Goal: Task Accomplishment & Management: Use online tool/utility

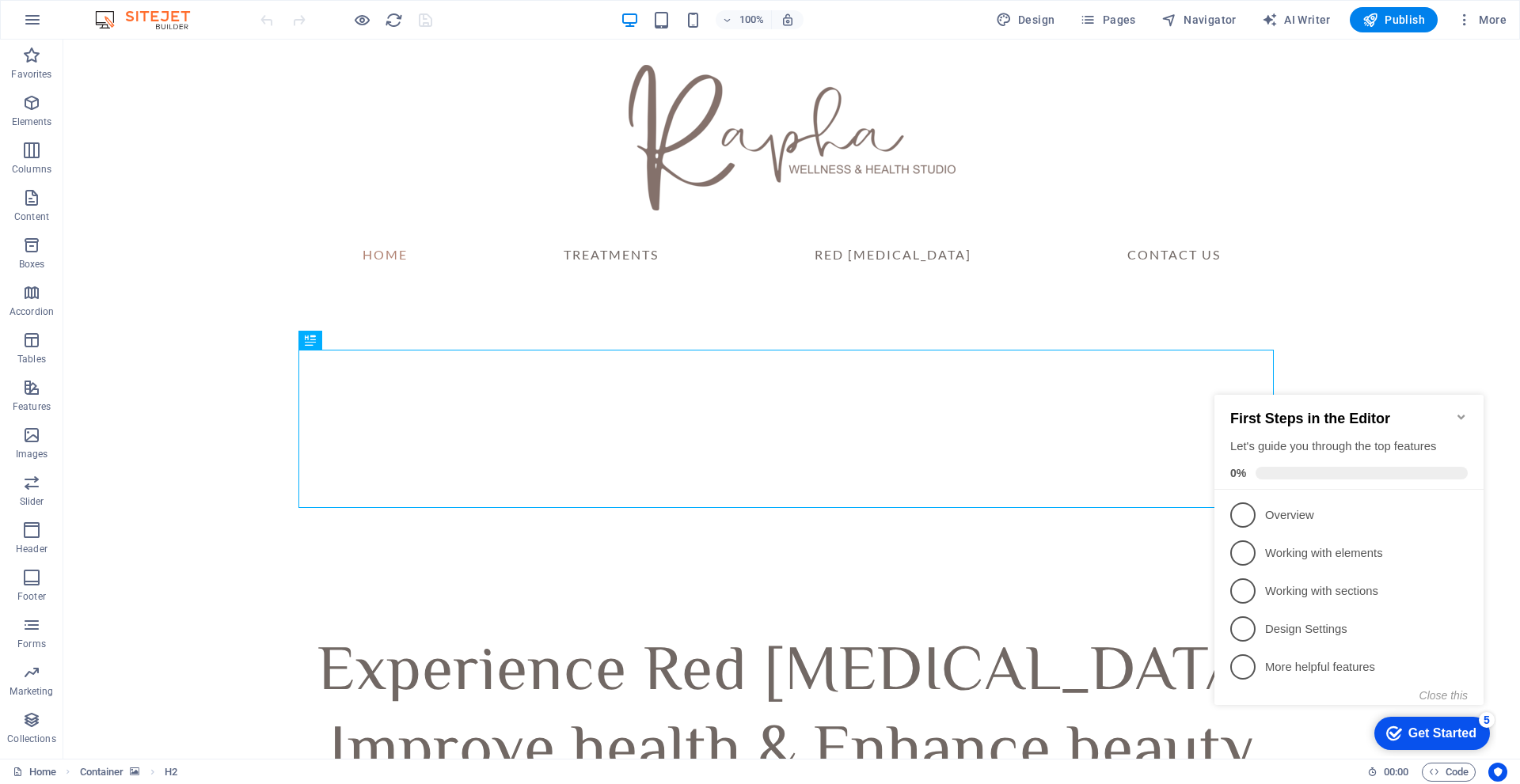
click at [1464, 415] on icon "Minimize checklist" at bounding box center [1461, 416] width 7 height 5
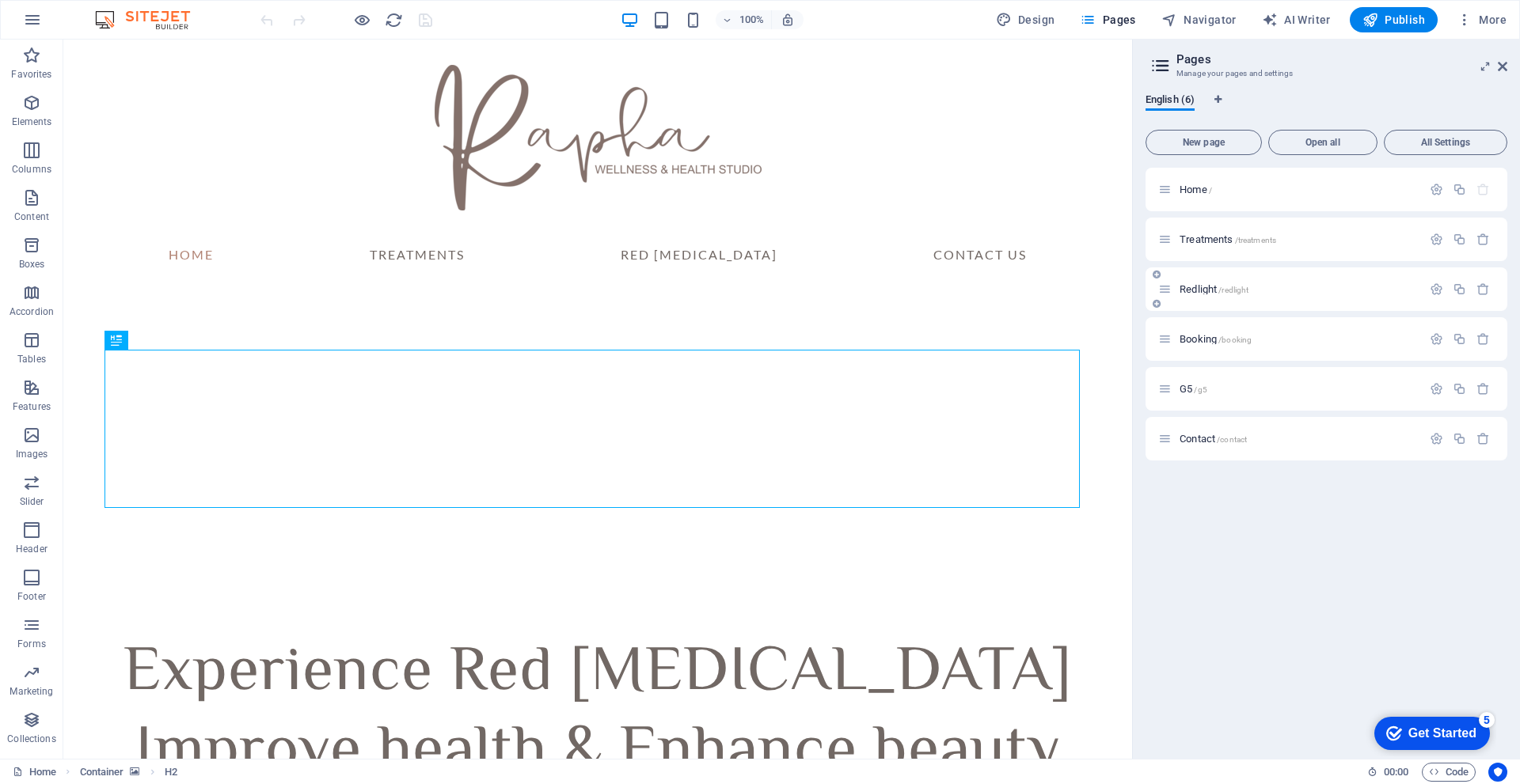
click at [1294, 297] on div "Redlight /redlight" at bounding box center [1289, 289] width 264 height 18
click at [1196, 287] on span "Redlight /redlight" at bounding box center [1214, 289] width 69 height 12
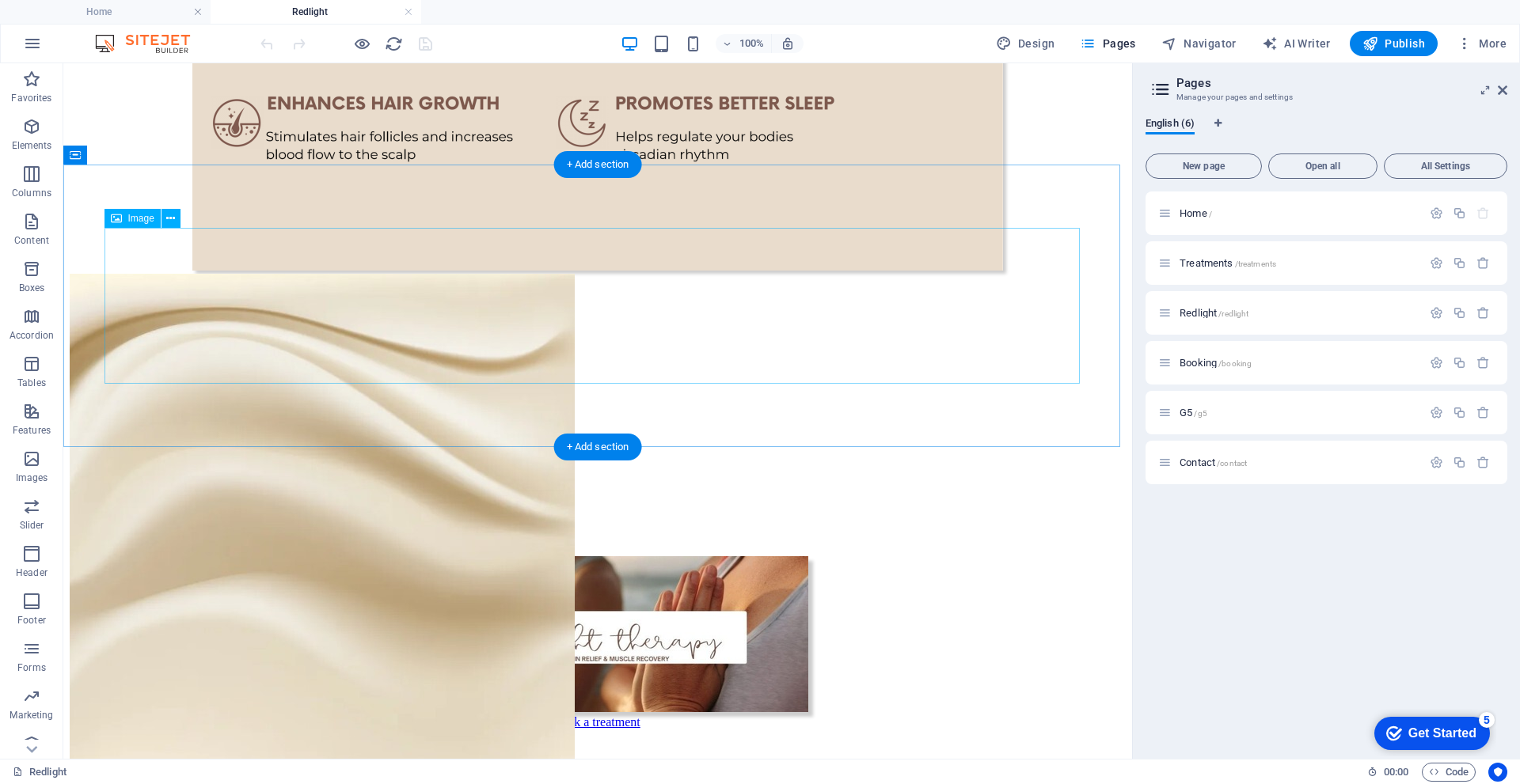
scroll to position [1477, 0]
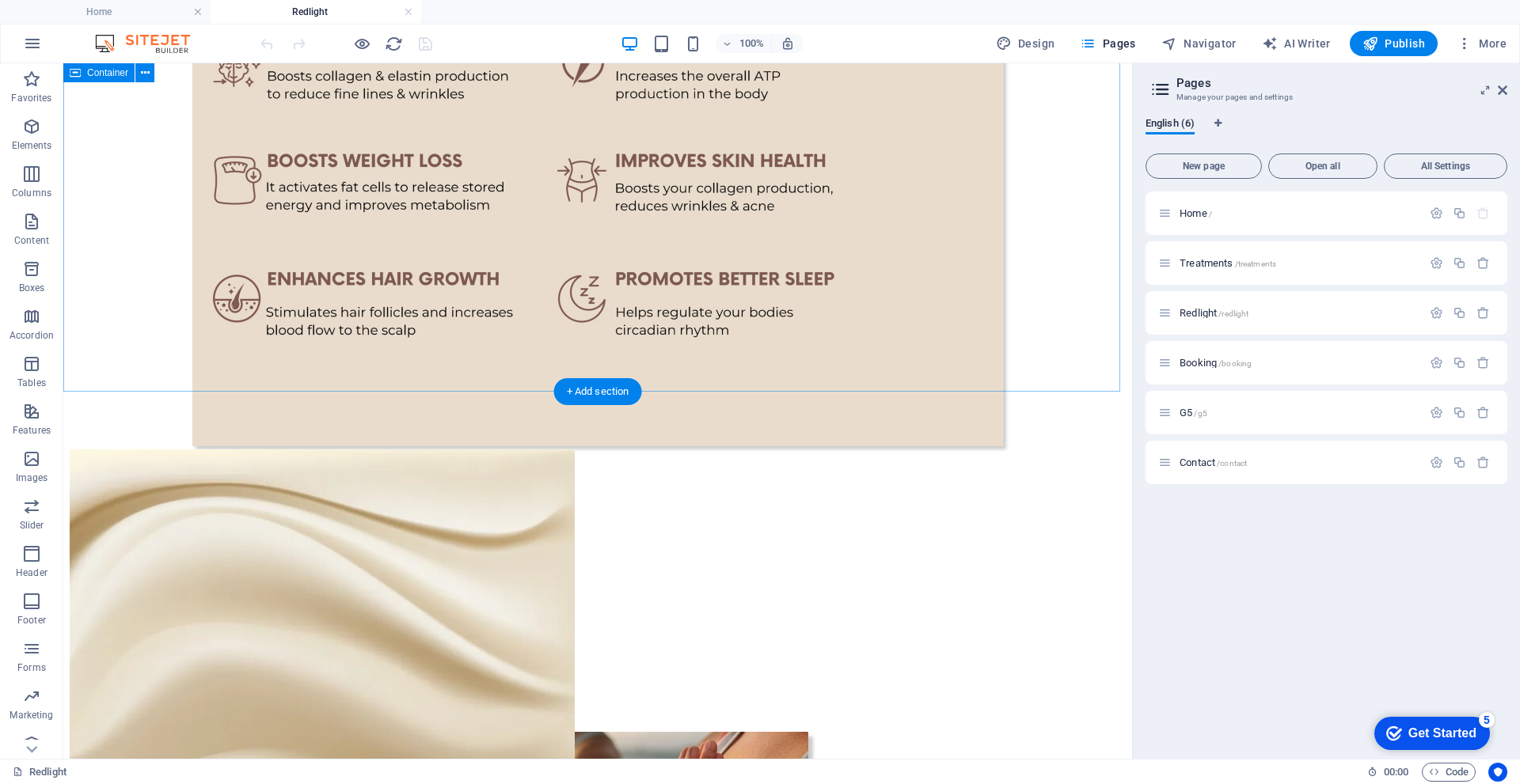
click at [28, 131] on icon "button" at bounding box center [31, 126] width 19 height 19
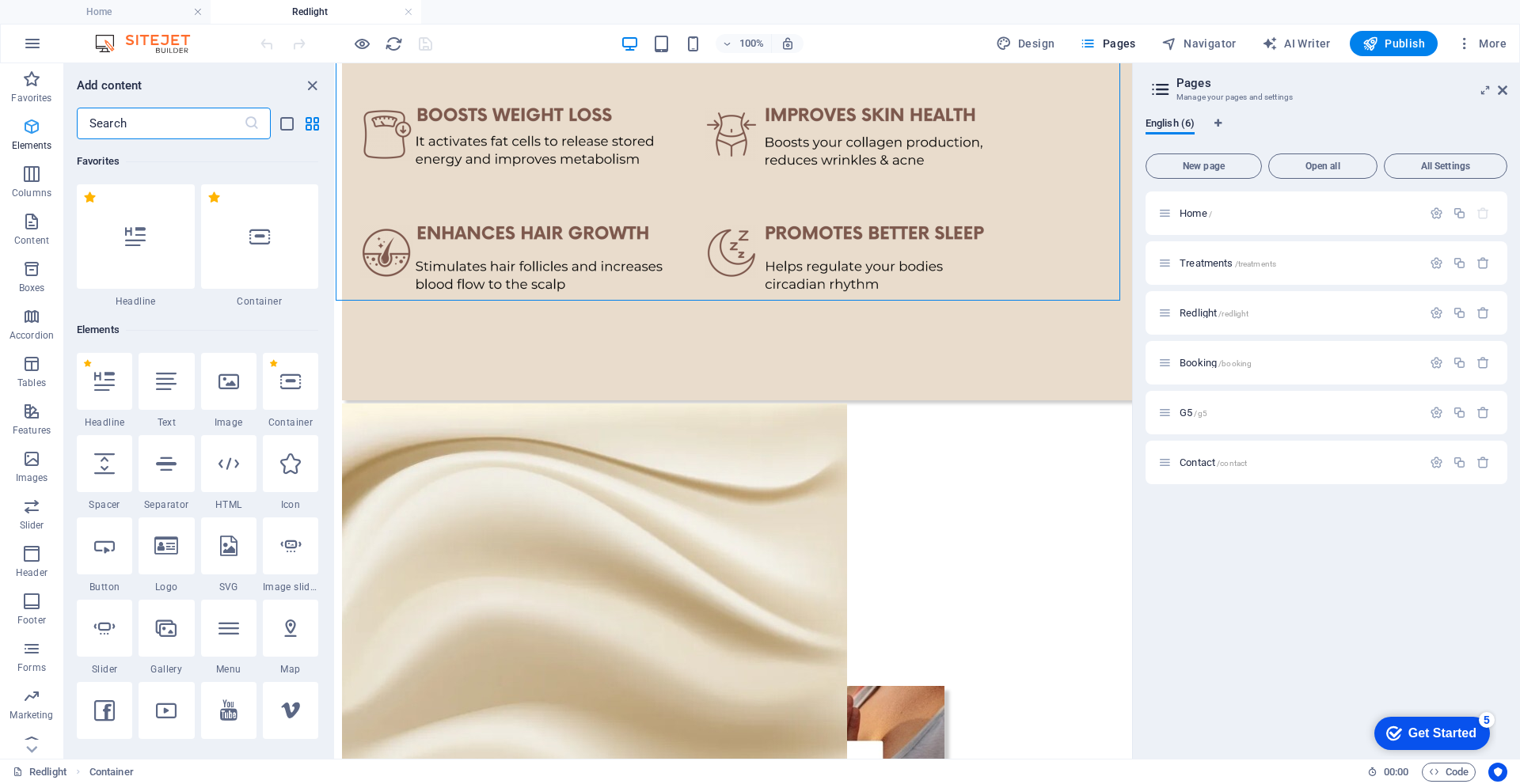
scroll to position [168, 0]
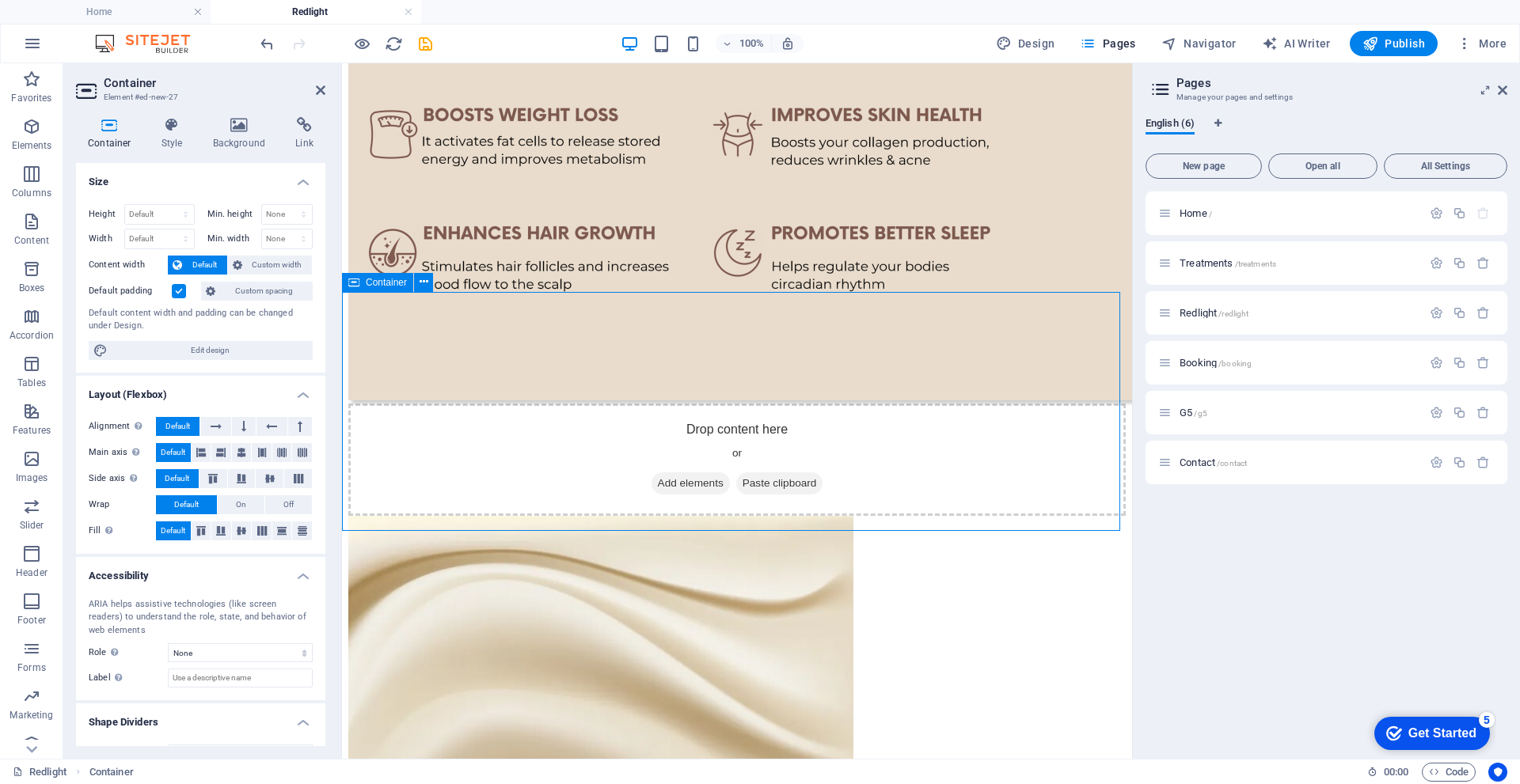
click at [674, 473] on span "Add elements" at bounding box center [690, 483] width 79 height 22
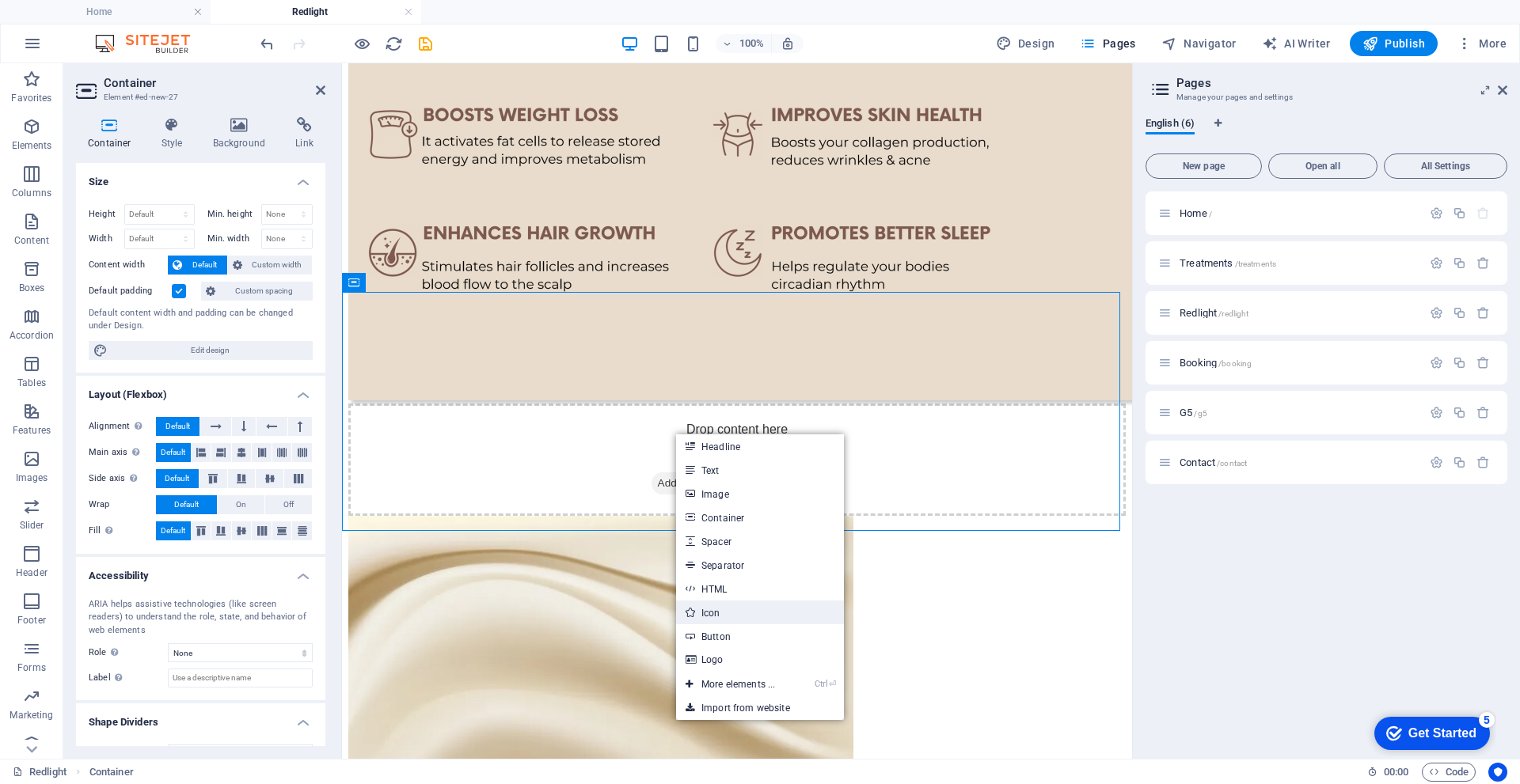
drag, startPoint x: 367, startPoint y: 550, endPoint x: 713, endPoint y: 615, distance: 352.1
click at [713, 615] on link "Icon" at bounding box center [759, 612] width 168 height 24
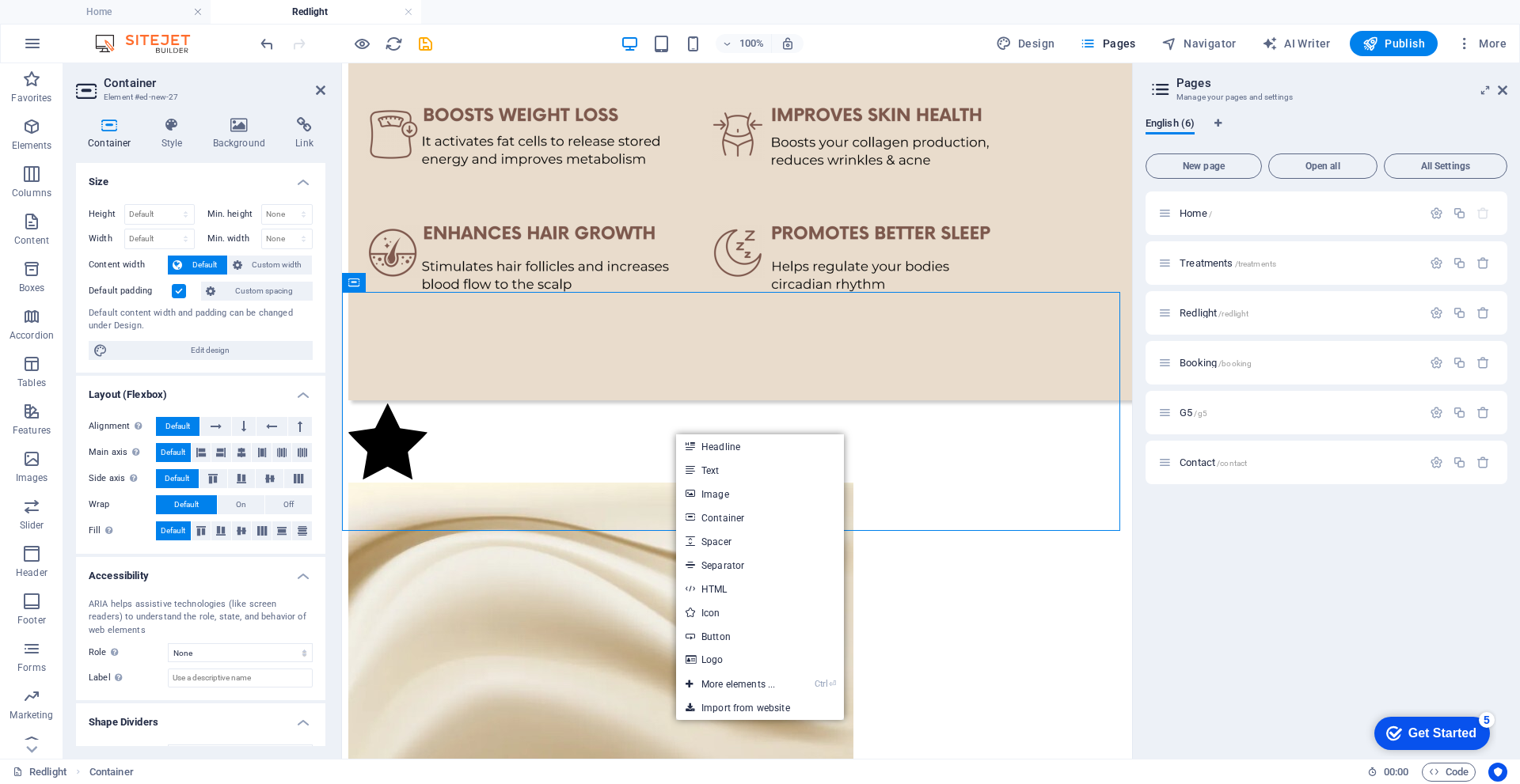
select select "xMidYMid"
select select "px"
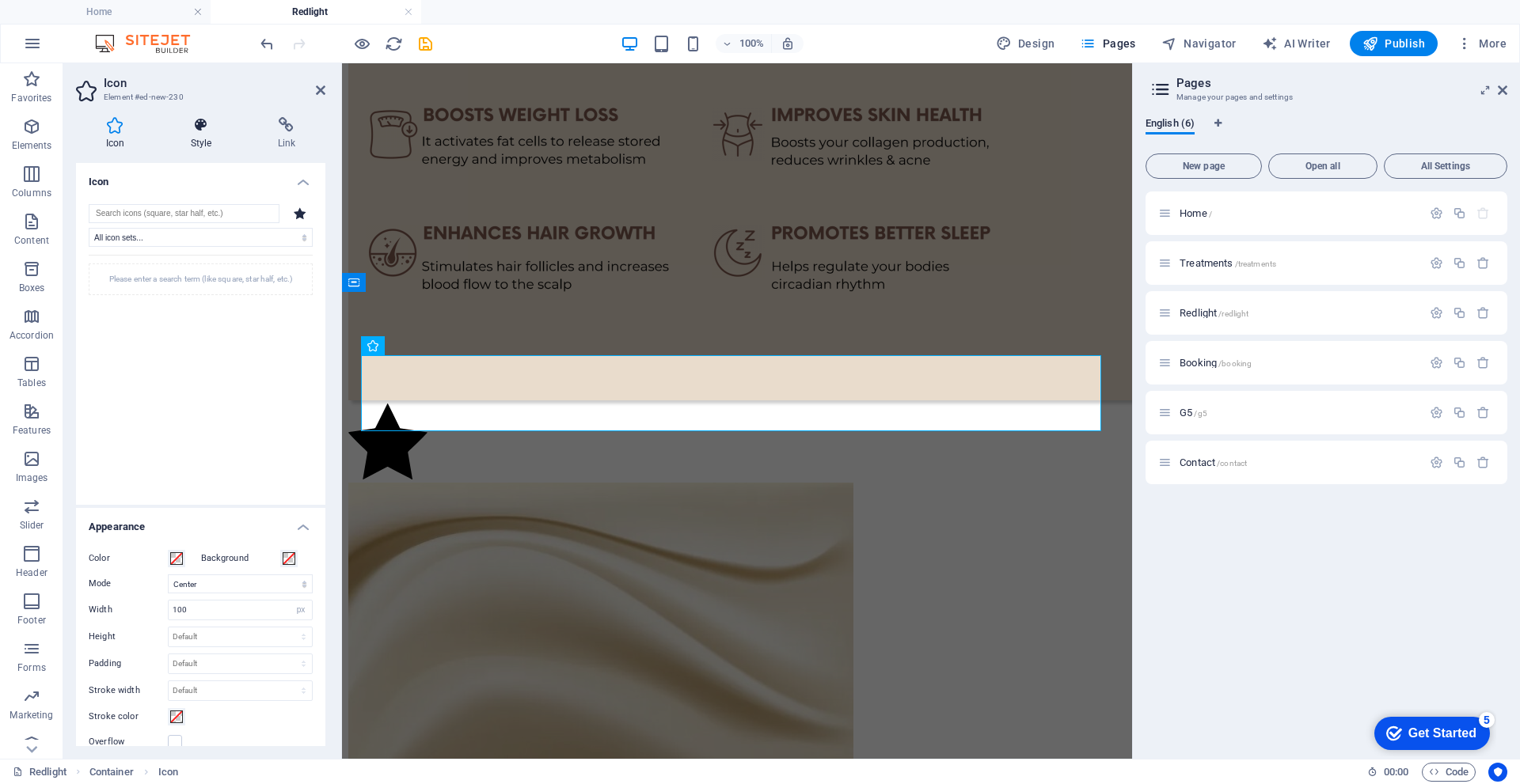
click at [201, 134] on h4 "Style" at bounding box center [204, 133] width 87 height 33
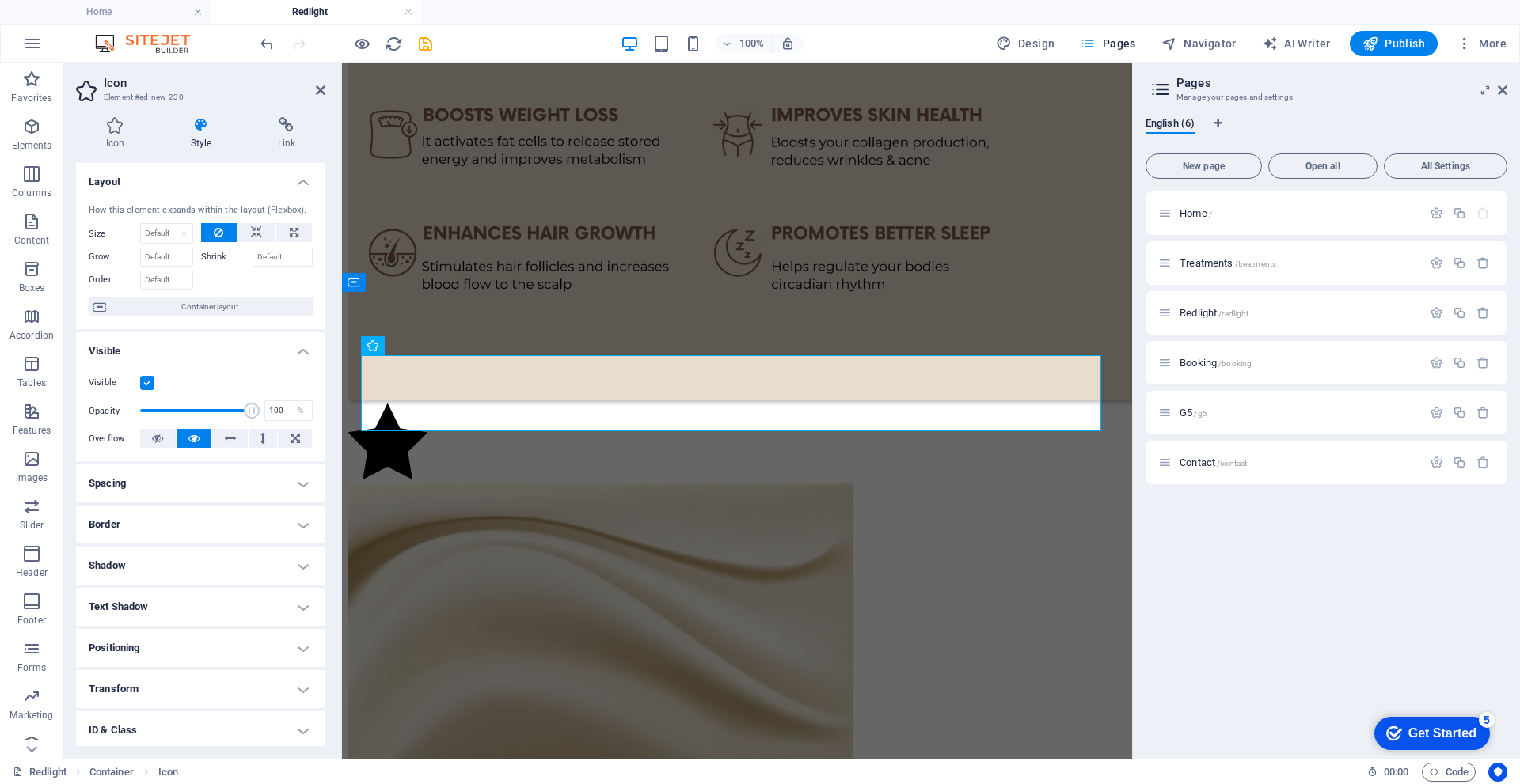
click at [201, 134] on h4 "Style" at bounding box center [204, 133] width 87 height 33
click at [120, 135] on h4 "Icon" at bounding box center [118, 133] width 84 height 33
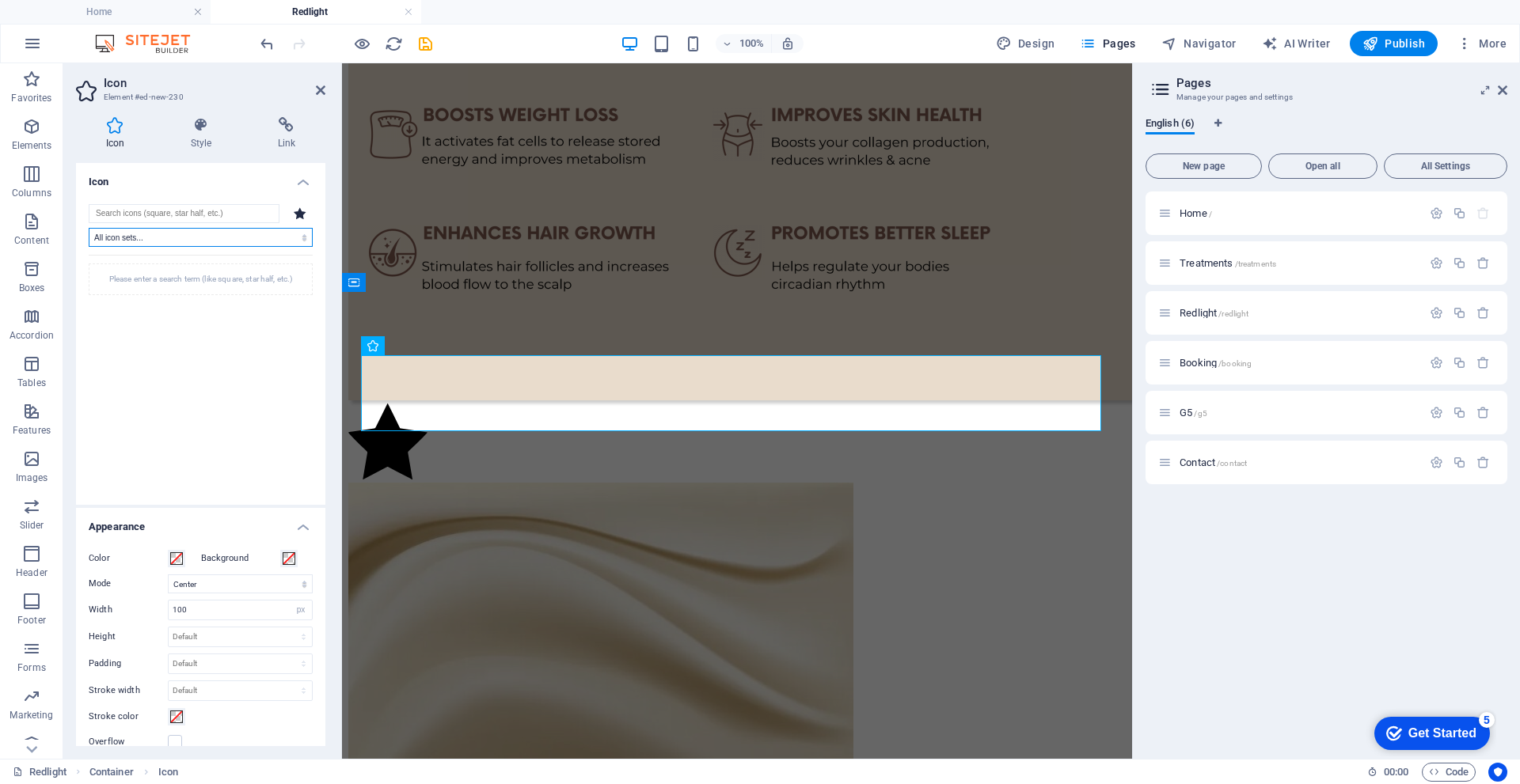
click at [301, 240] on select "All icon sets... IcoFont Ionicons FontAwesome Brands FontAwesome Duotone FontAw…" at bounding box center [200, 237] width 224 height 19
click at [298, 240] on select "All icon sets... IcoFont Ionicons FontAwesome Brands FontAwesome Duotone FontAw…" at bounding box center [200, 237] width 224 height 19
click at [318, 88] on icon at bounding box center [321, 91] width 9 height 13
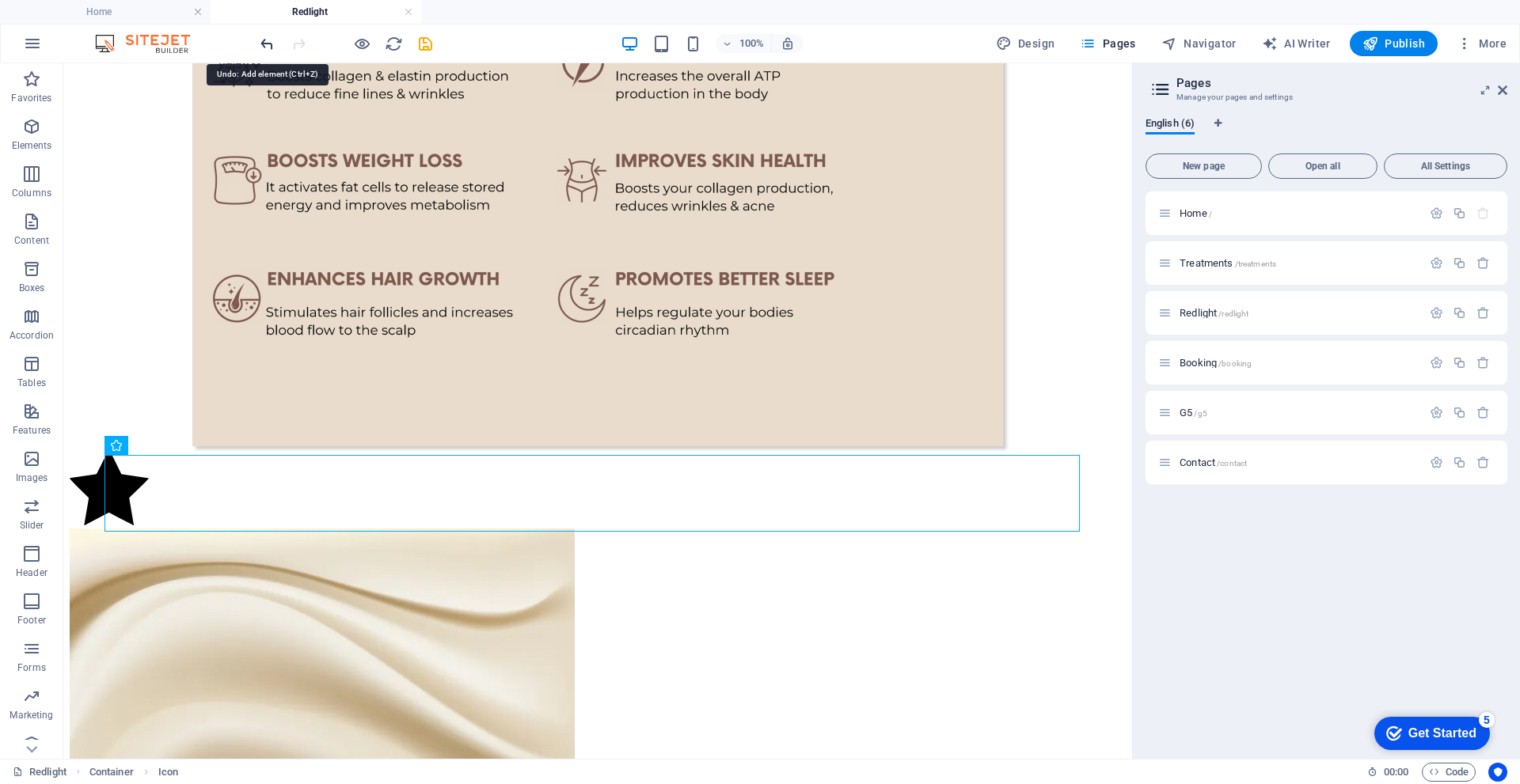
click at [261, 41] on icon "undo" at bounding box center [267, 43] width 18 height 18
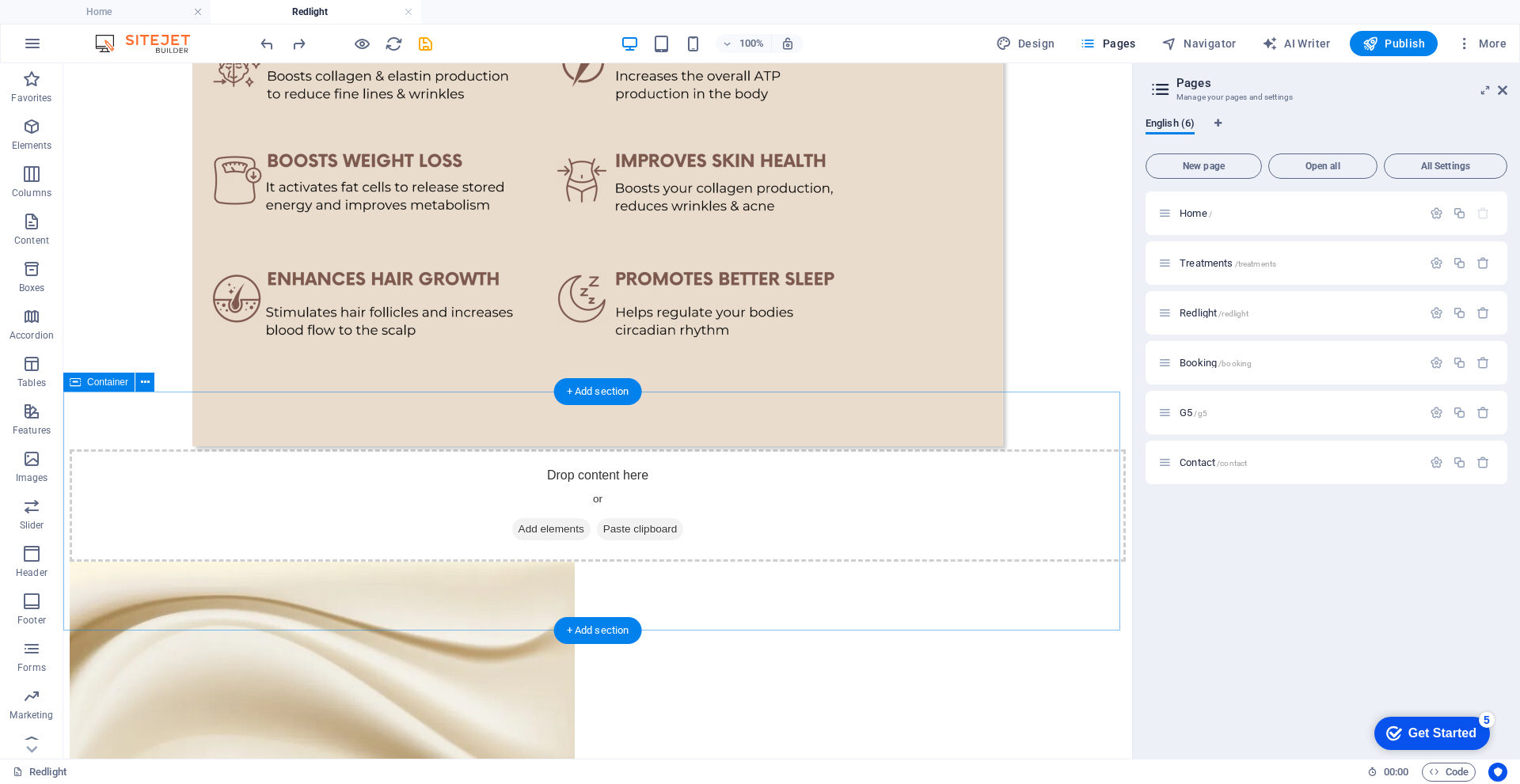
click at [537, 533] on span "Add elements" at bounding box center [551, 529] width 79 height 22
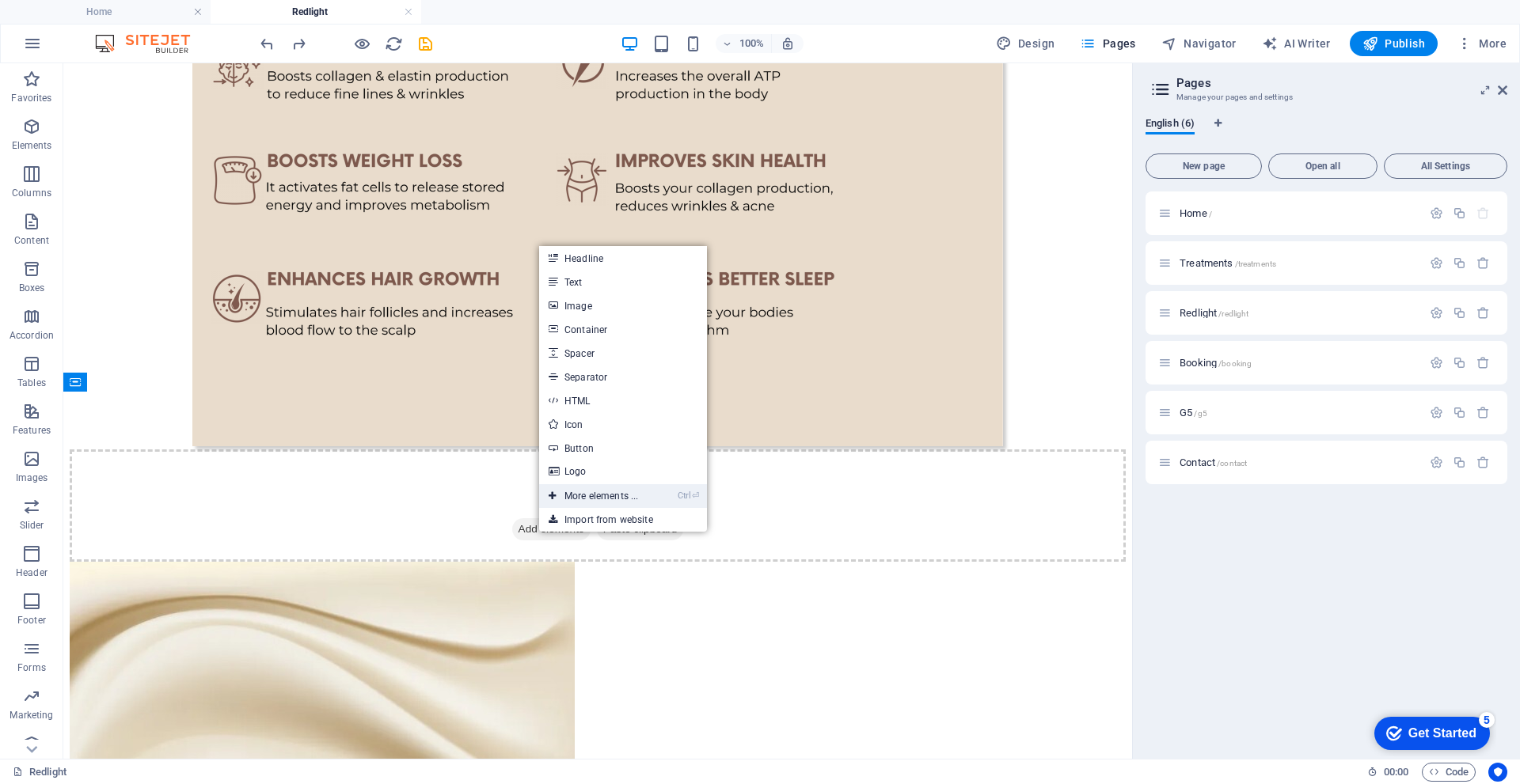
click at [578, 492] on link "Ctrl ⏎ More elements ..." at bounding box center [593, 496] width 109 height 24
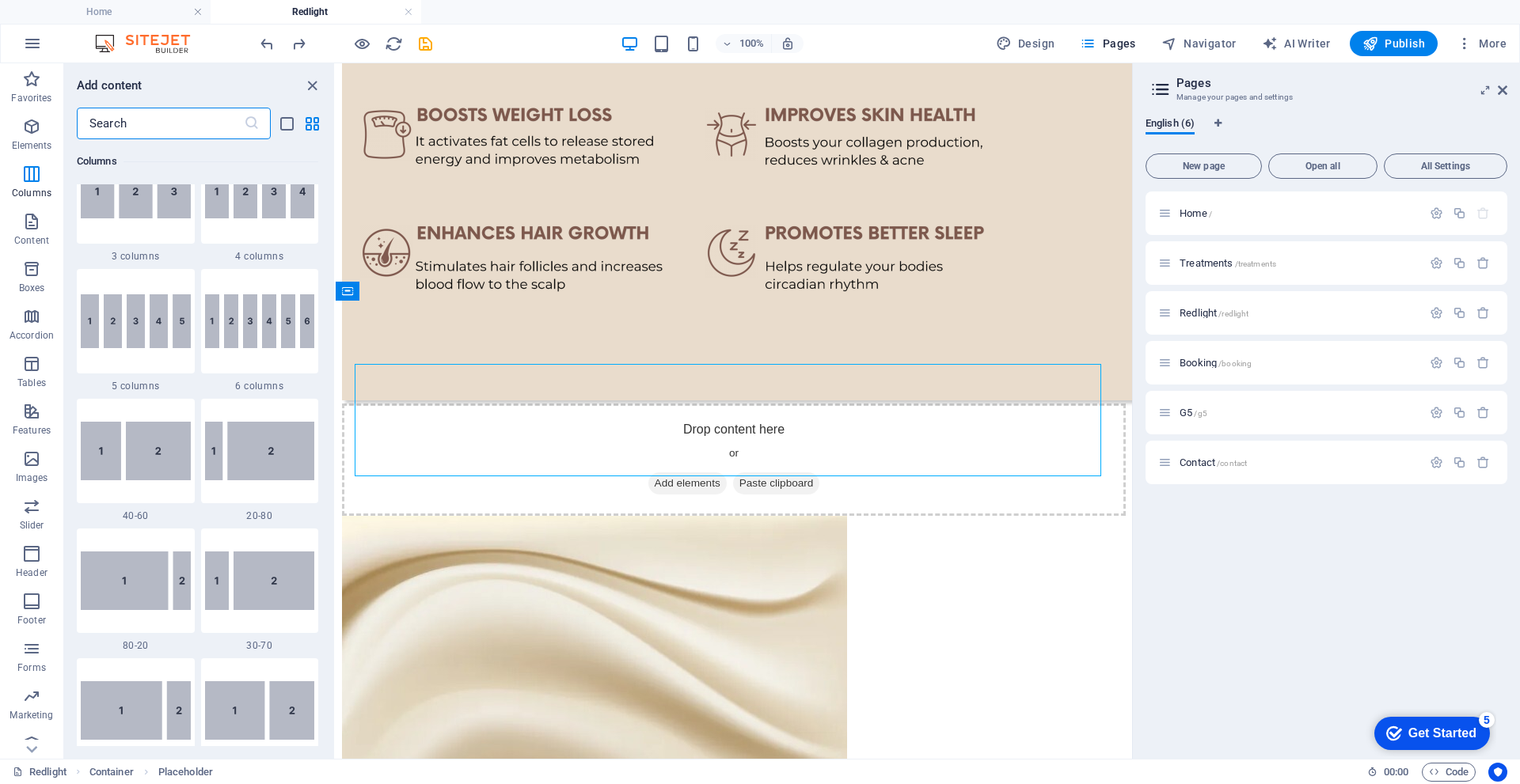
scroll to position [881, 0]
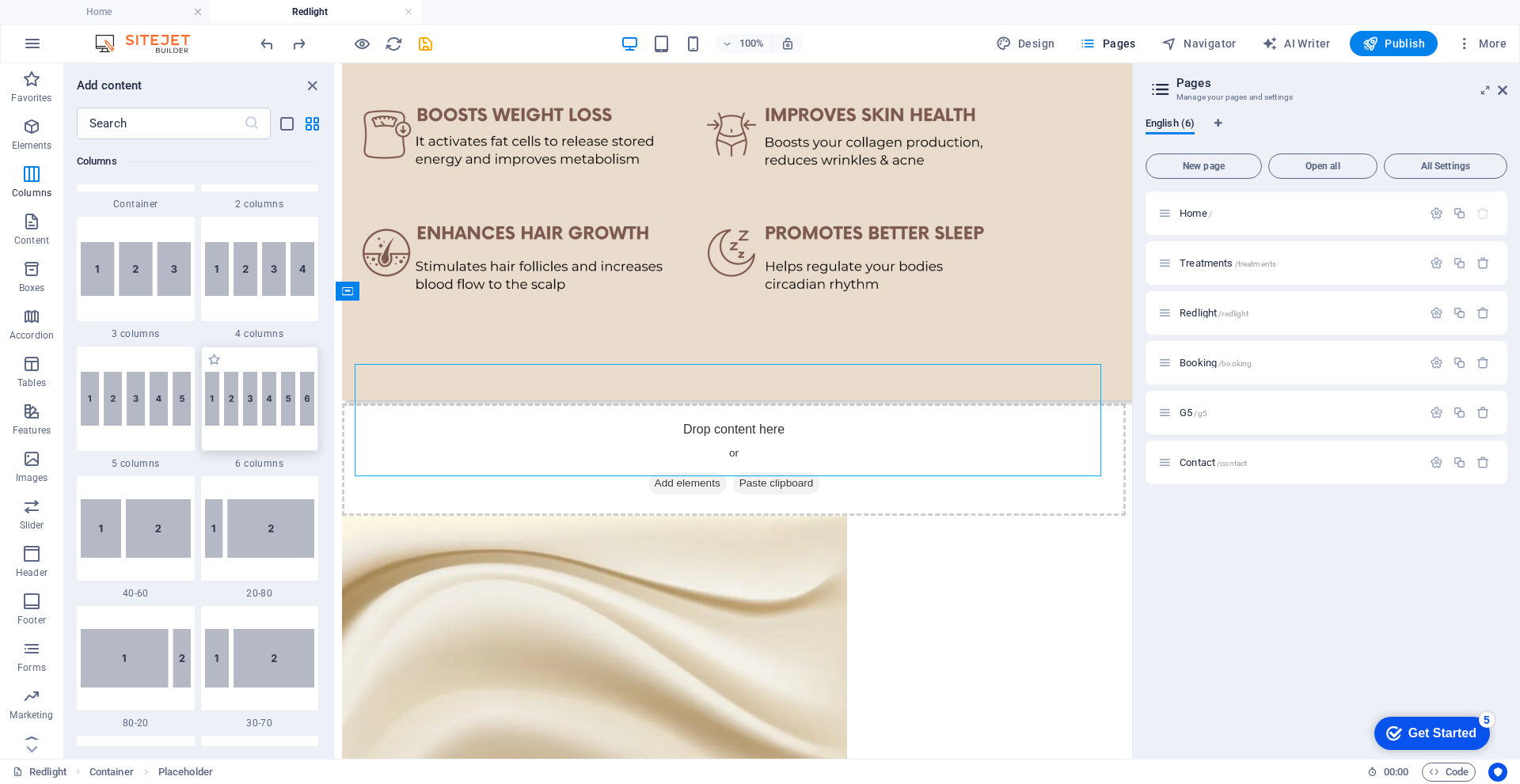
drag, startPoint x: 250, startPoint y: 398, endPoint x: 8, endPoint y: 471, distance: 252.8
click at [250, 398] on img at bounding box center [259, 398] width 110 height 53
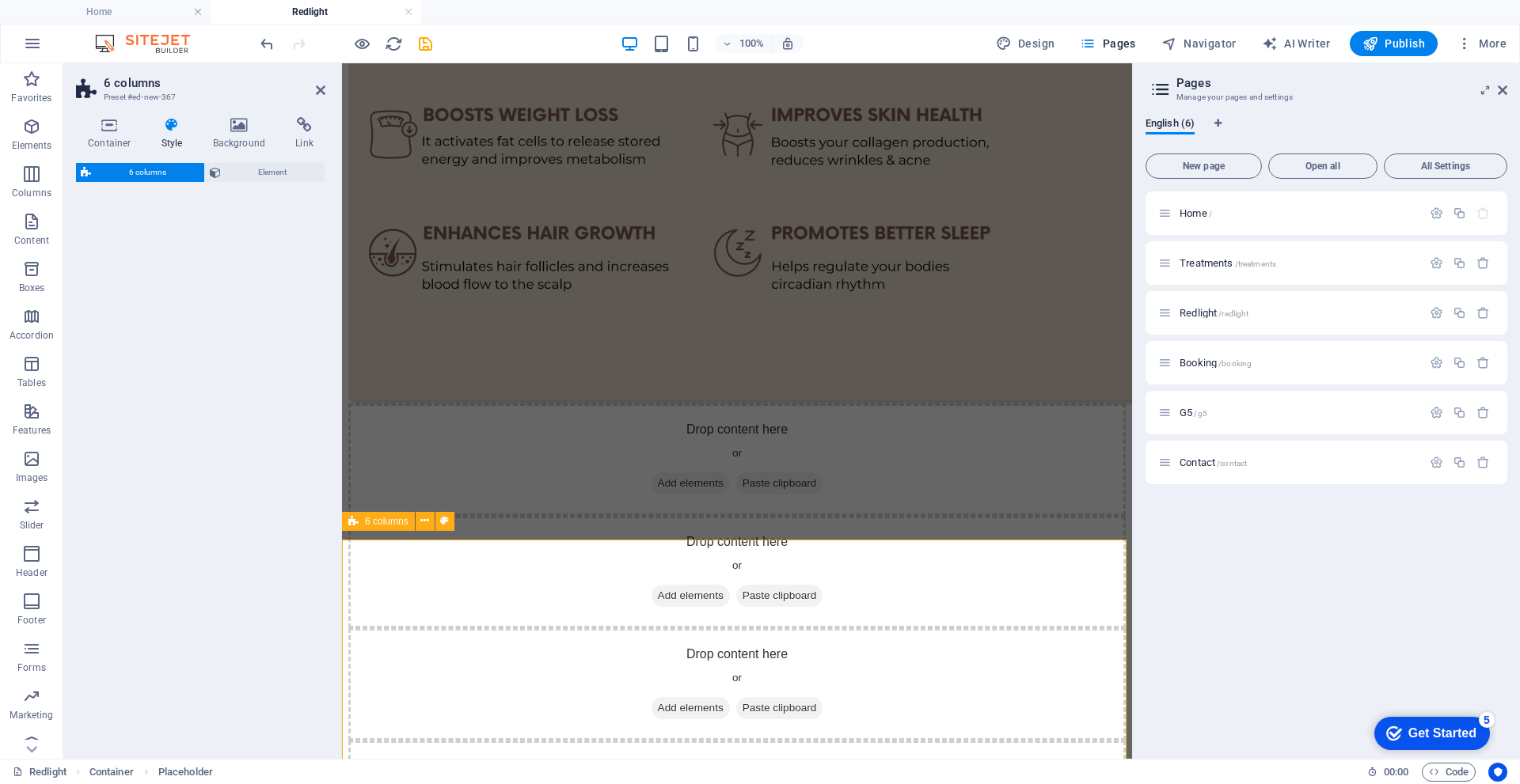
select select "rem"
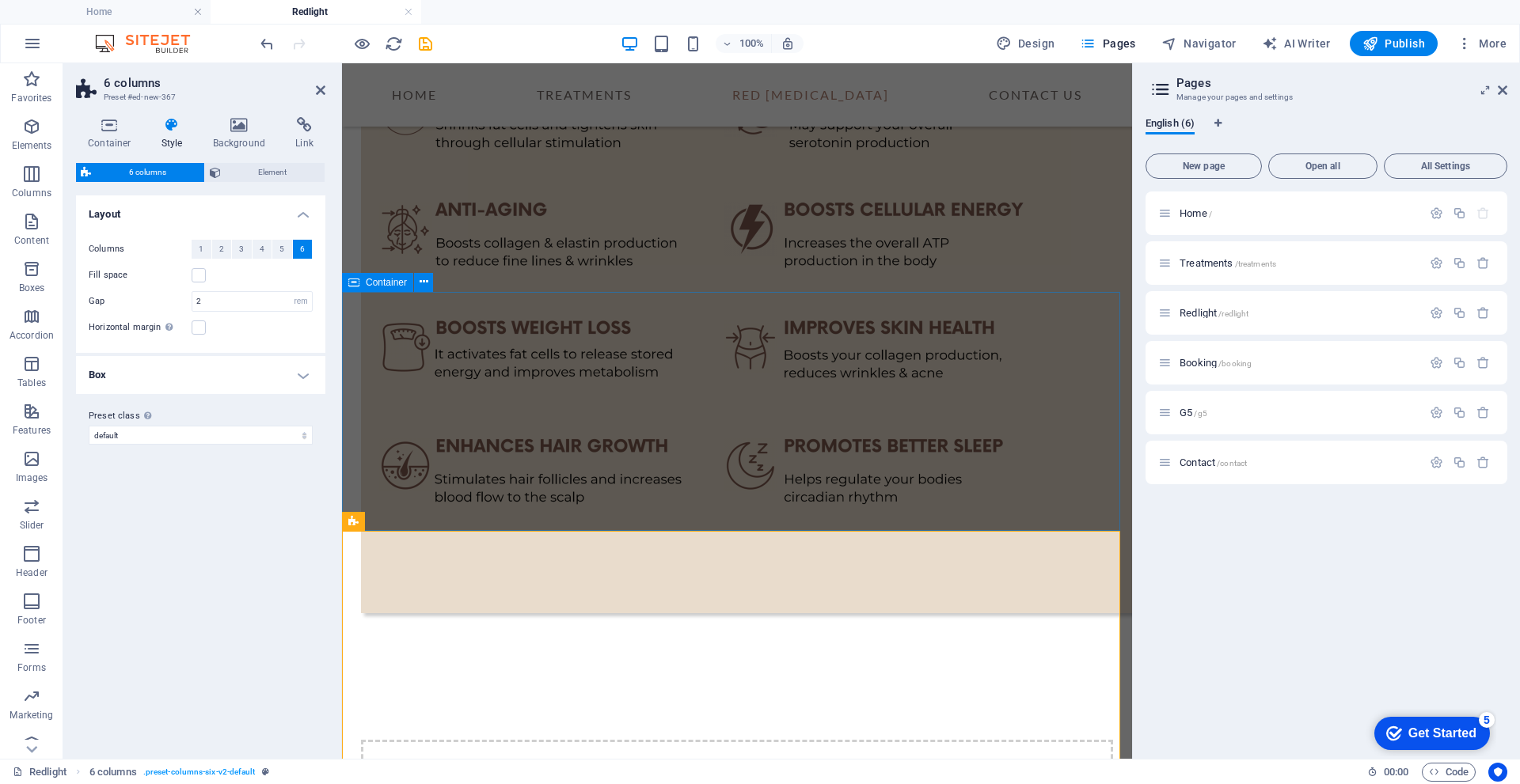
click at [490, 676] on div "Drop content here or Add elements Paste clipboard" at bounding box center [736, 796] width 790 height 239
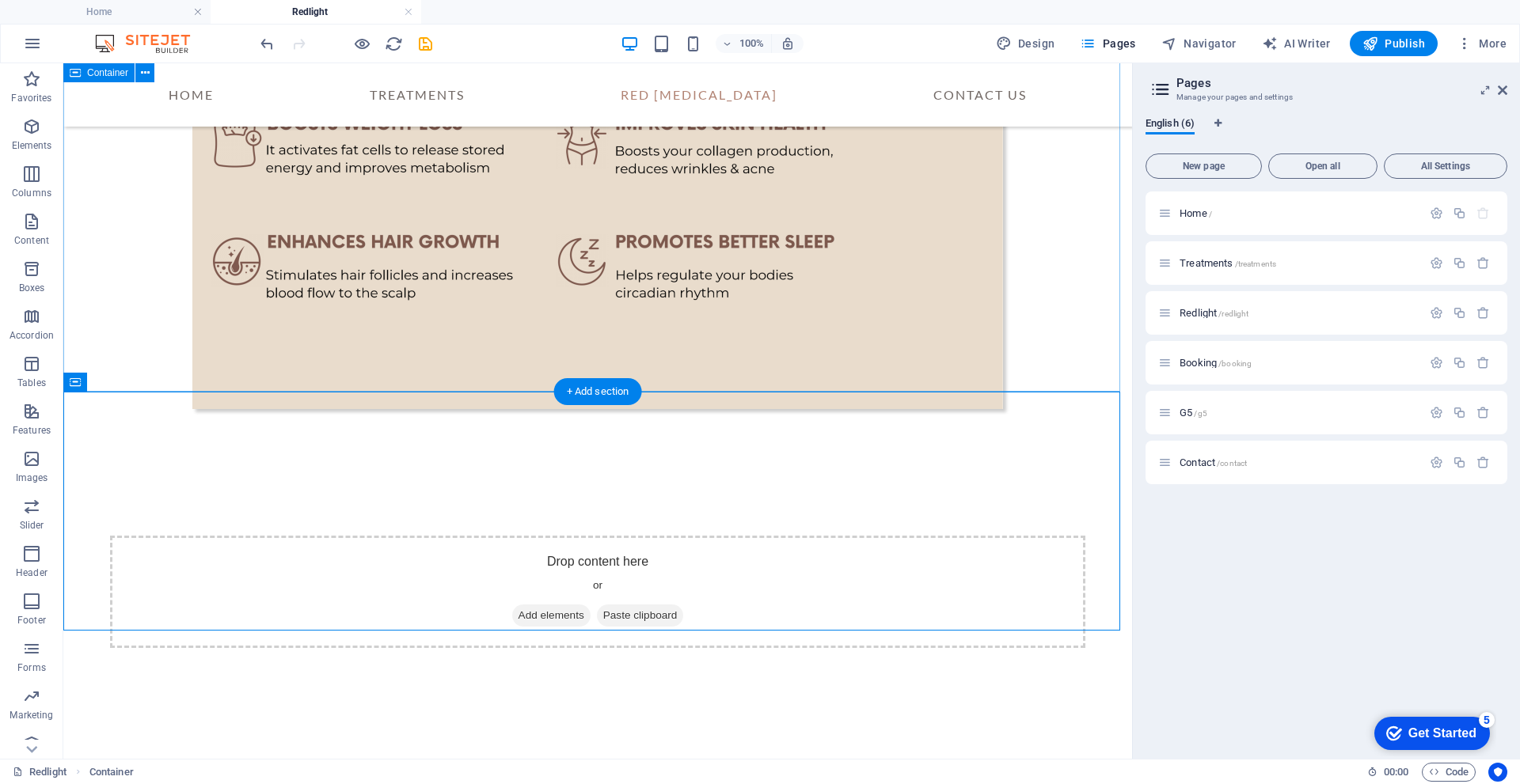
scroll to position [1477, 0]
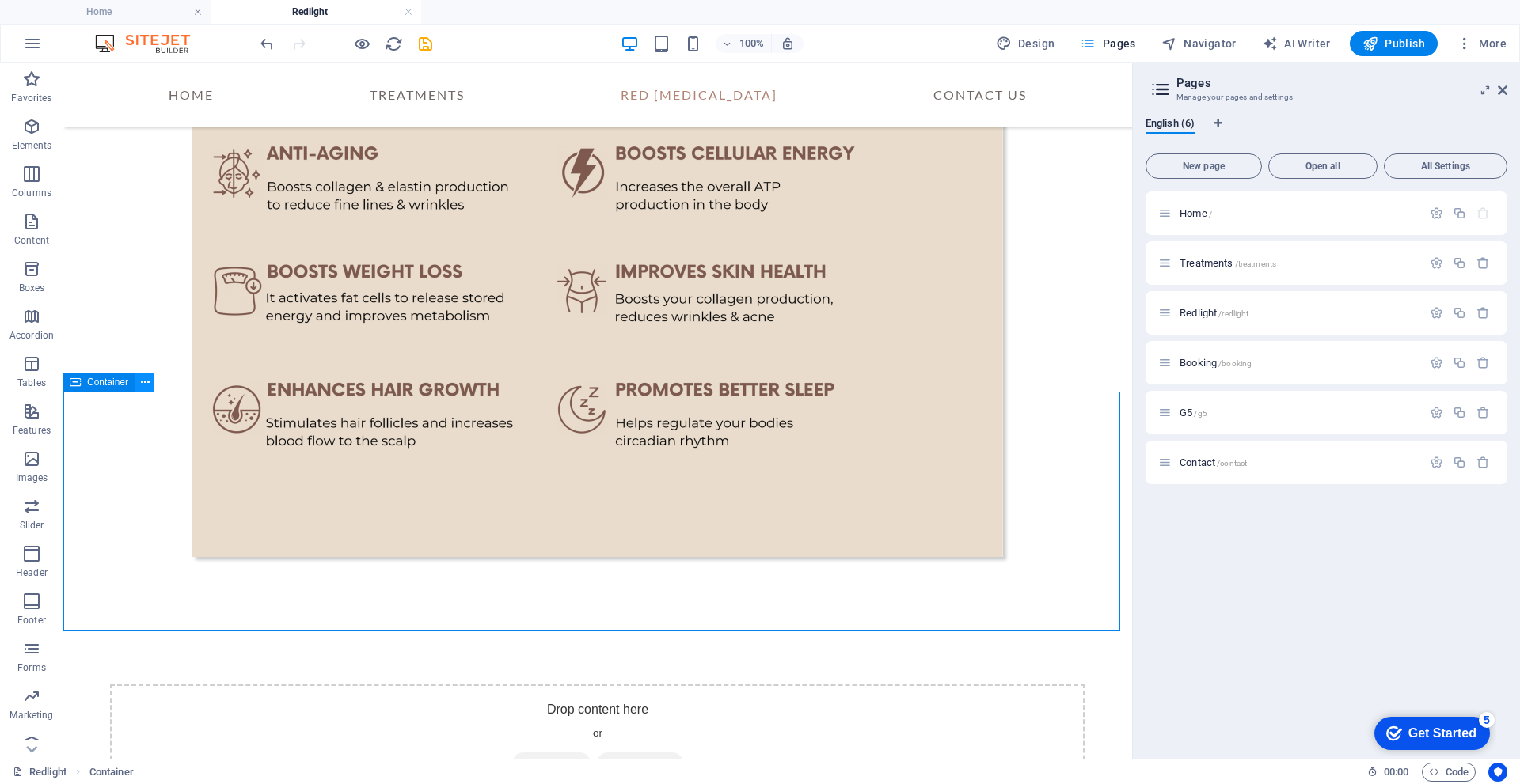
click at [147, 383] on icon at bounding box center [146, 382] width 9 height 16
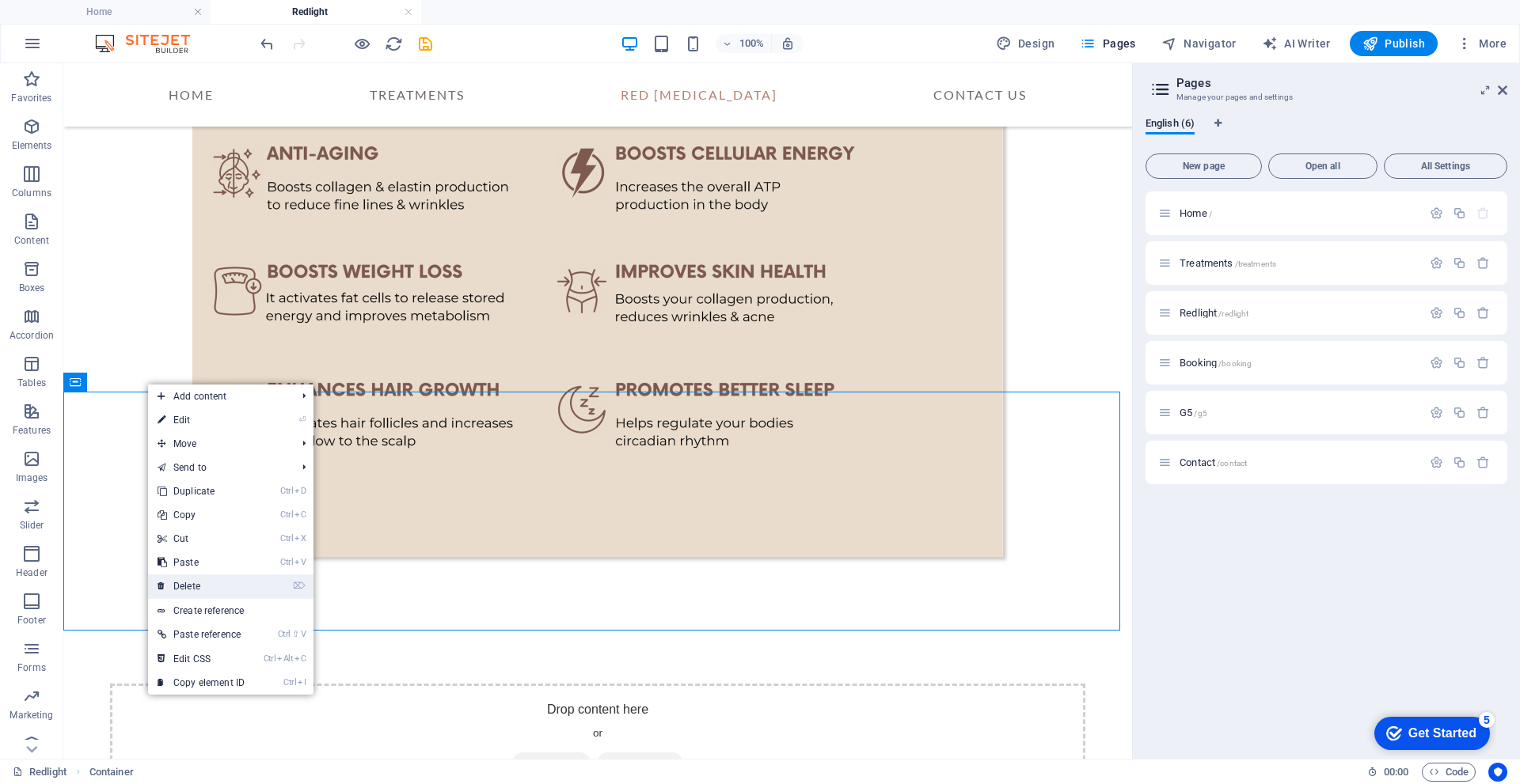
click at [190, 588] on link "⌦ Delete" at bounding box center [200, 586] width 106 height 24
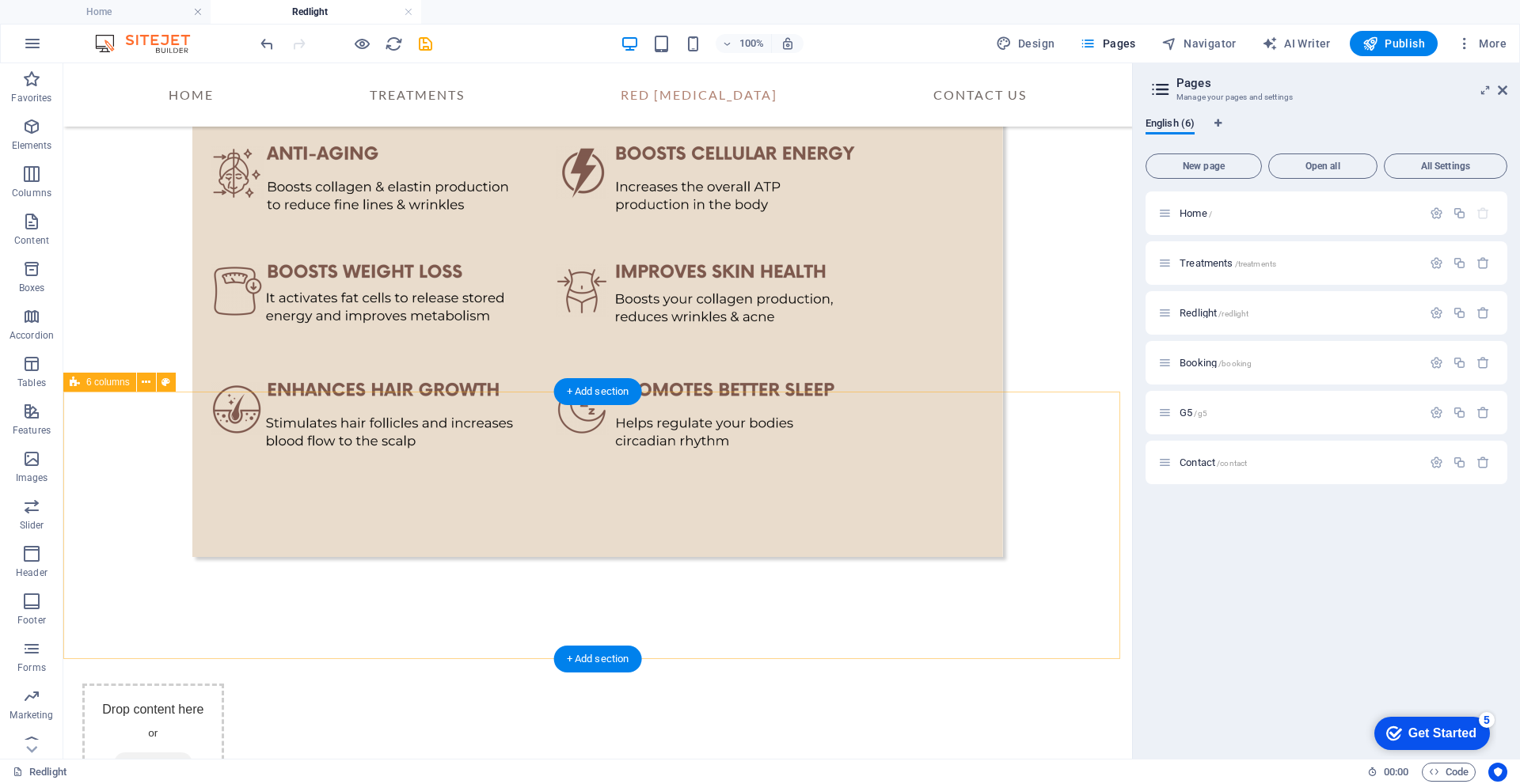
click at [589, 397] on div "+ Add section" at bounding box center [598, 392] width 88 height 27
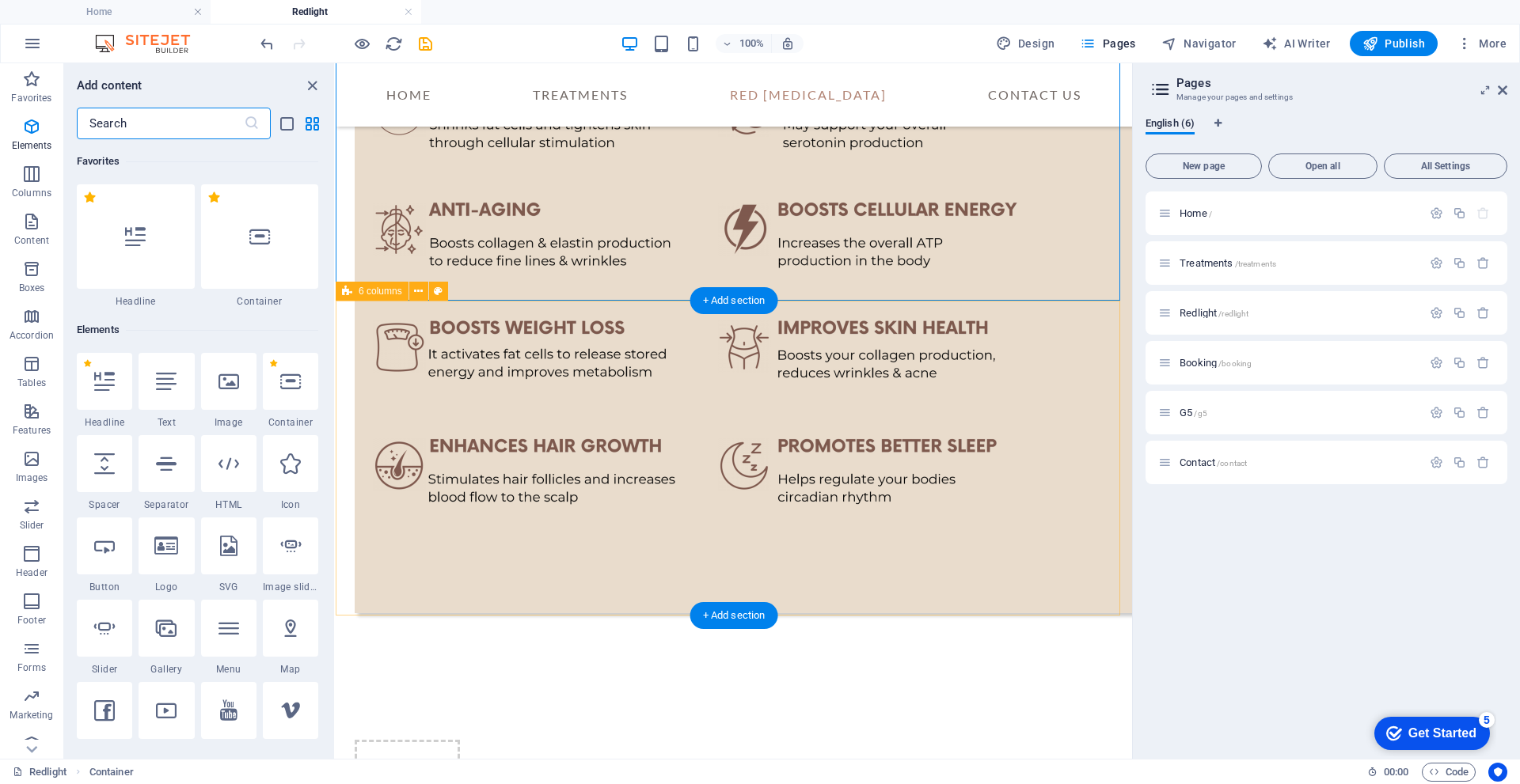
scroll to position [2768, 0]
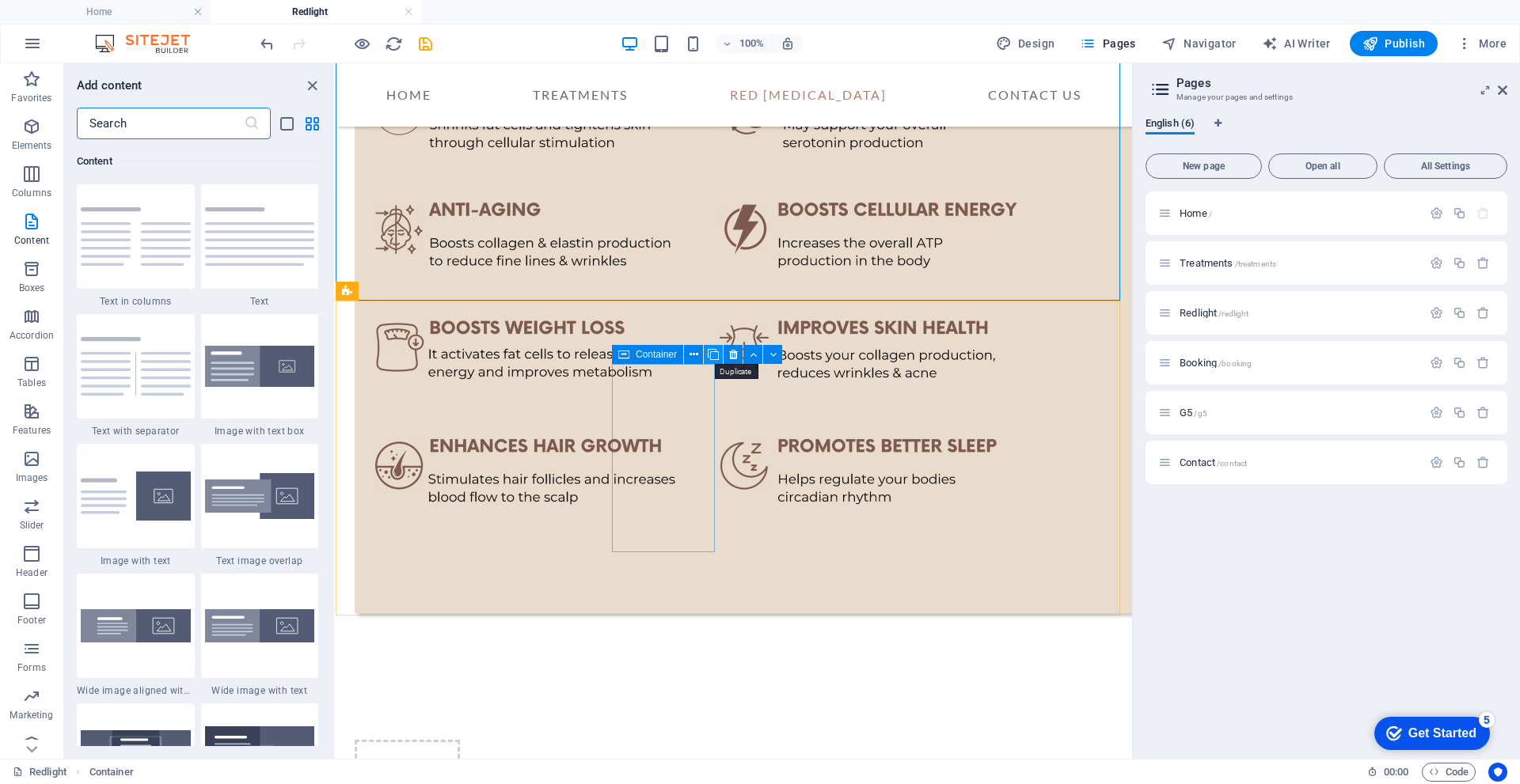
click at [709, 356] on icon at bounding box center [713, 355] width 11 height 16
click at [712, 356] on icon at bounding box center [713, 355] width 11 height 16
click at [857, 356] on icon at bounding box center [861, 355] width 9 height 16
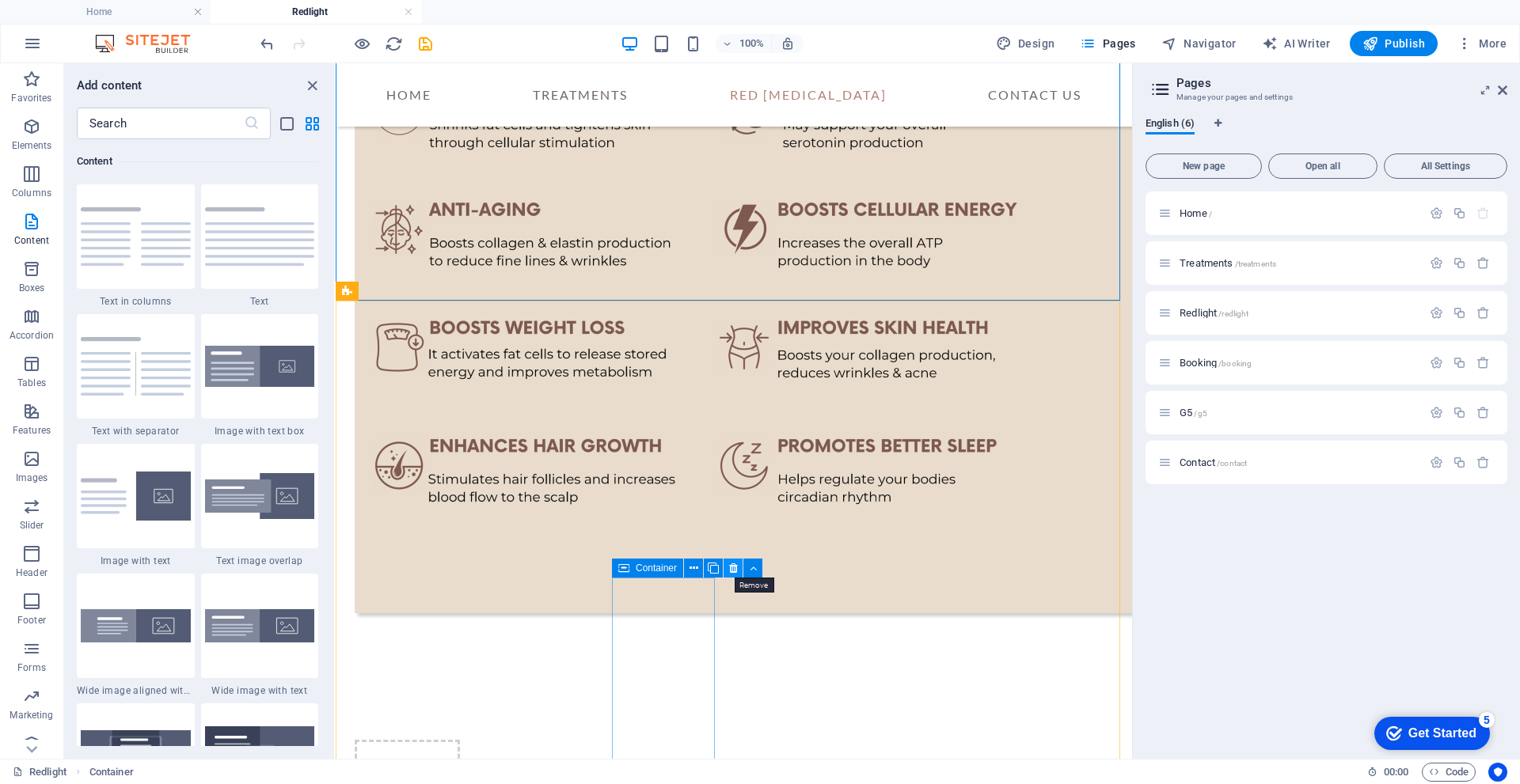
click at [731, 568] on icon at bounding box center [734, 569] width 9 height 16
click at [605, 568] on icon at bounding box center [604, 569] width 9 height 16
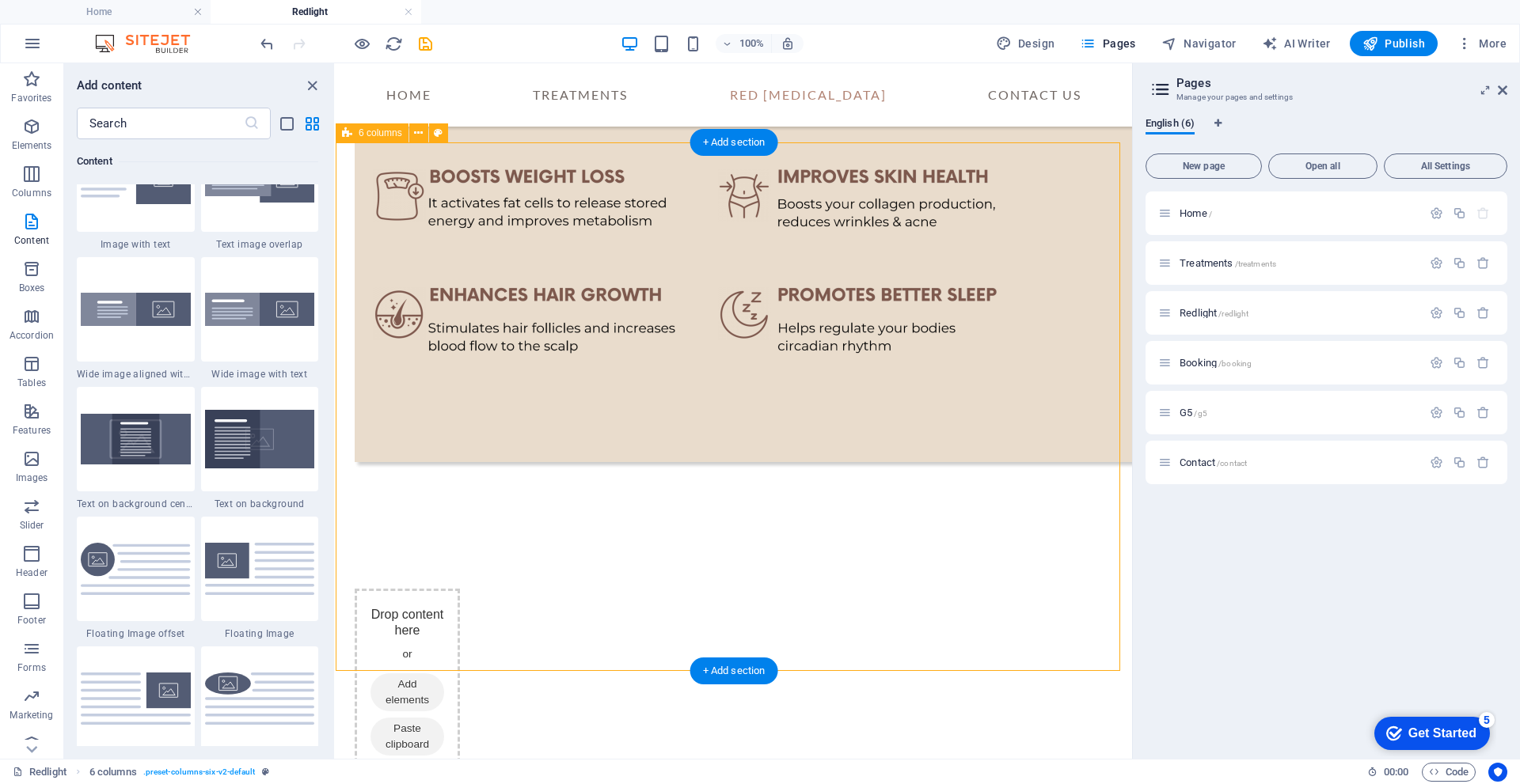
scroll to position [1783, 0]
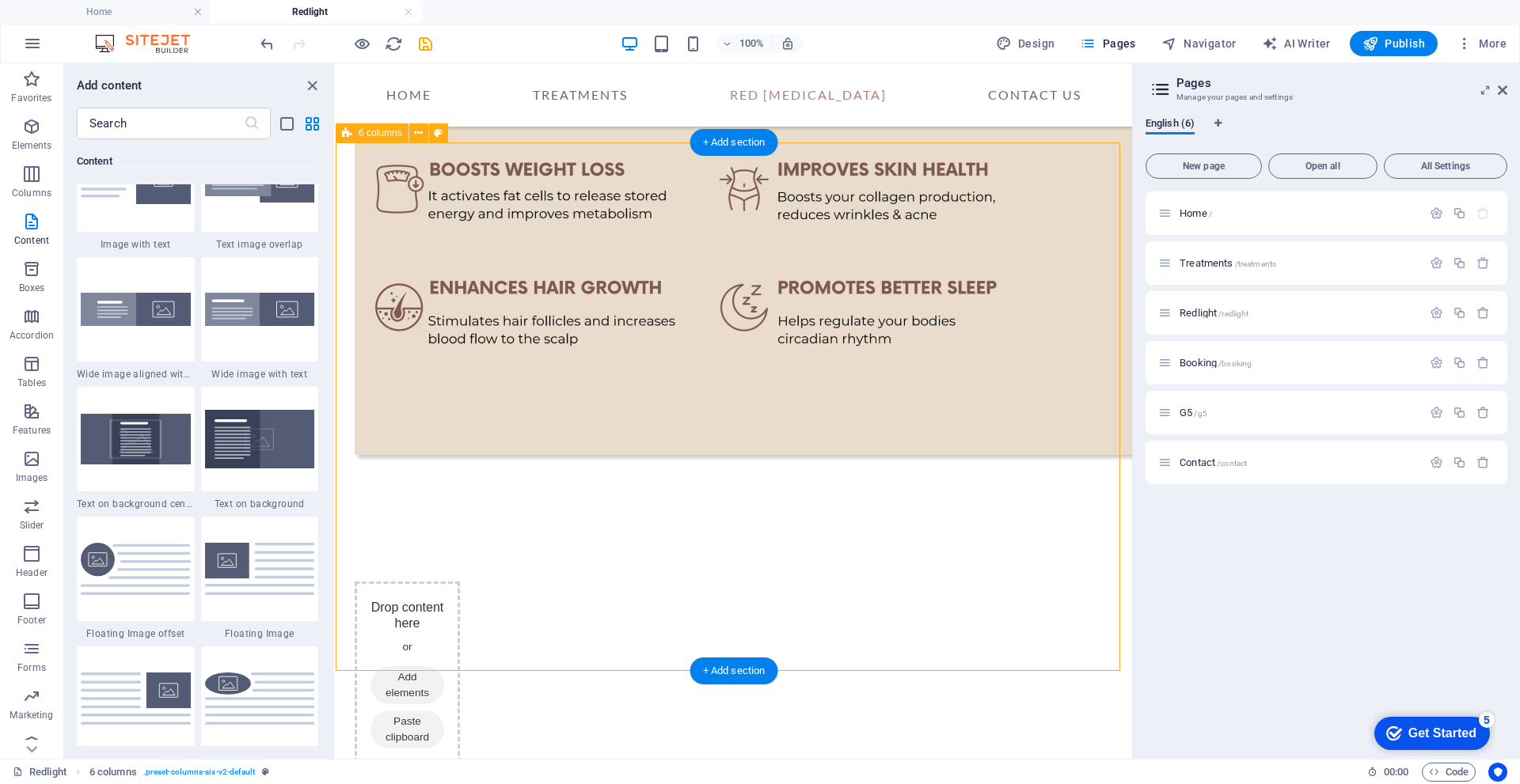
click at [418, 135] on icon at bounding box center [418, 133] width 9 height 16
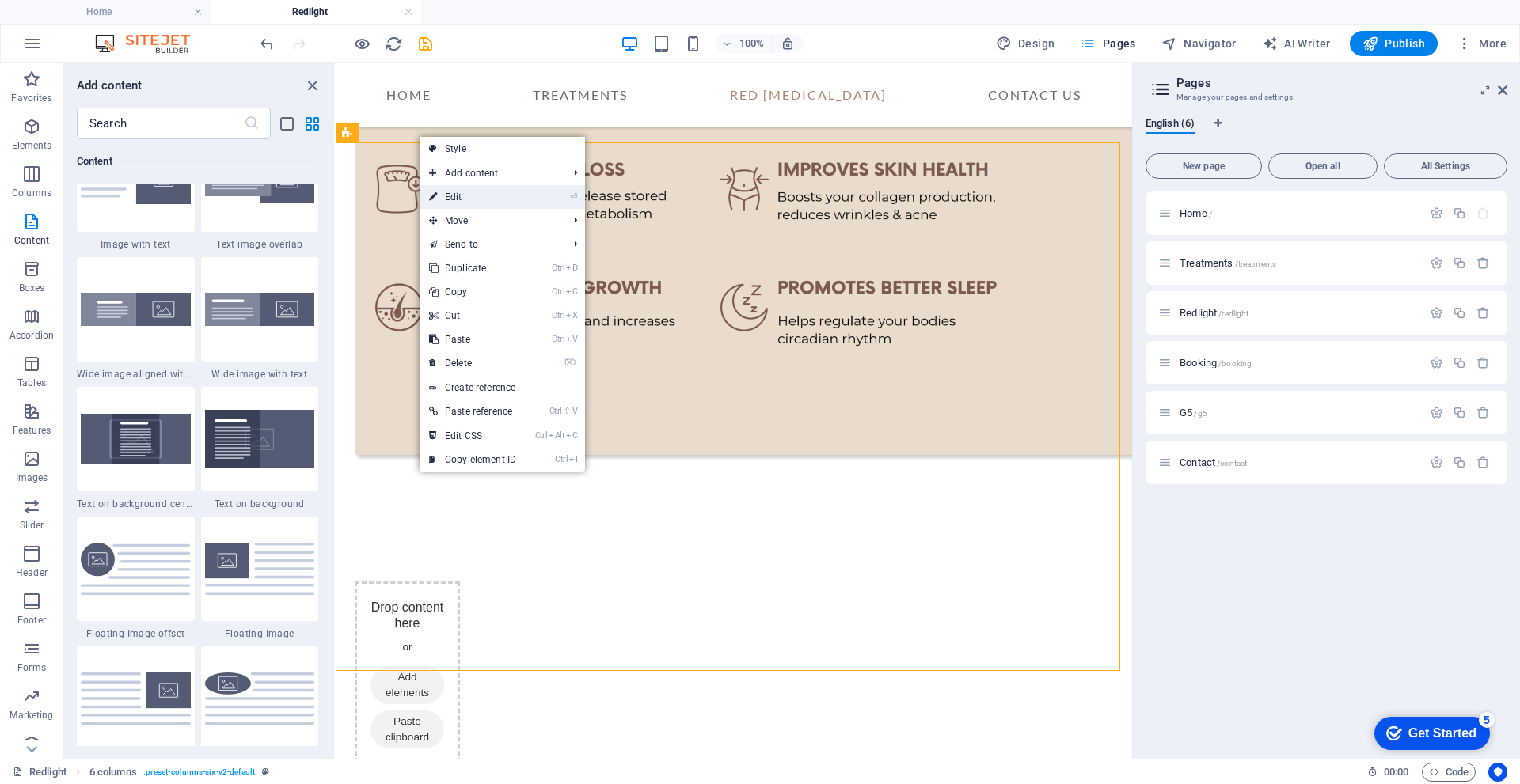
click at [461, 195] on link "⏎ Edit" at bounding box center [472, 196] width 106 height 24
select select "rem"
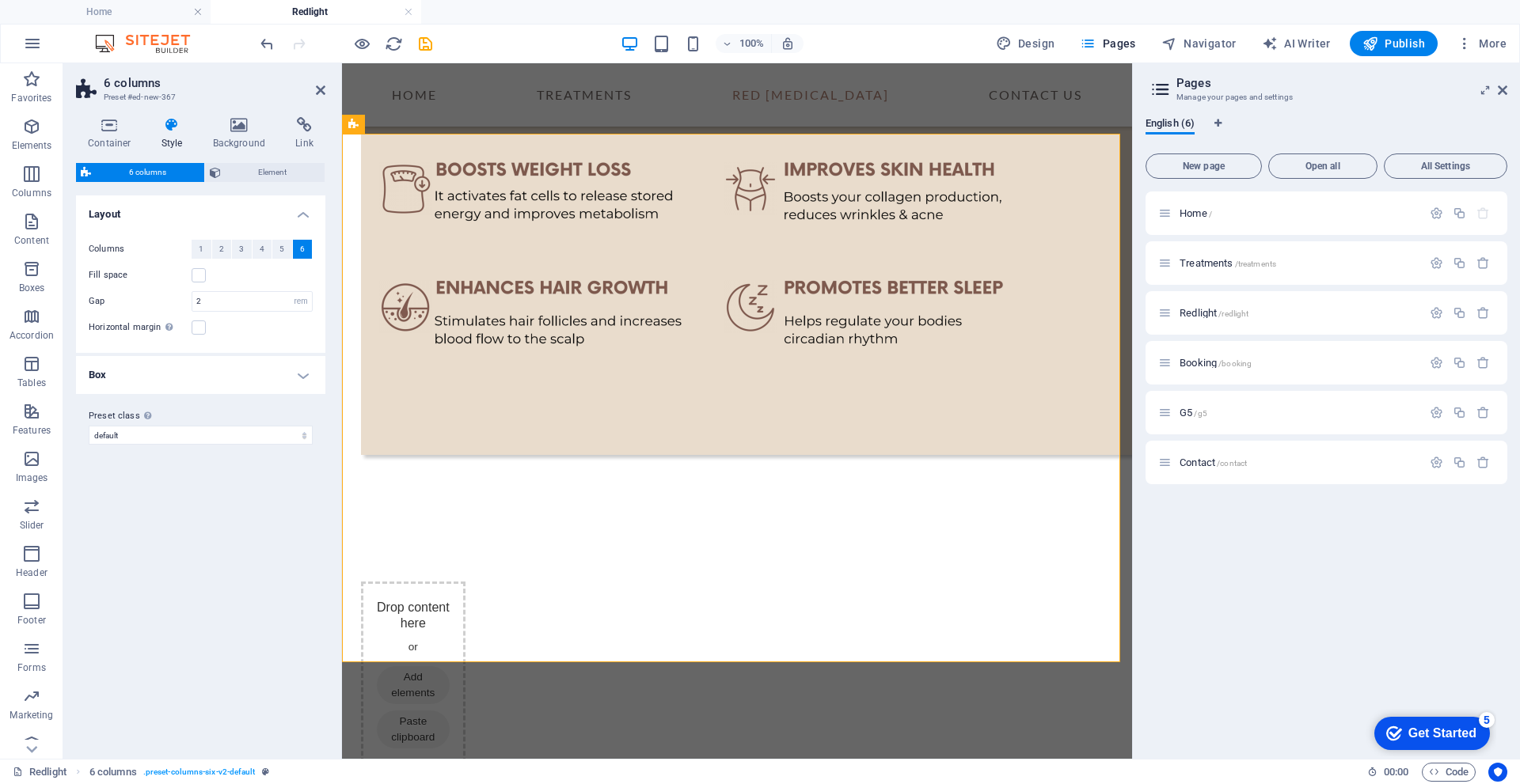
click at [305, 373] on h4 "Box" at bounding box center [200, 375] width 249 height 38
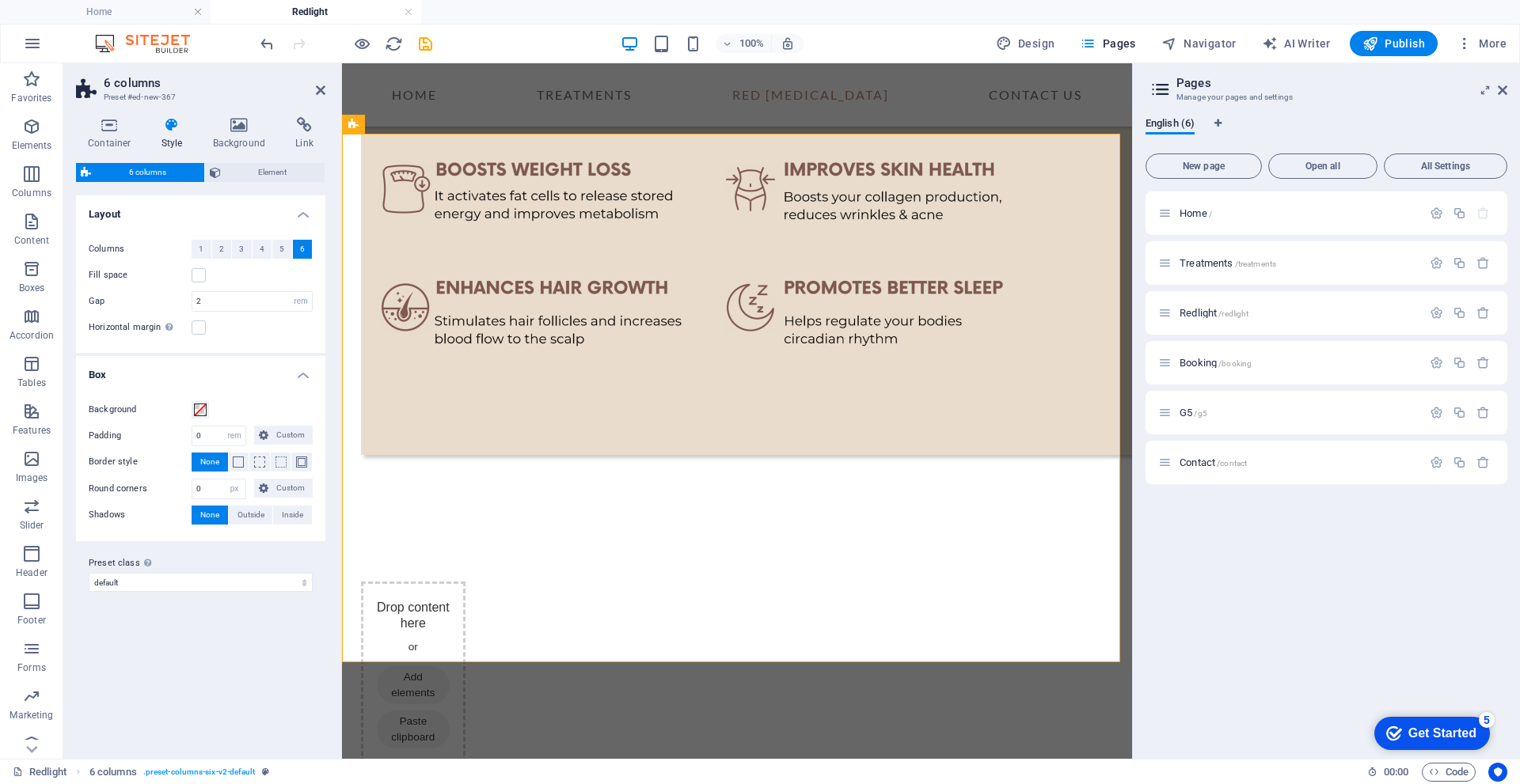
click at [305, 373] on h4 "Box" at bounding box center [200, 369] width 249 height 28
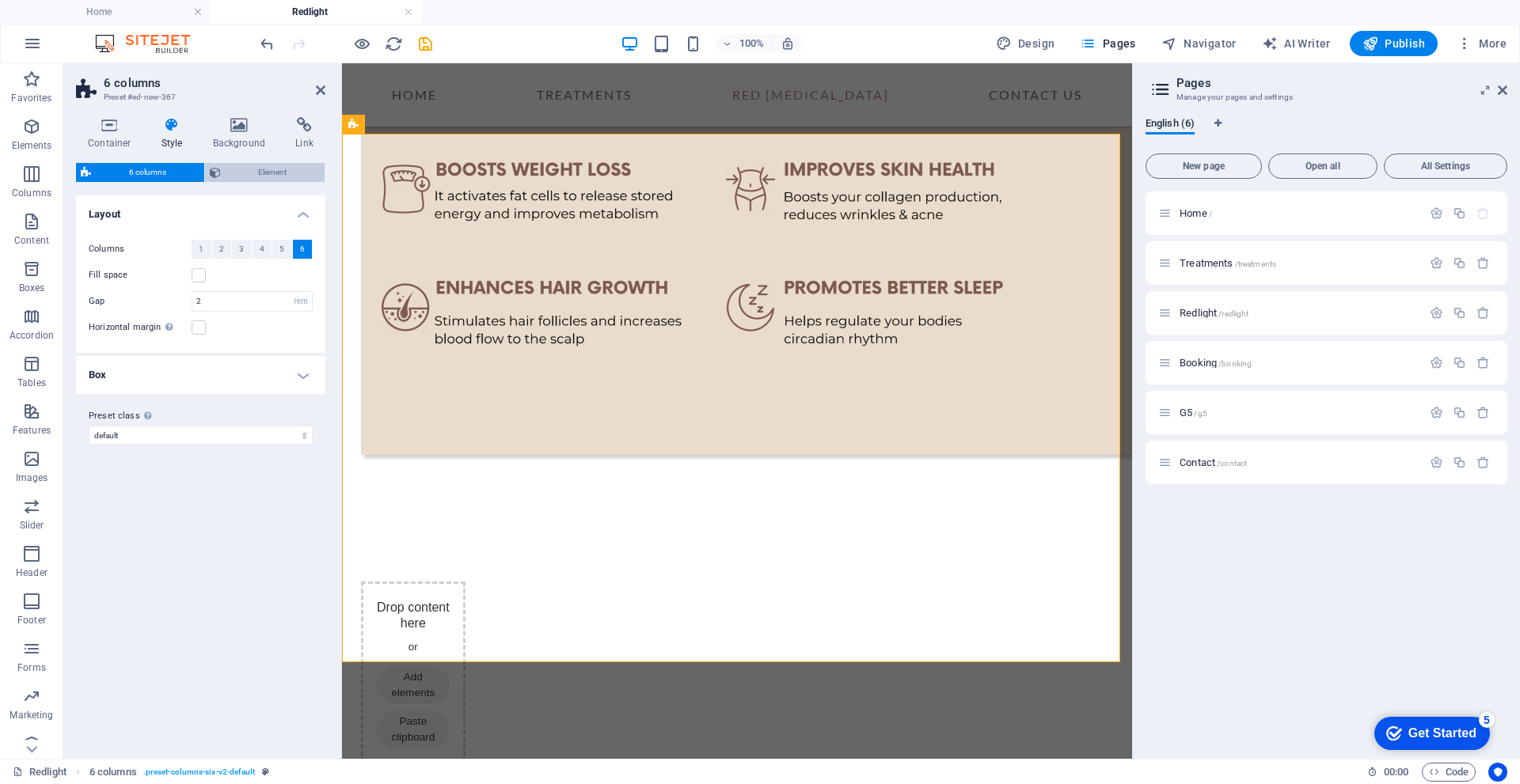
click at [286, 172] on span "Element" at bounding box center [273, 172] width 95 height 19
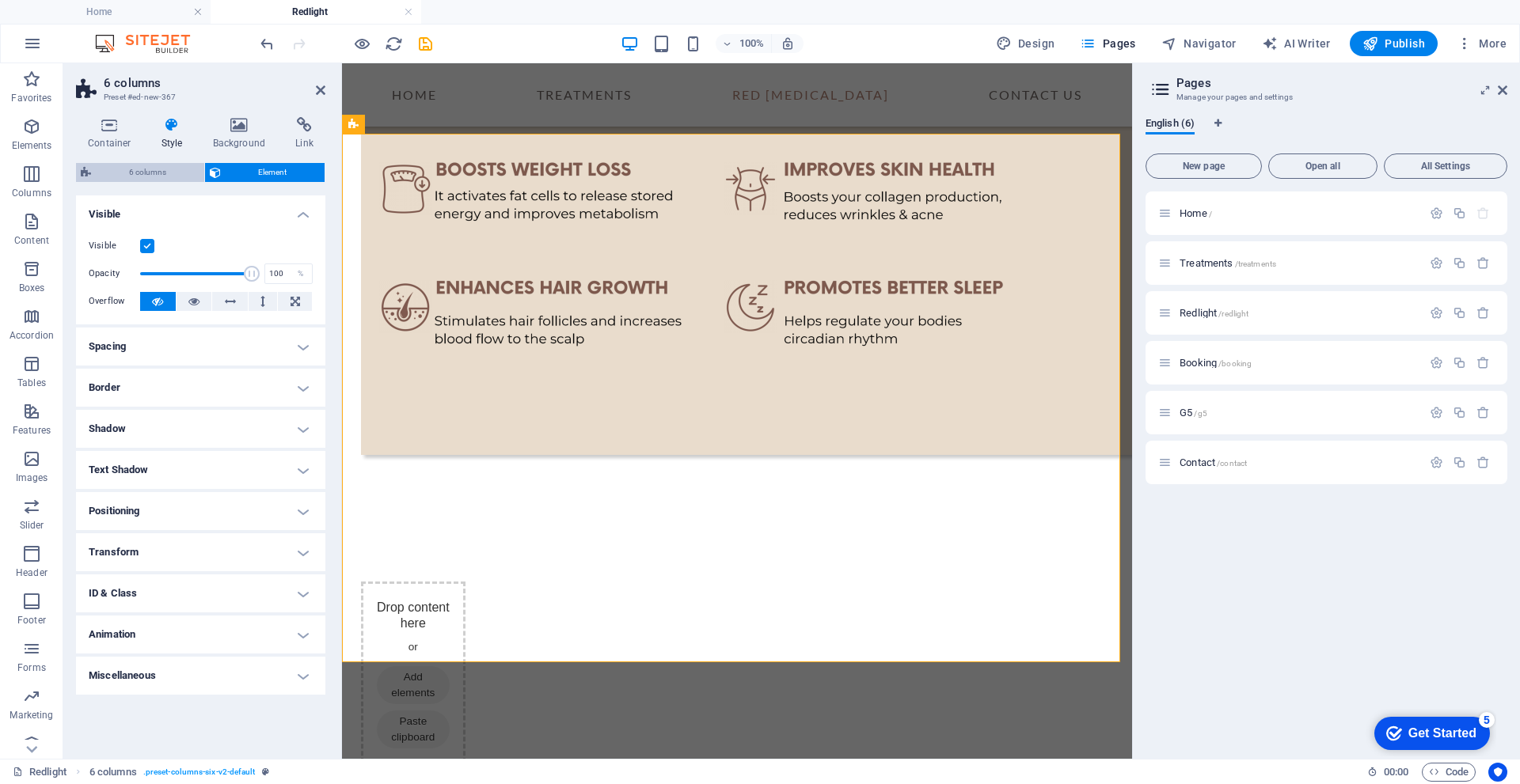
click at [123, 174] on span "6 columns" at bounding box center [148, 172] width 103 height 19
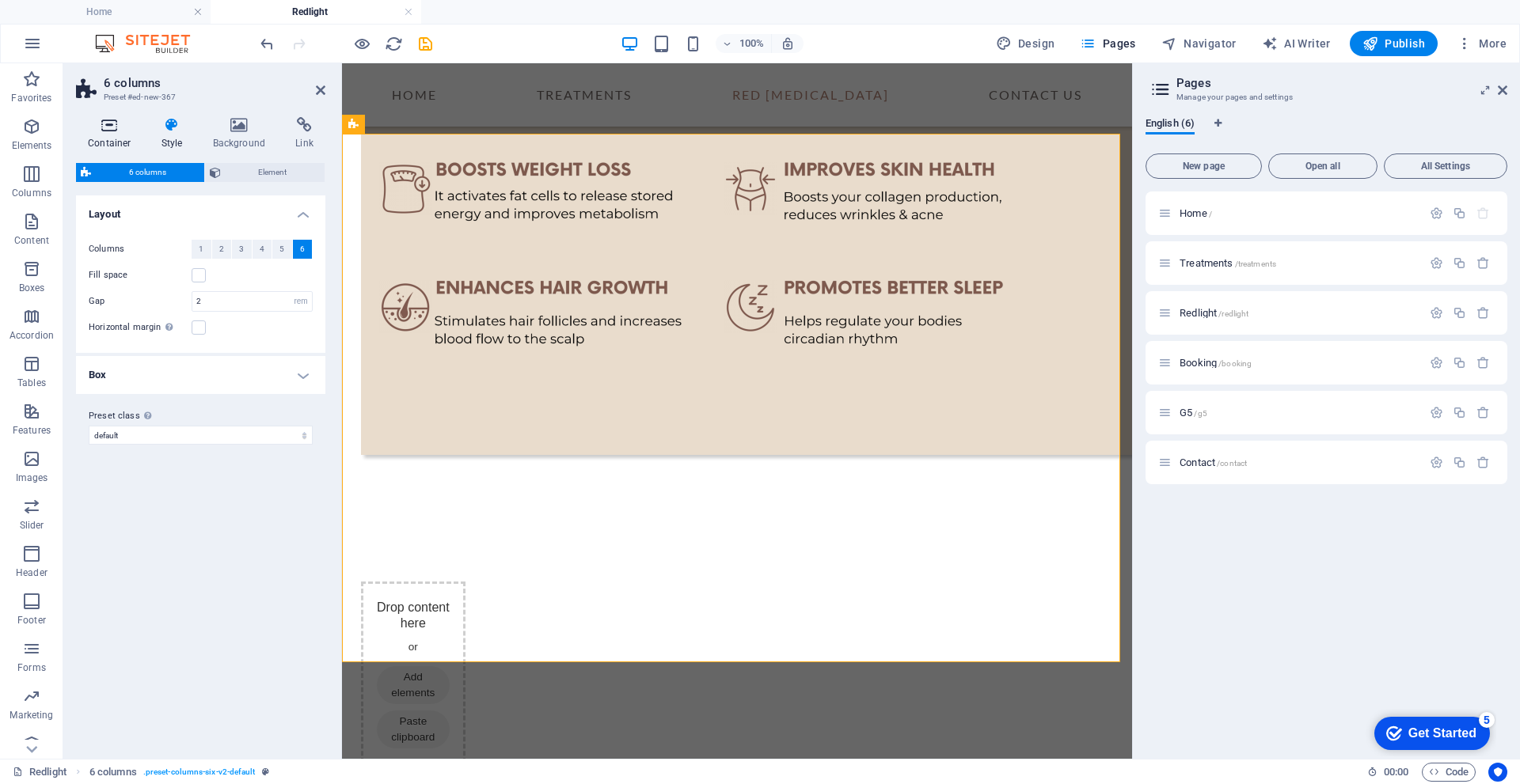
click at [102, 141] on h4 "Container" at bounding box center [112, 133] width 73 height 33
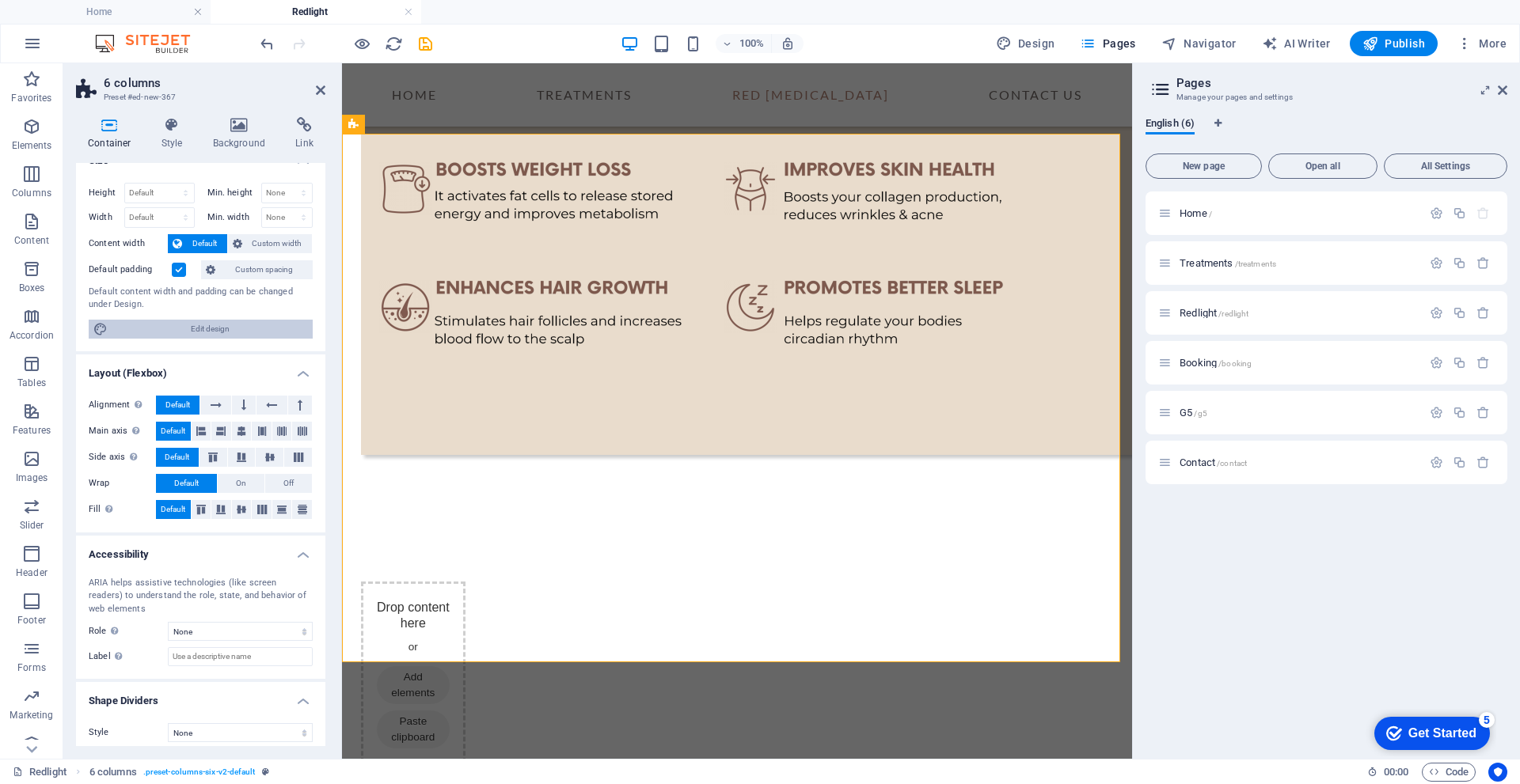
scroll to position [30, 0]
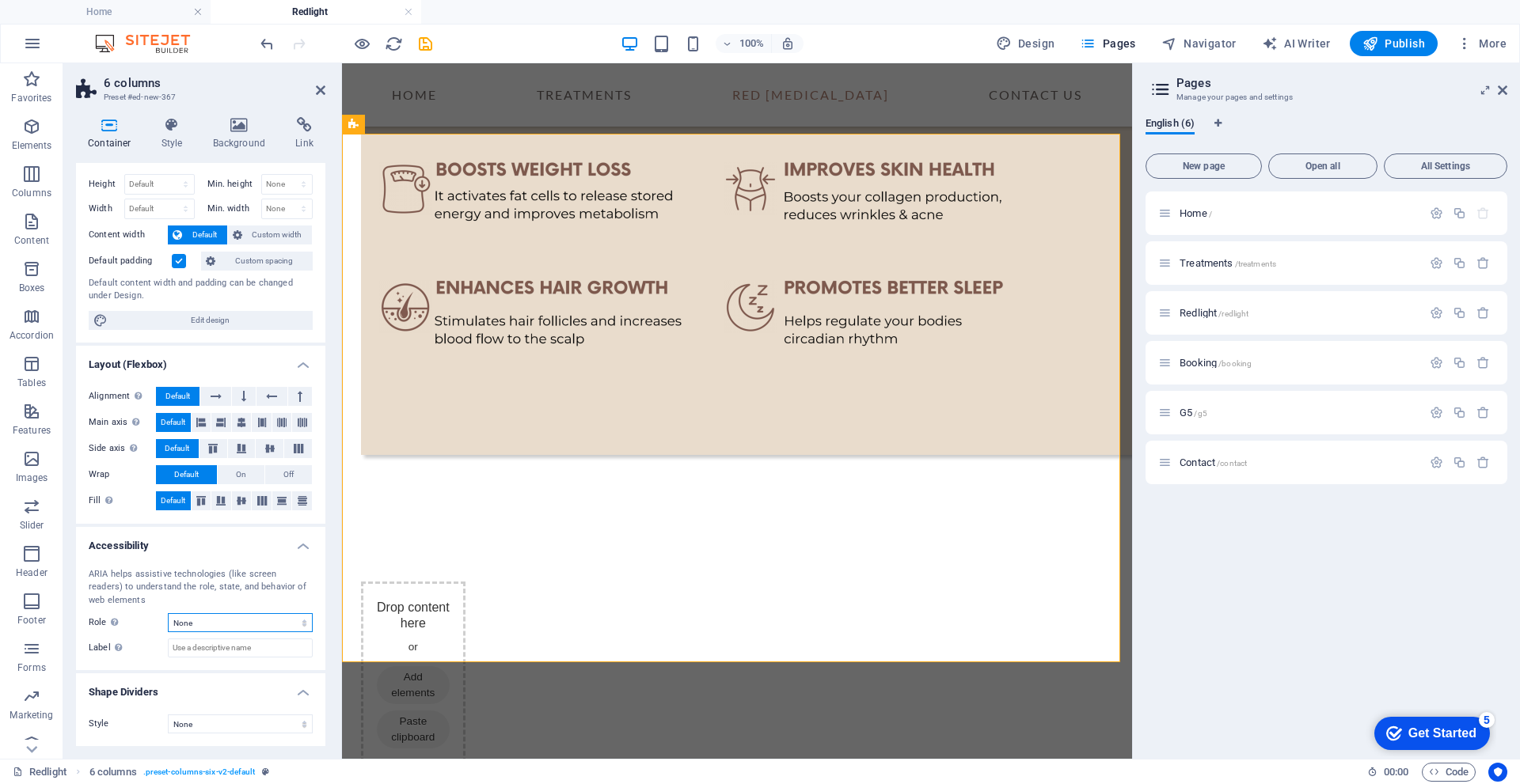
click at [299, 624] on select "None Alert Article Banner Comment Complementary Dialog Footer Header Marquee Pr…" at bounding box center [240, 622] width 145 height 19
click at [258, 235] on span "Custom width" at bounding box center [277, 234] width 61 height 19
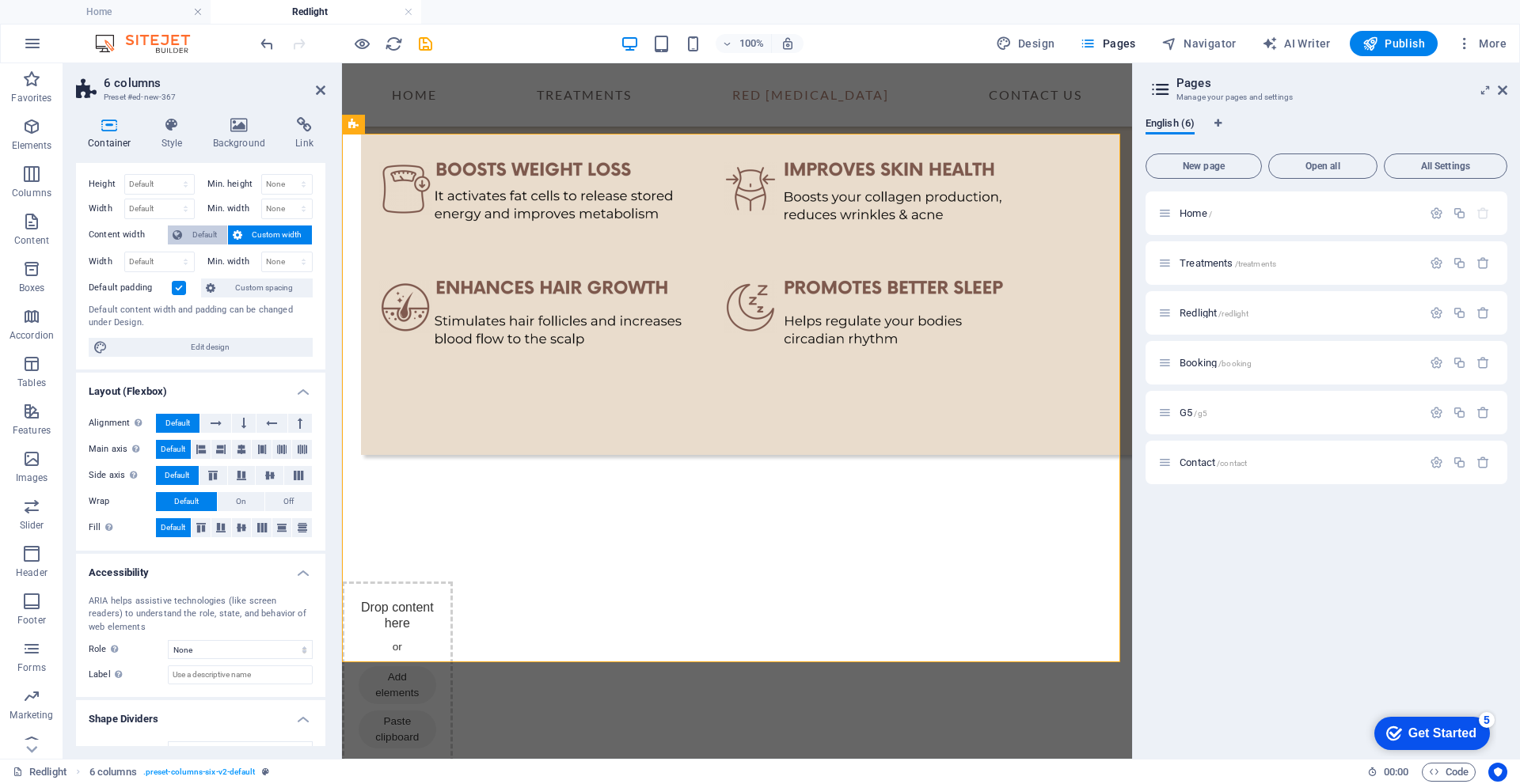
click at [213, 230] on span "Default" at bounding box center [204, 234] width 35 height 19
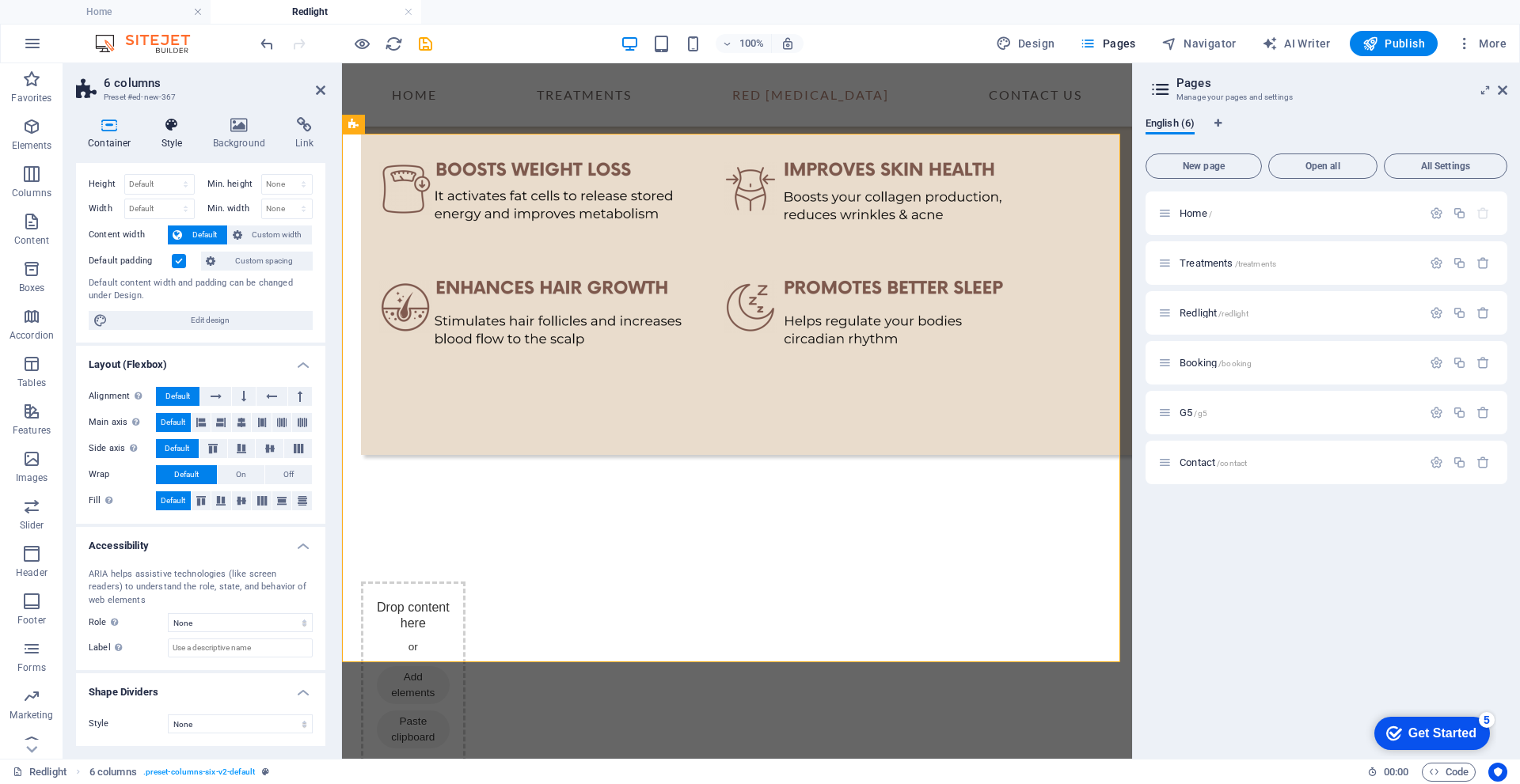
click at [176, 139] on h4 "Style" at bounding box center [175, 133] width 52 height 33
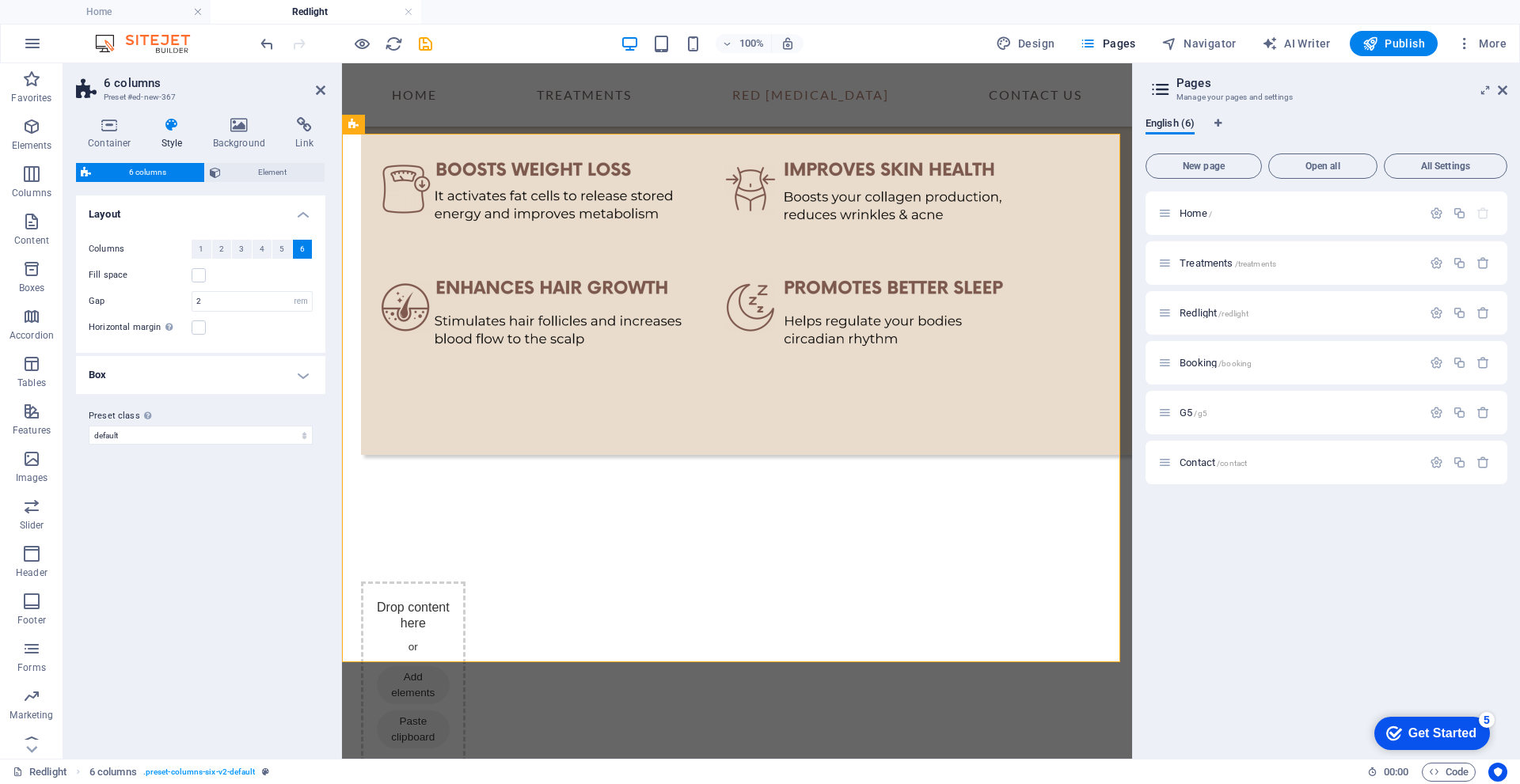
click at [300, 249] on span "6" at bounding box center [302, 249] width 5 height 19
drag, startPoint x: 277, startPoint y: 250, endPoint x: 248, endPoint y: 251, distance: 29.0
click at [275, 250] on button "5" at bounding box center [283, 249] width 20 height 19
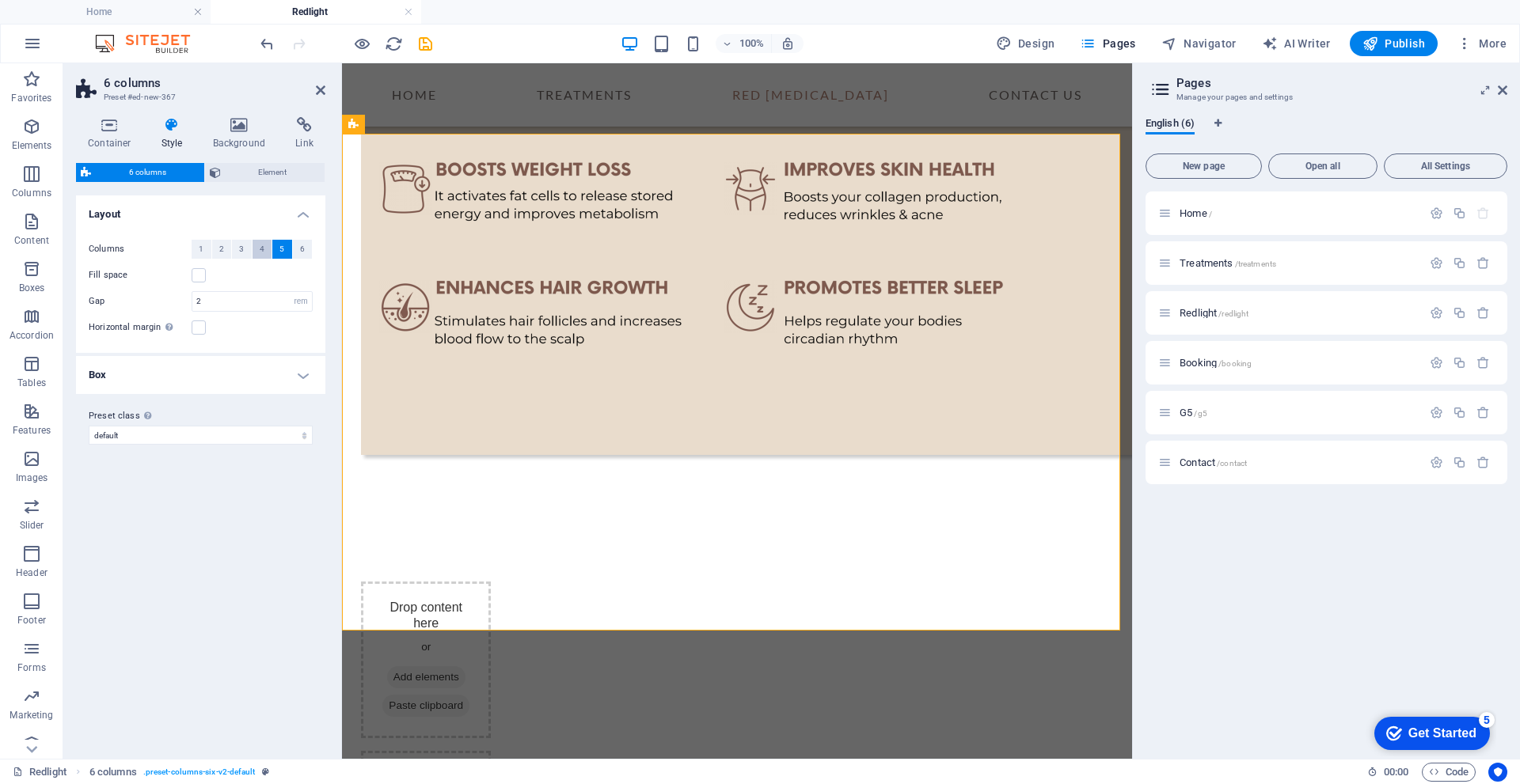
click at [261, 252] on span "4" at bounding box center [262, 249] width 5 height 19
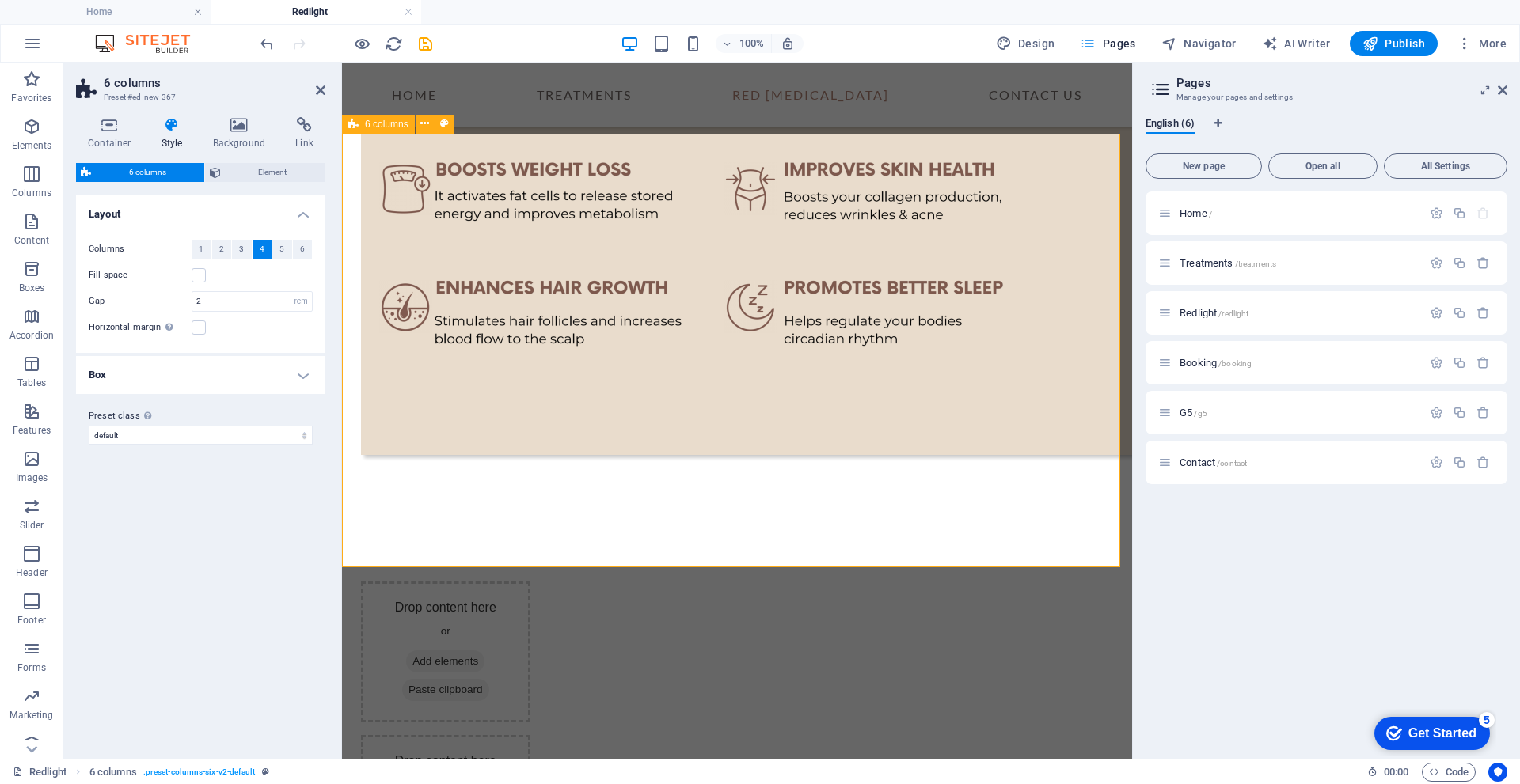
click at [443, 189] on icon at bounding box center [443, 186] width 9 height 16
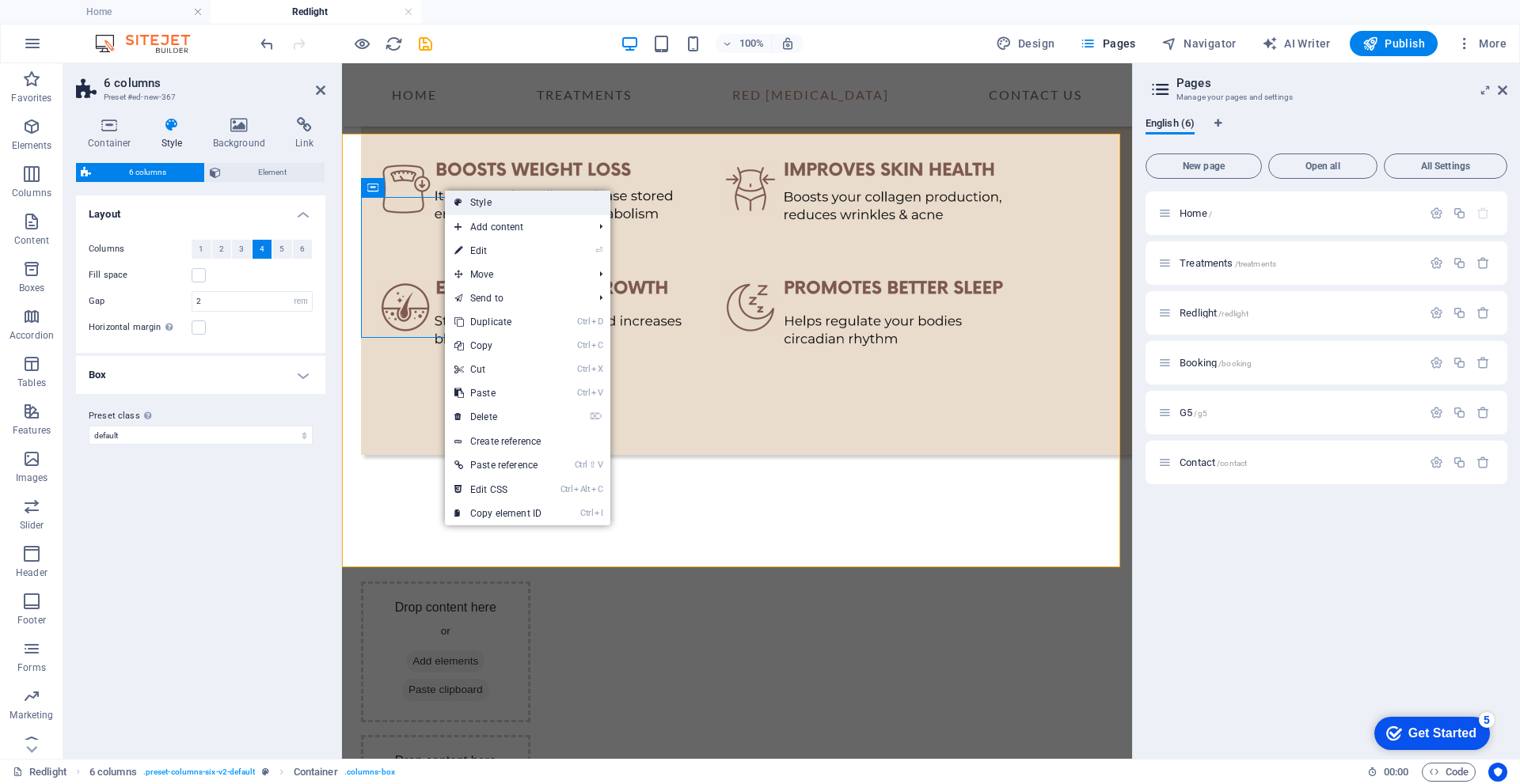
click at [498, 202] on link "Style" at bounding box center [527, 203] width 166 height 24
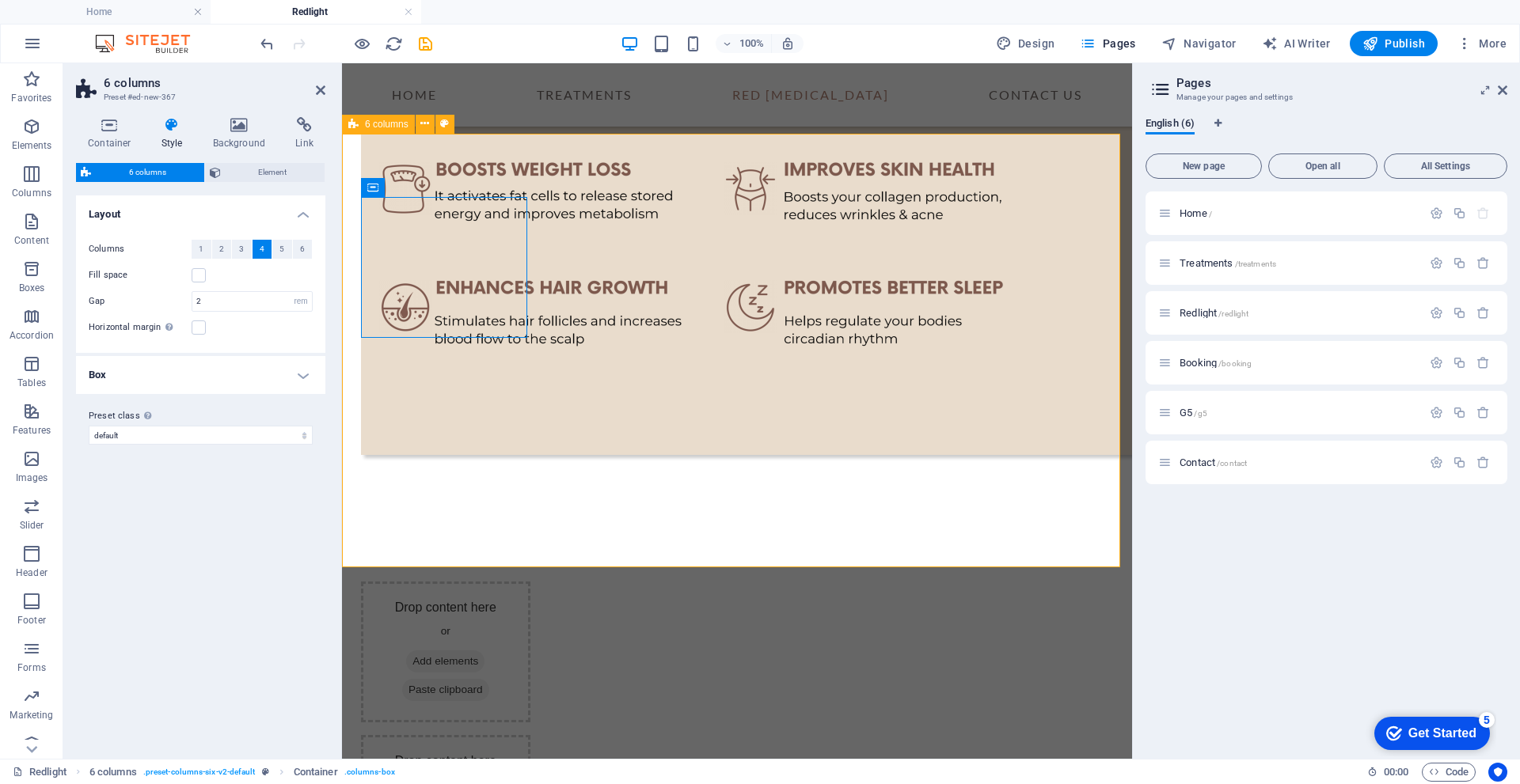
click at [448, 123] on button at bounding box center [445, 124] width 19 height 19
click at [420, 124] on icon at bounding box center [425, 124] width 9 height 16
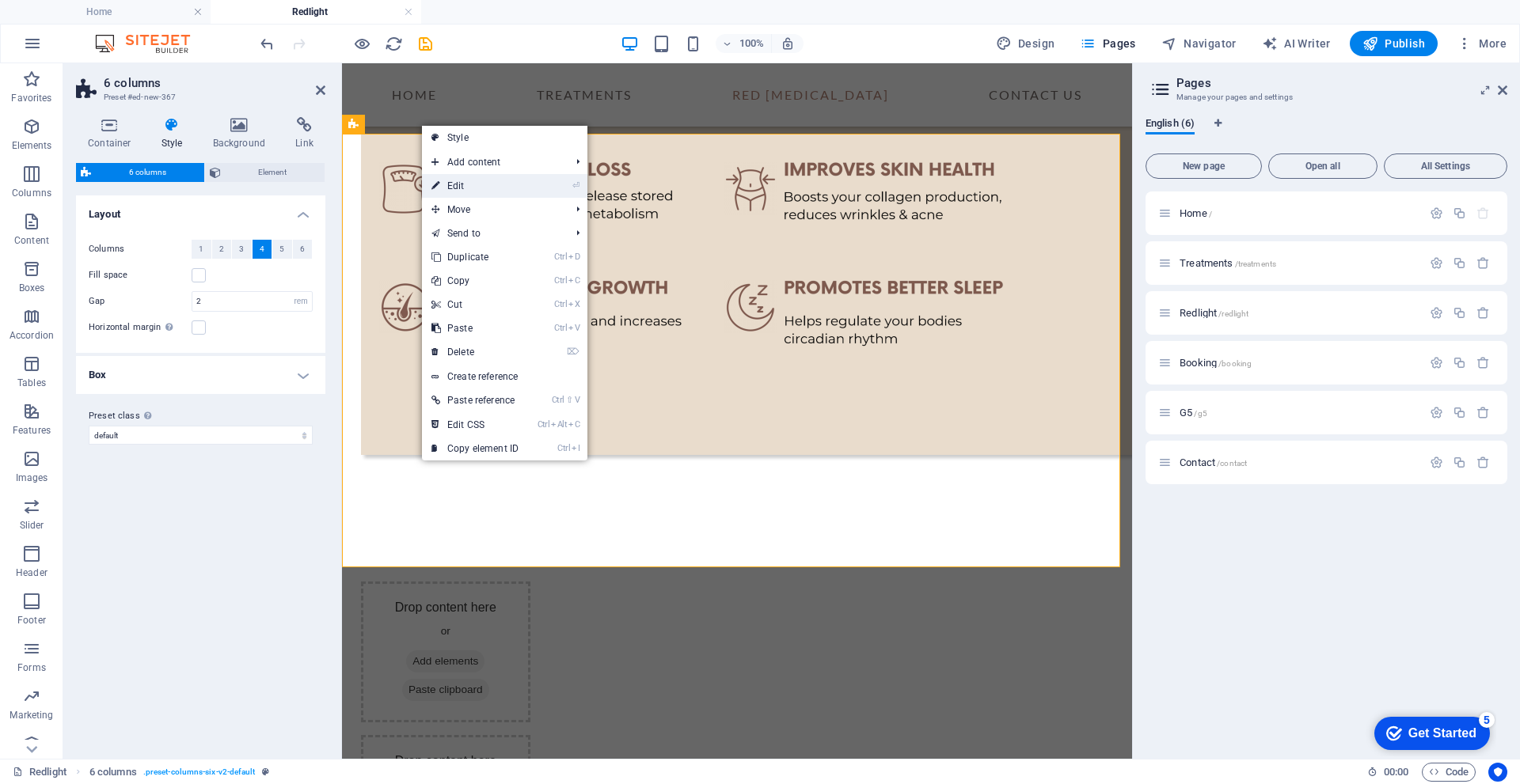
click at [466, 180] on link "⏎ Edit" at bounding box center [475, 186] width 106 height 24
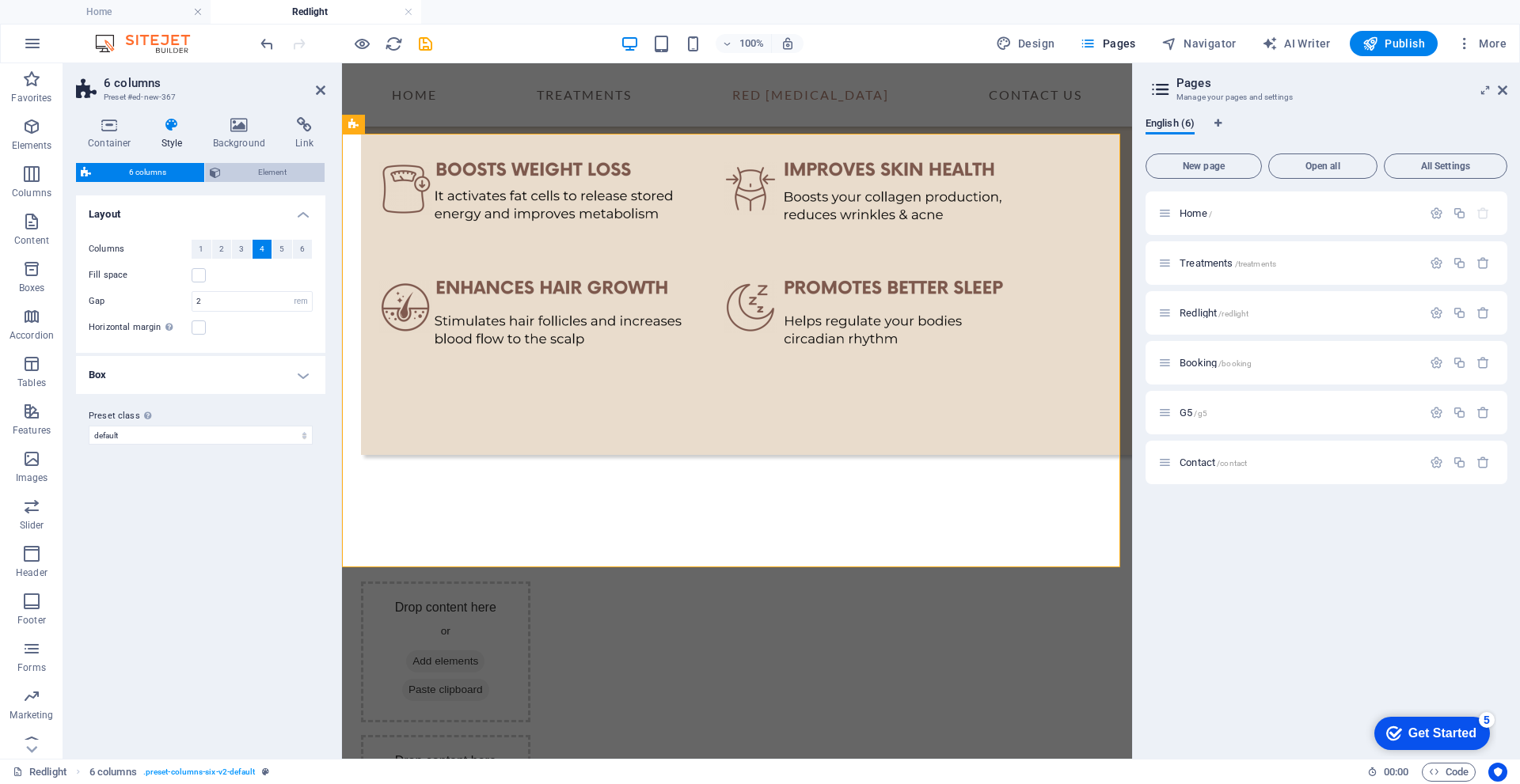
click at [273, 173] on span "Element" at bounding box center [273, 172] width 95 height 19
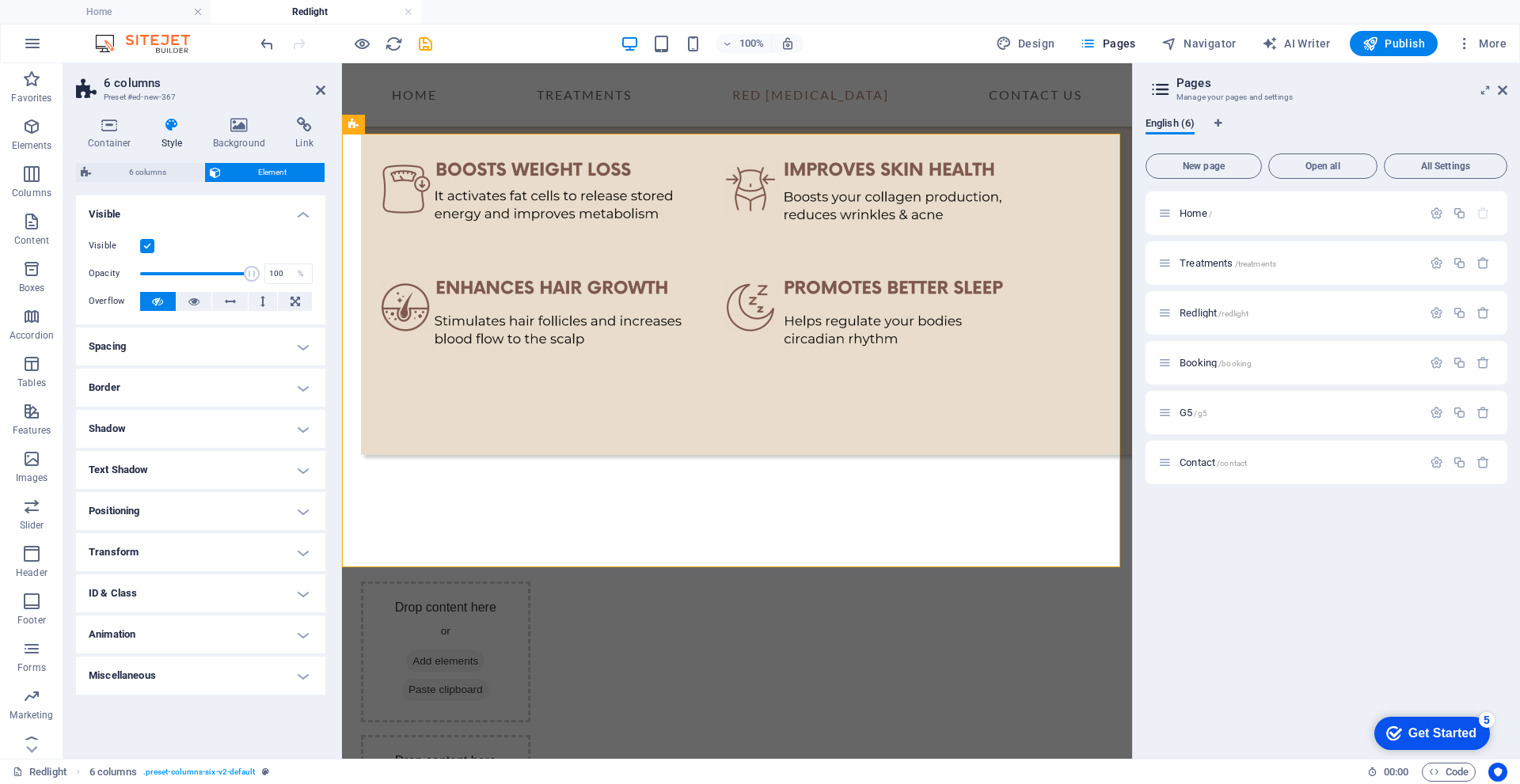
click at [304, 346] on h4 "Spacing" at bounding box center [200, 347] width 249 height 38
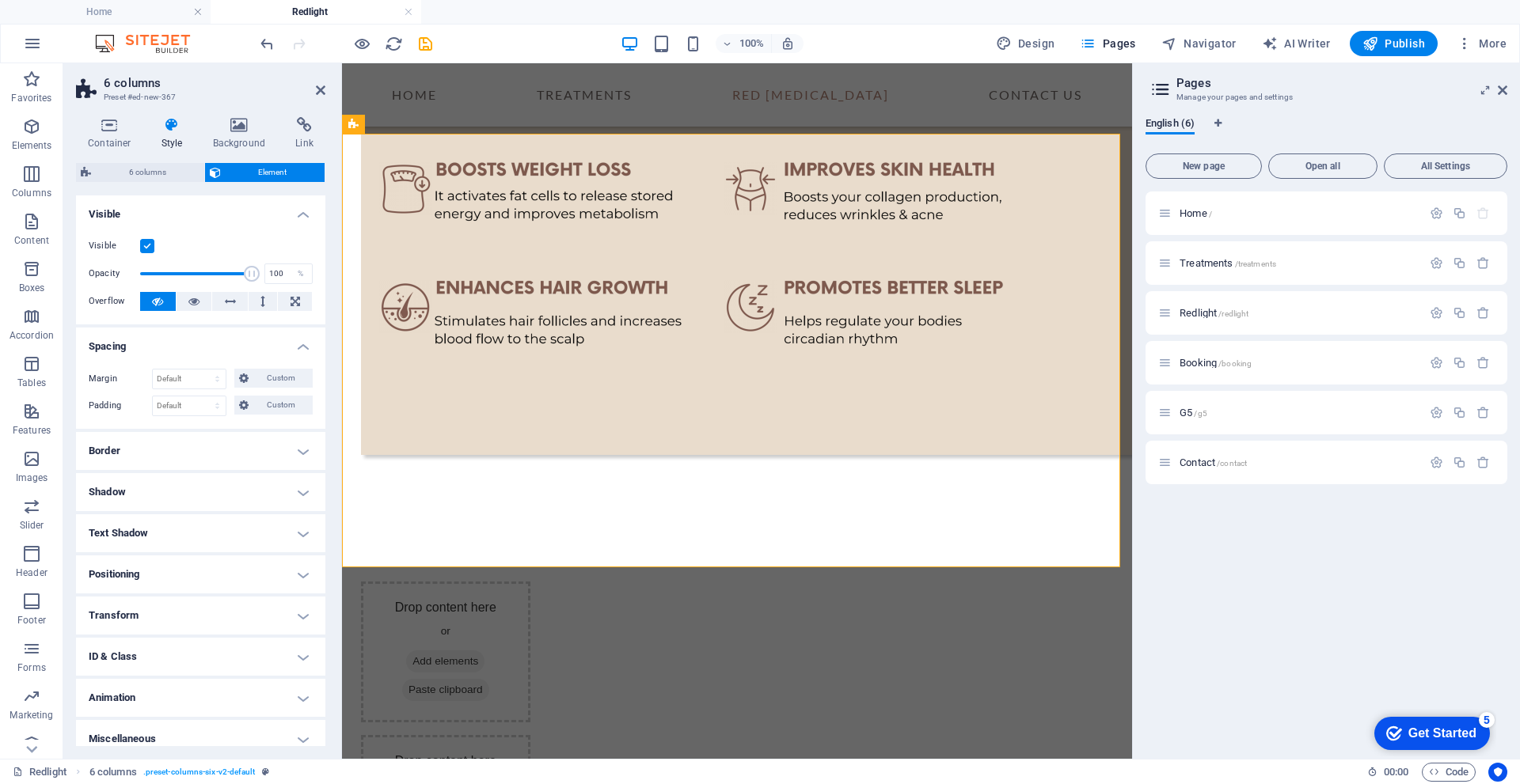
click at [304, 346] on h4 "Spacing" at bounding box center [200, 341] width 249 height 28
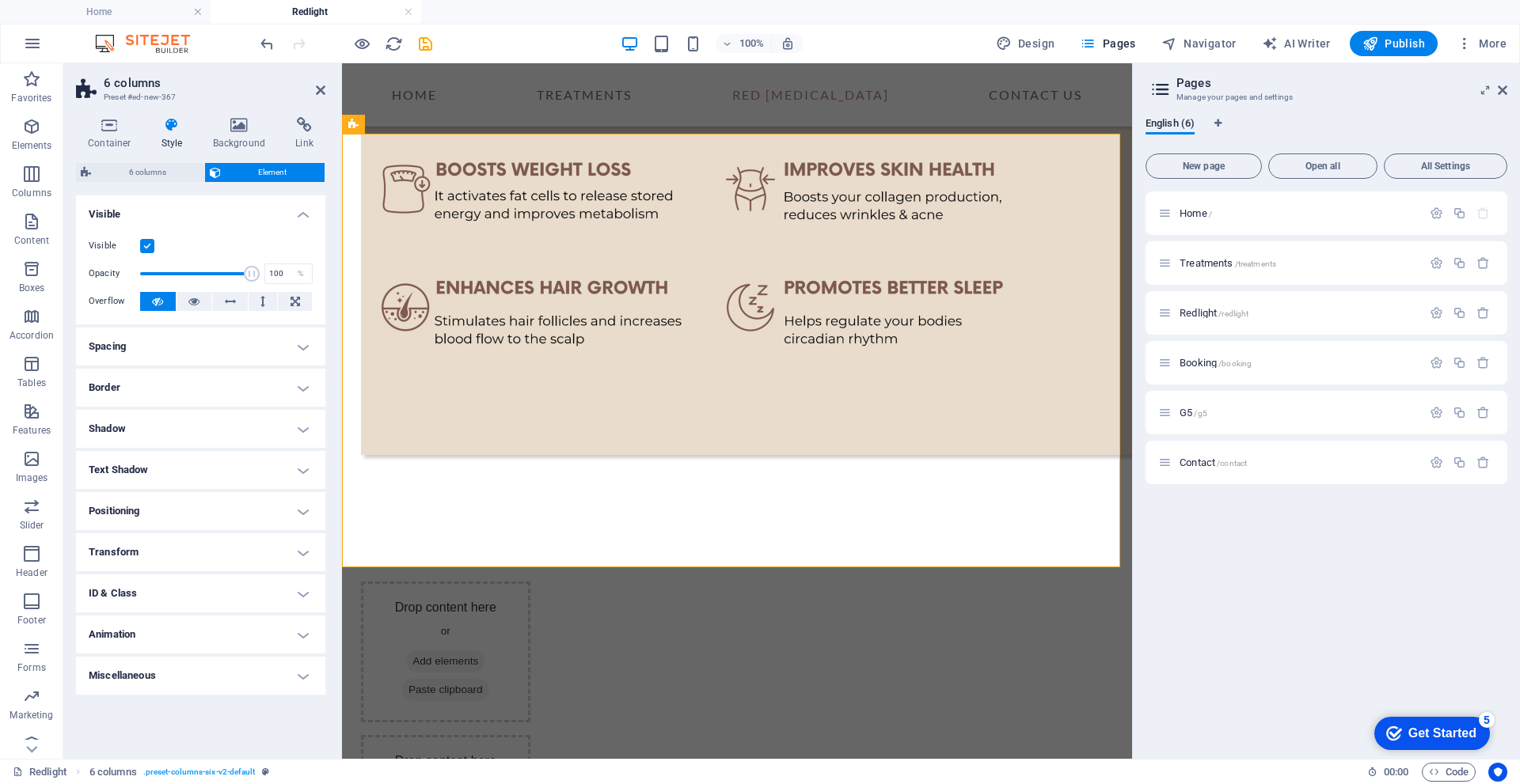
click at [303, 389] on h4 "Border" at bounding box center [200, 387] width 249 height 38
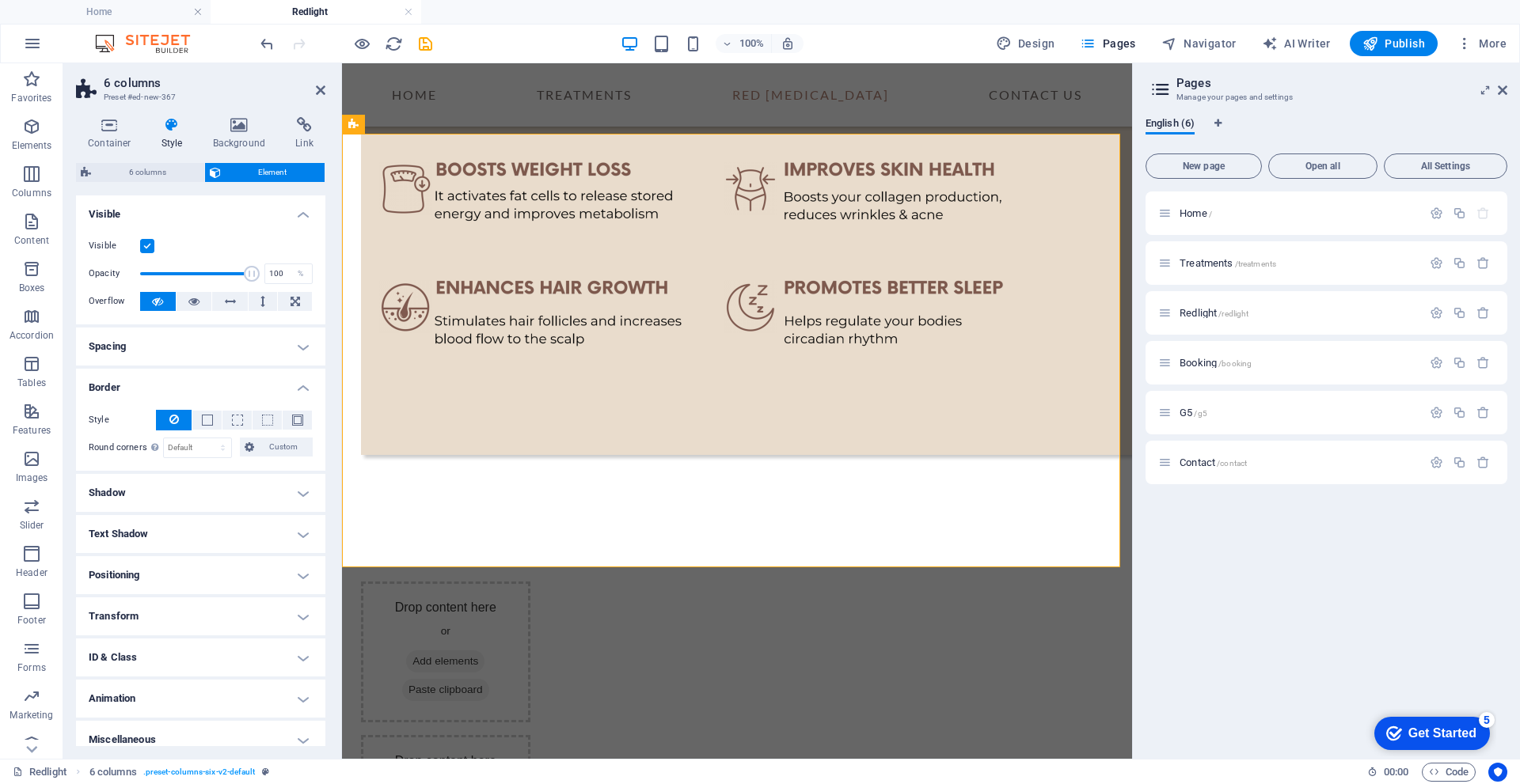
click at [303, 389] on h4 "Border" at bounding box center [200, 382] width 249 height 28
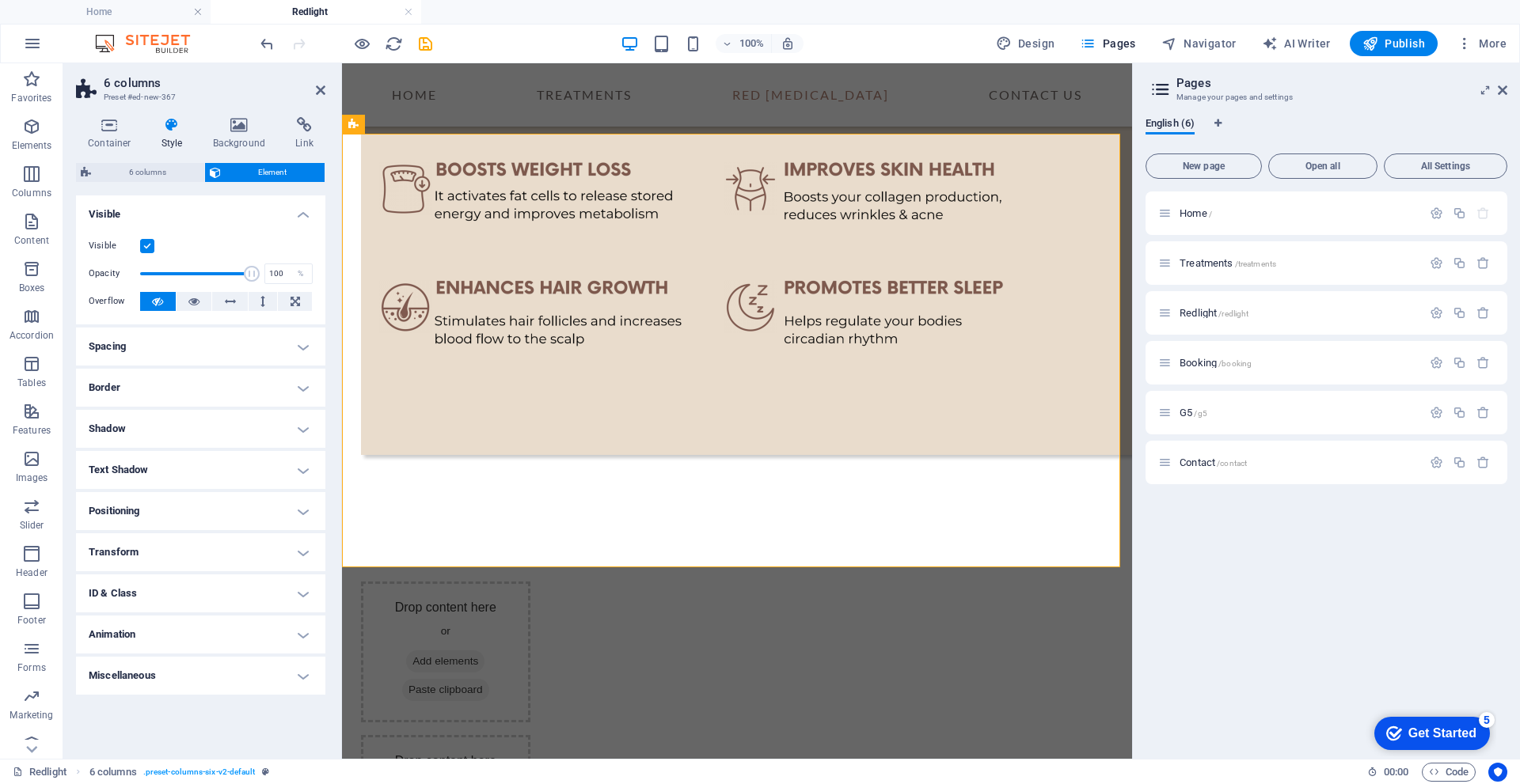
click at [306, 511] on h4 "Positioning" at bounding box center [200, 512] width 249 height 38
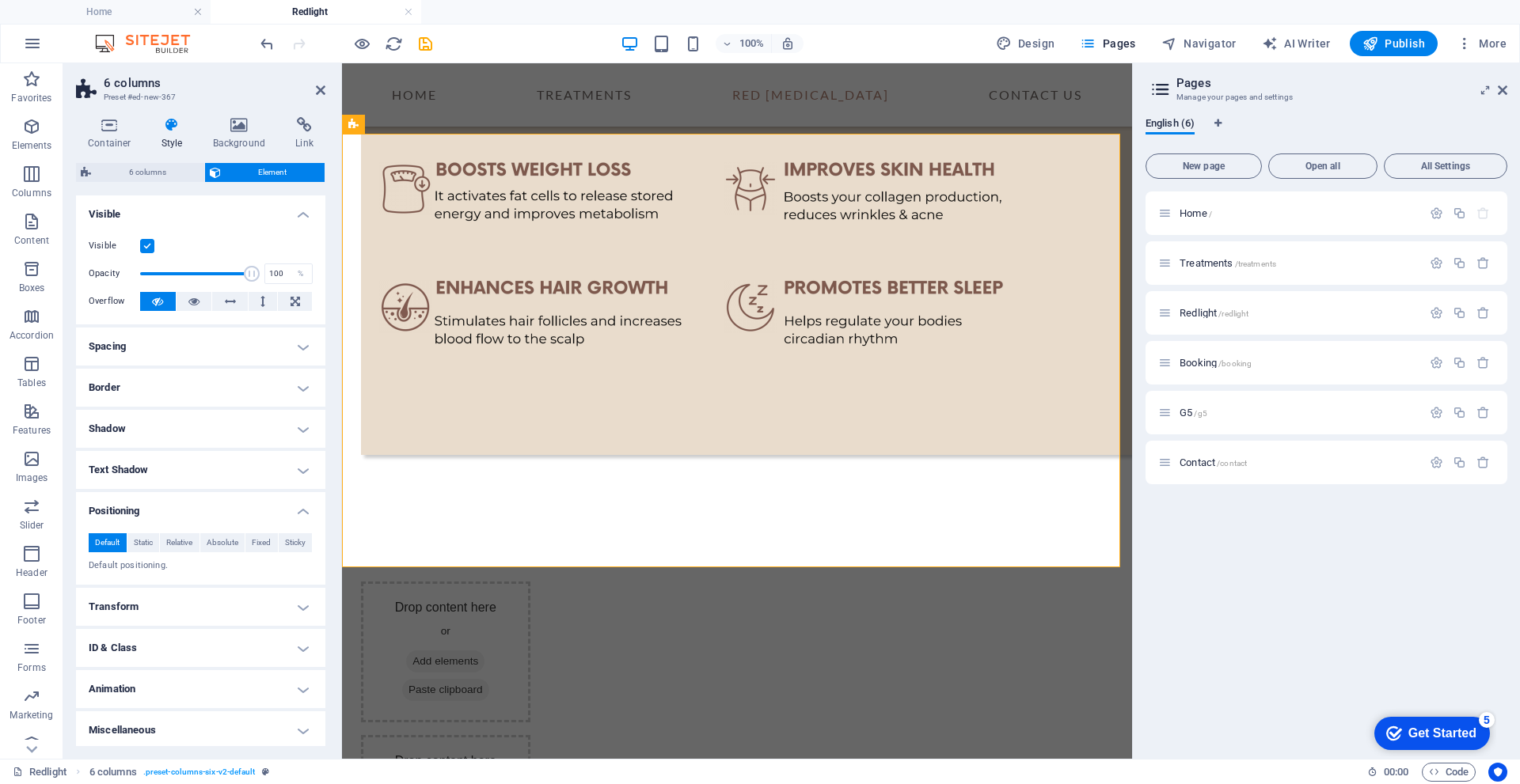
click at [306, 511] on h4 "Positioning" at bounding box center [200, 506] width 249 height 28
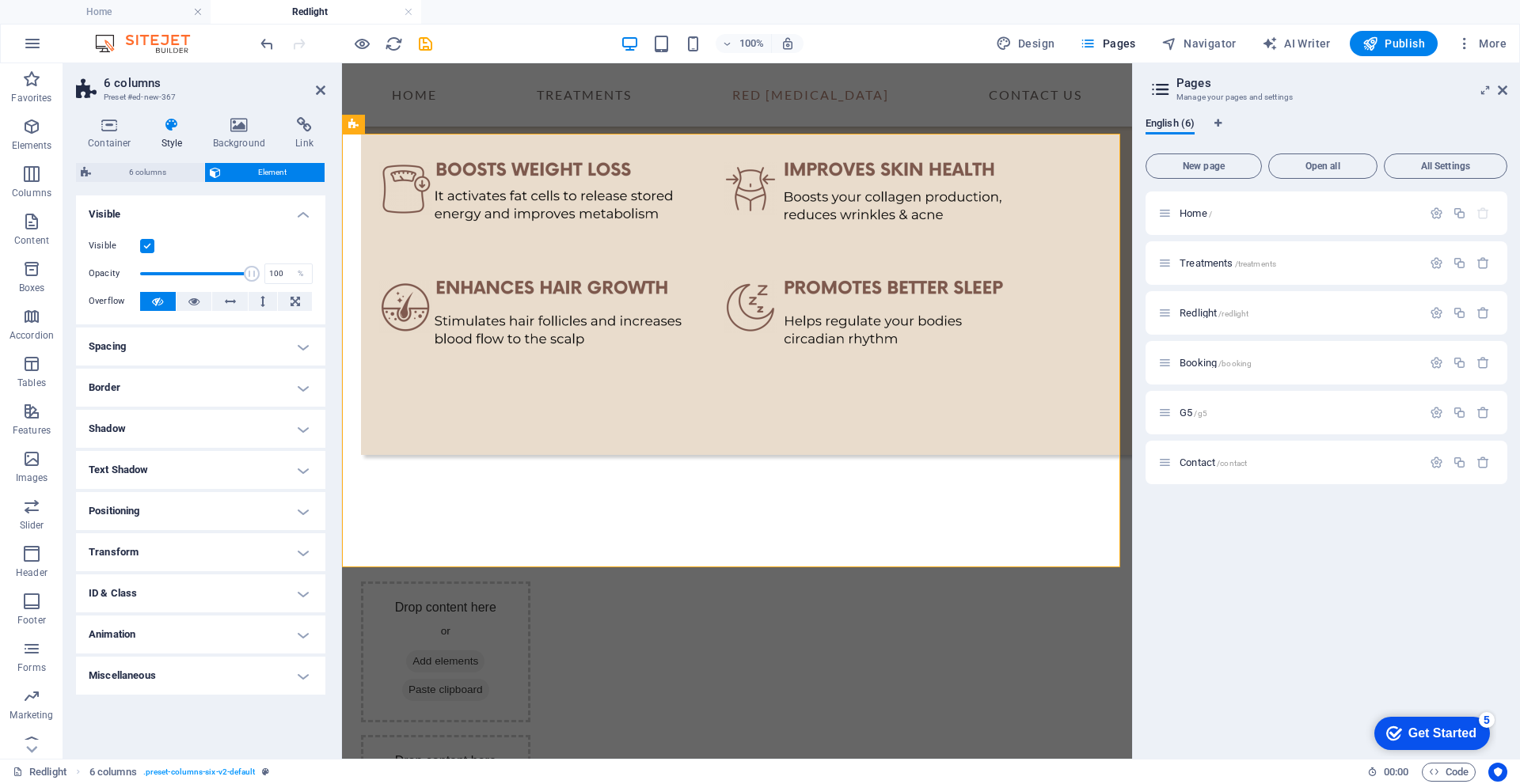
click at [303, 677] on h4 "Miscellaneous" at bounding box center [200, 675] width 249 height 38
click at [303, 677] on h4 "Miscellaneous" at bounding box center [200, 670] width 249 height 28
click at [309, 602] on h4 "ID & Class" at bounding box center [200, 593] width 249 height 38
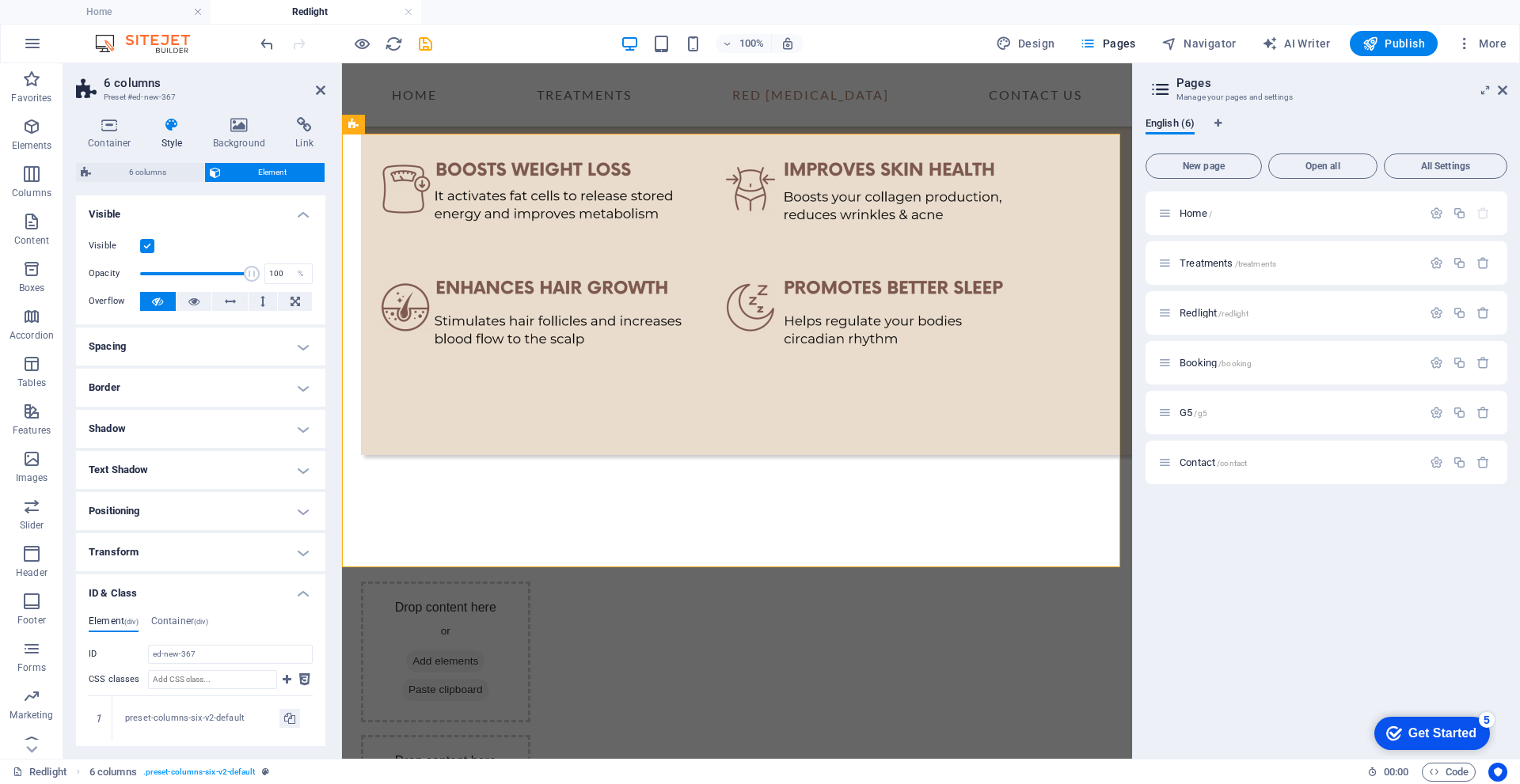
click at [309, 603] on div "Element (div) Container (div) ID ed-new-367 CSS classes 1 preset-columns-six-v2…" at bounding box center [200, 701] width 249 height 196
drag, startPoint x: 301, startPoint y: 594, endPoint x: 301, endPoint y: 570, distance: 24.0
click at [301, 593] on h4 "ID & Class" at bounding box center [200, 588] width 249 height 28
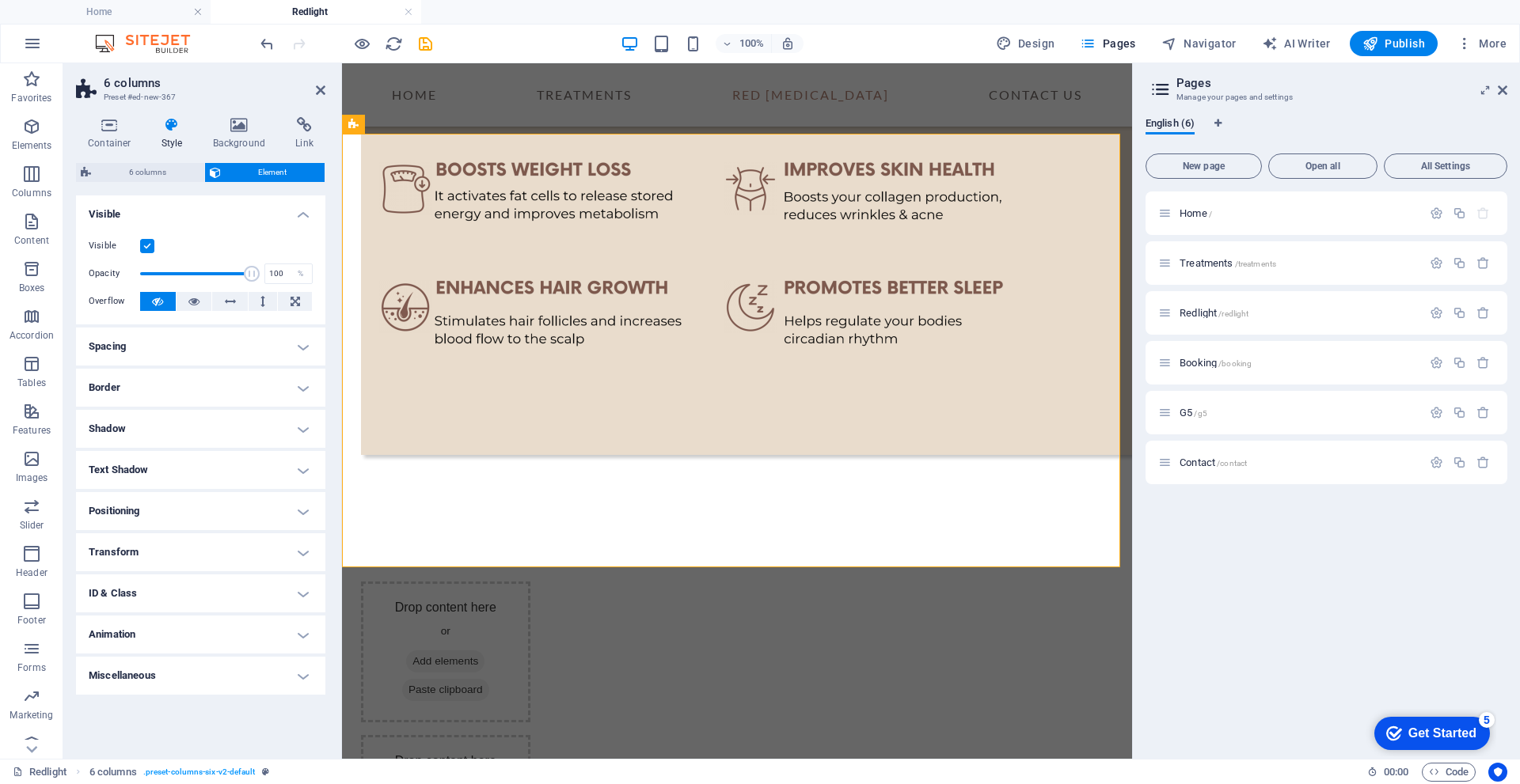
click at [300, 559] on h4 "Transform" at bounding box center [200, 552] width 249 height 38
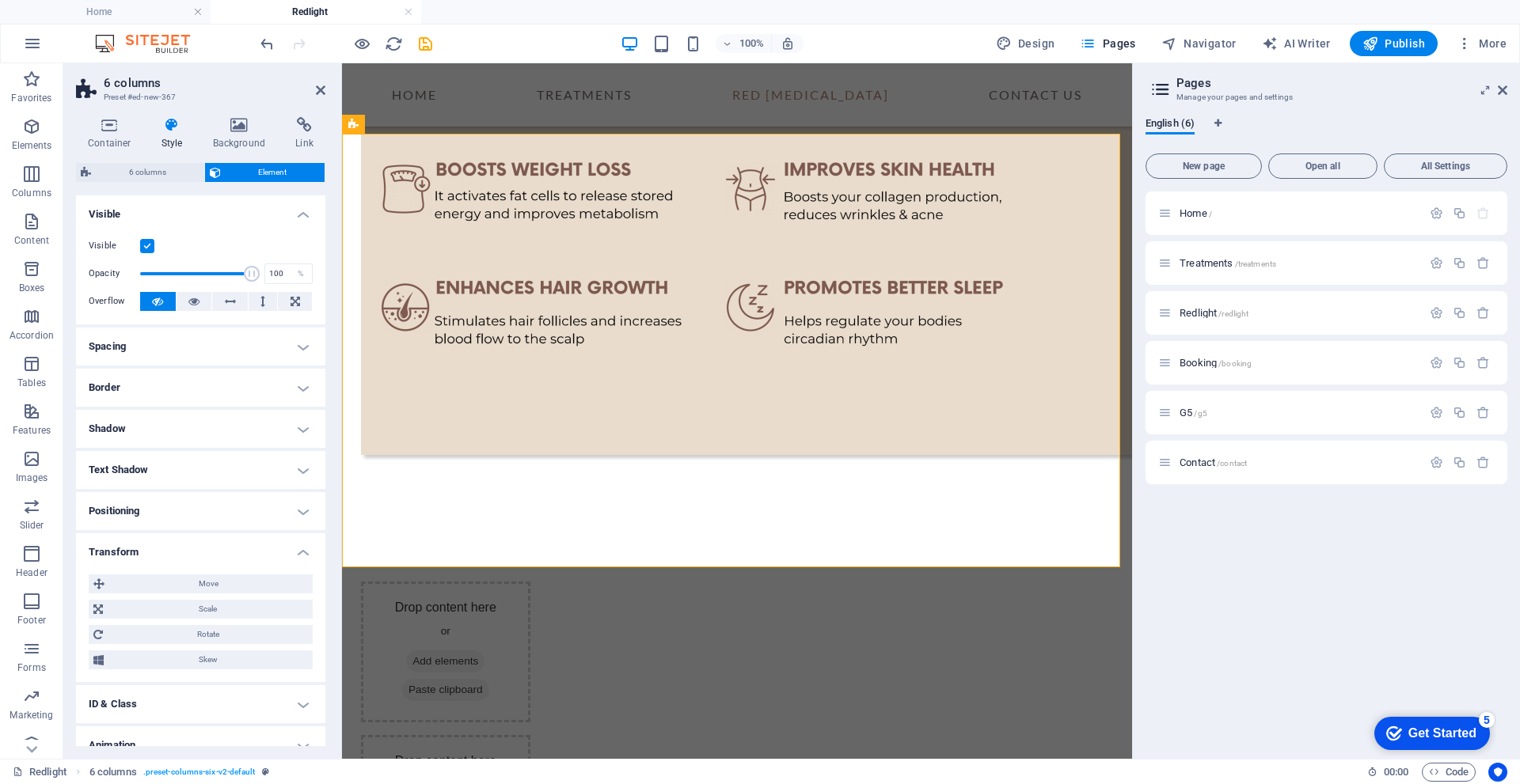
click at [300, 556] on h4 "Transform" at bounding box center [200, 547] width 249 height 28
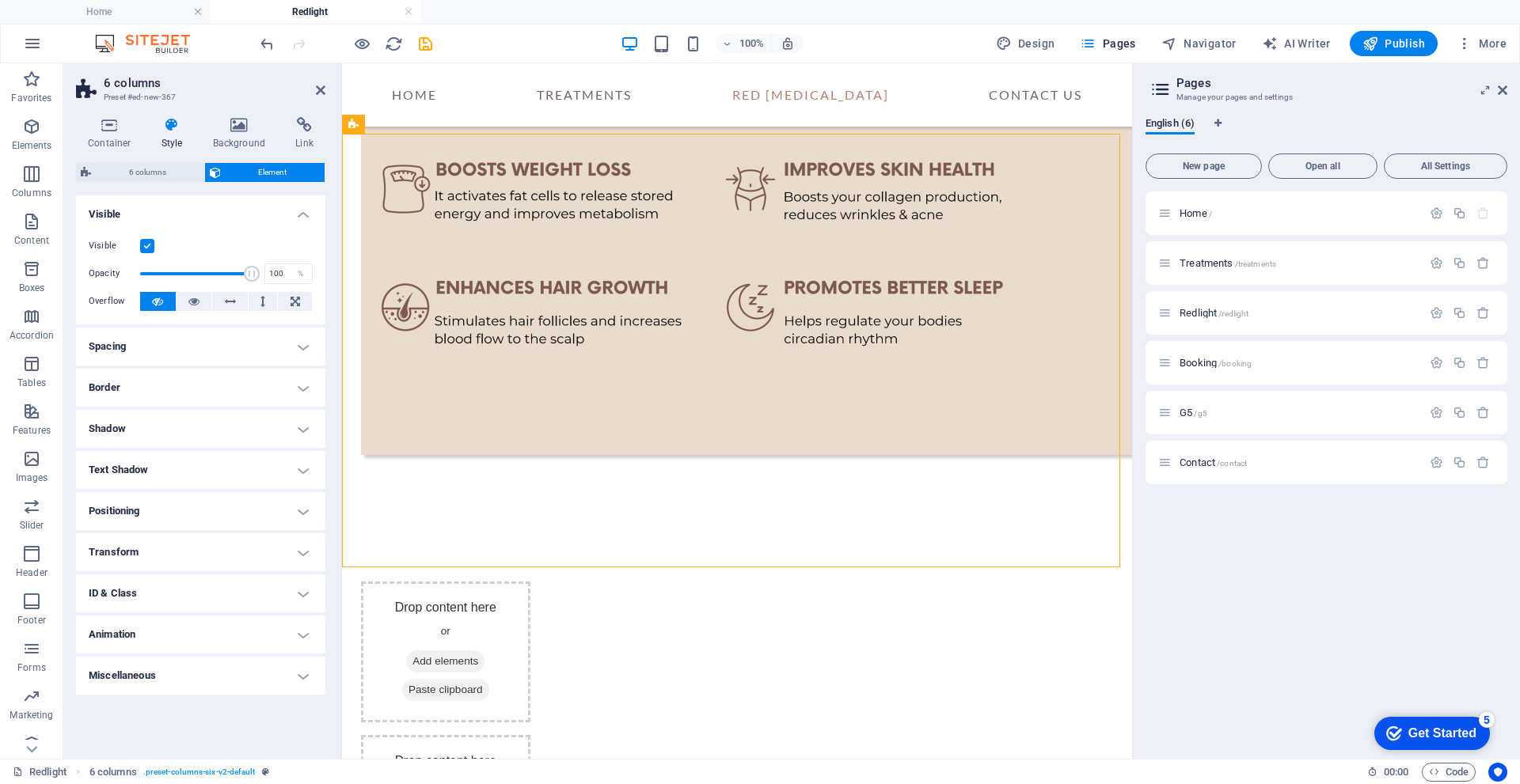
drag, startPoint x: 385, startPoint y: 172, endPoint x: 923, endPoint y: 440, distance: 601.1
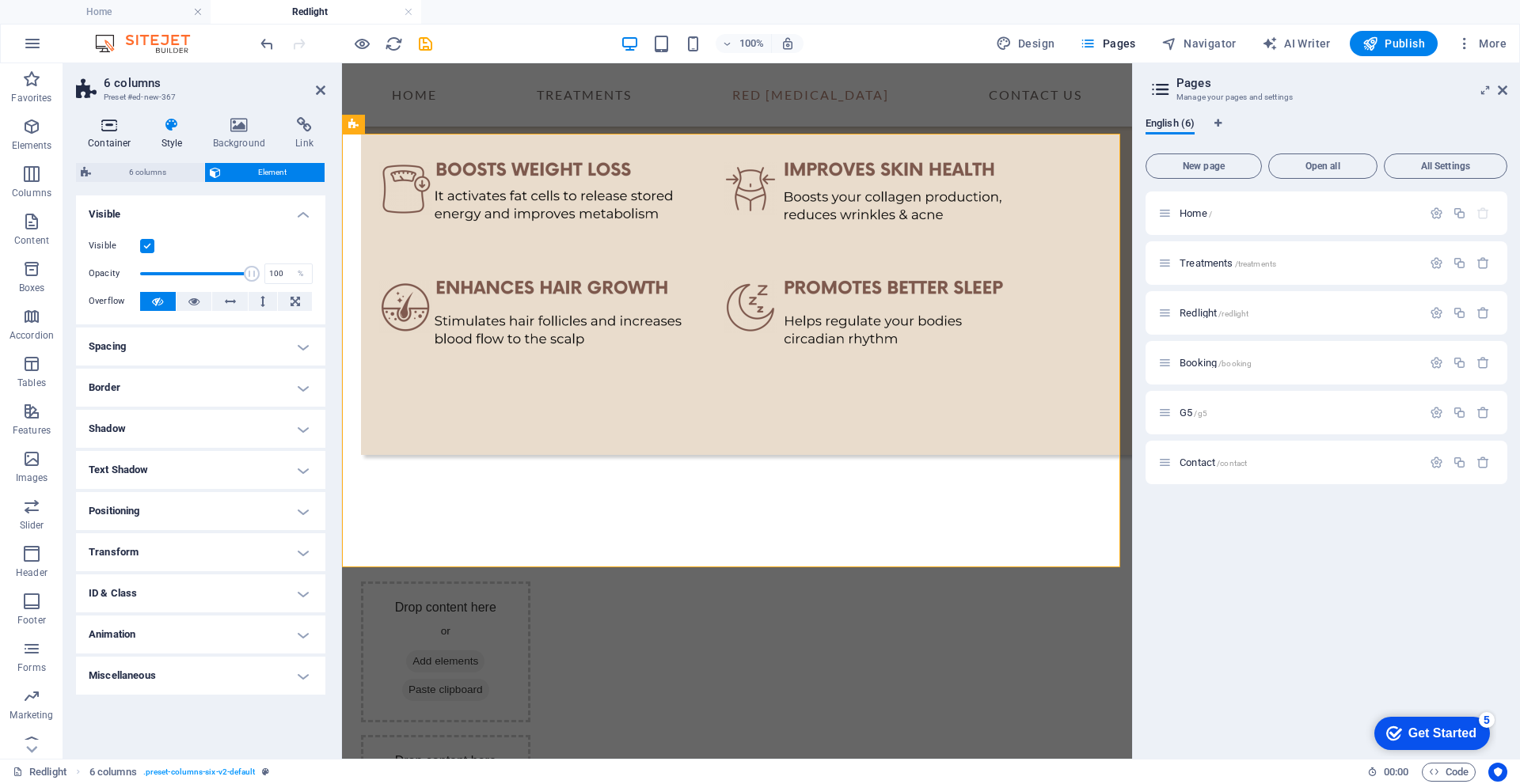
click at [103, 131] on icon at bounding box center [110, 124] width 67 height 15
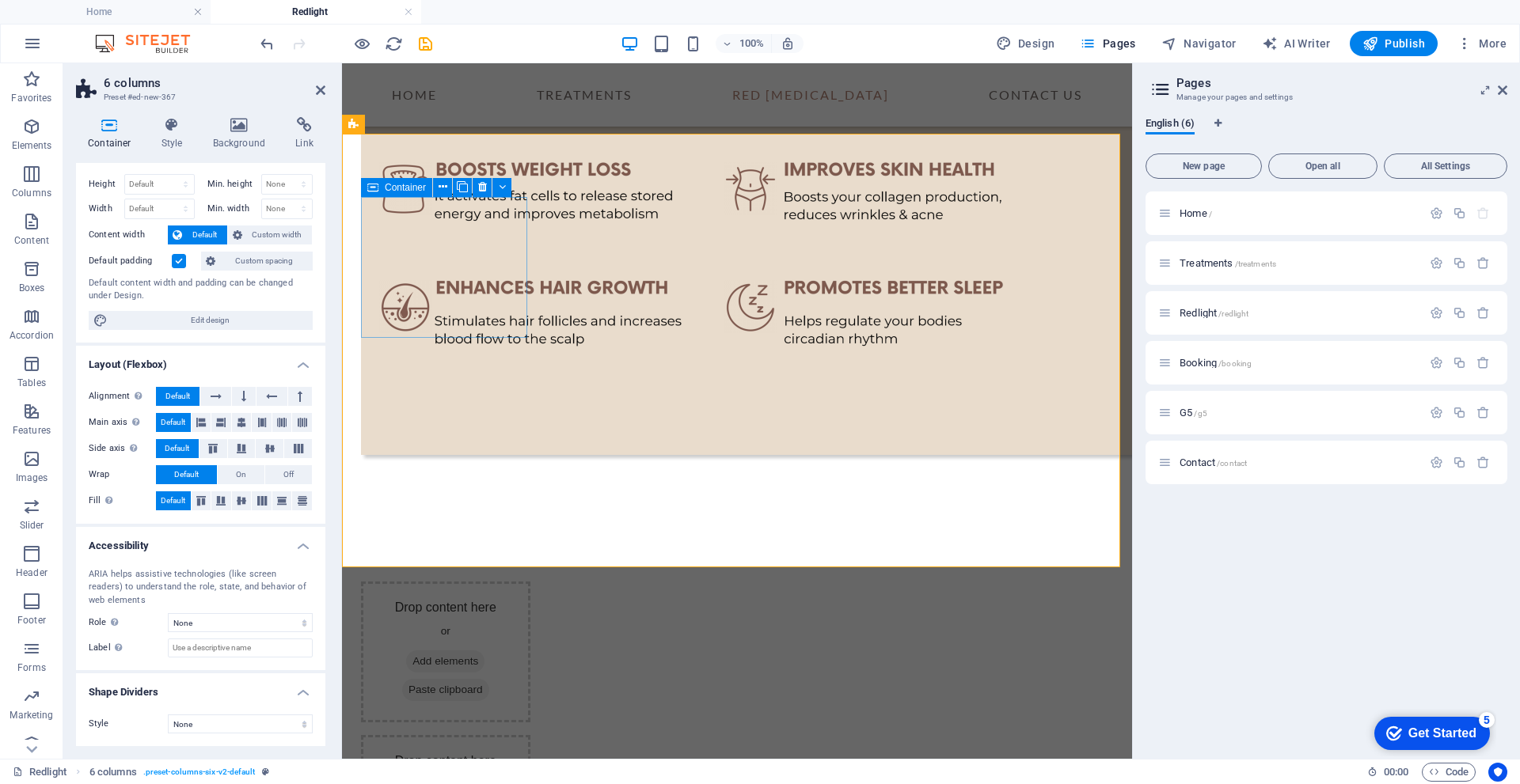
click at [429, 650] on span "Add elements" at bounding box center [445, 661] width 79 height 22
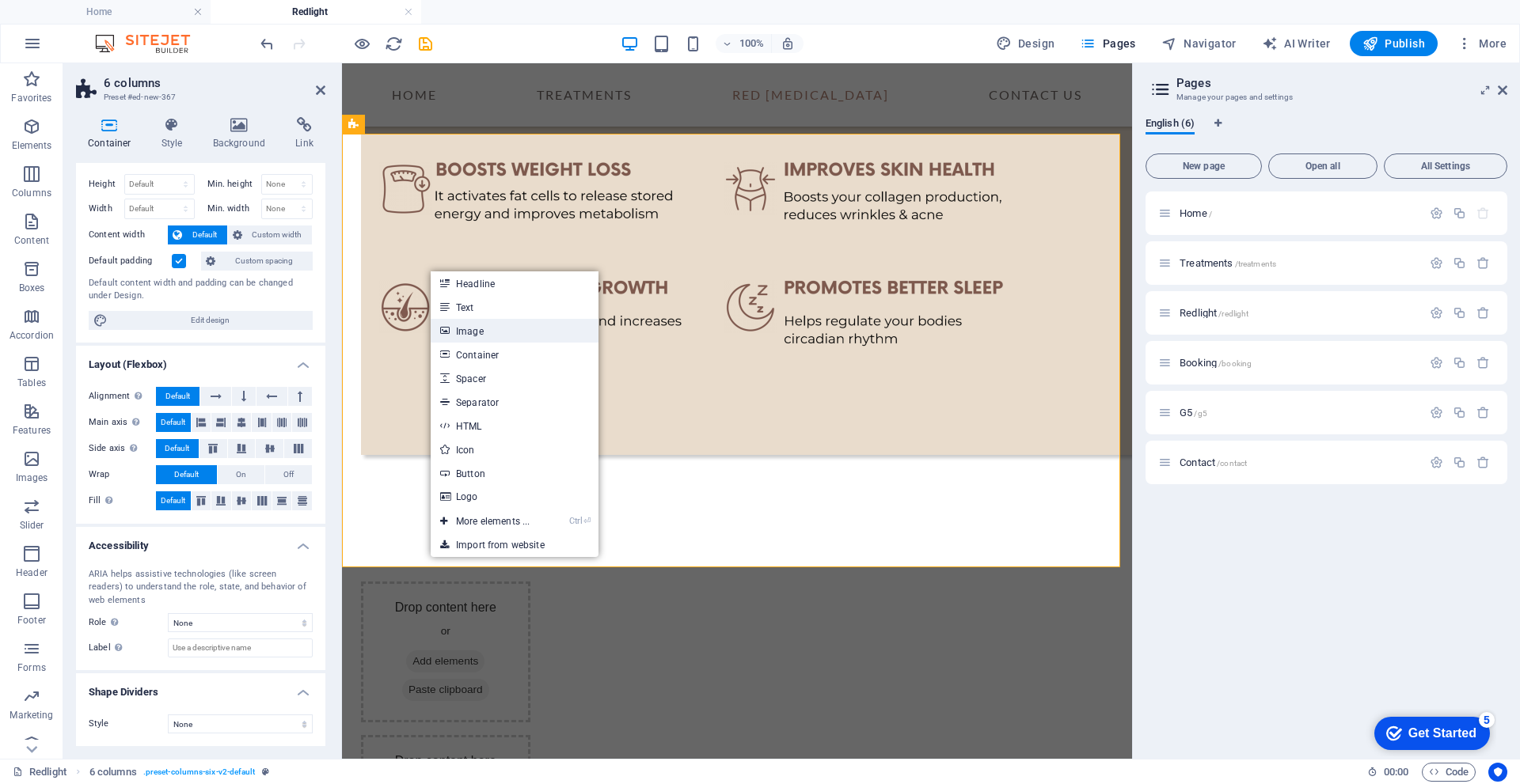
click at [467, 330] on link "Image" at bounding box center [514, 330] width 168 height 24
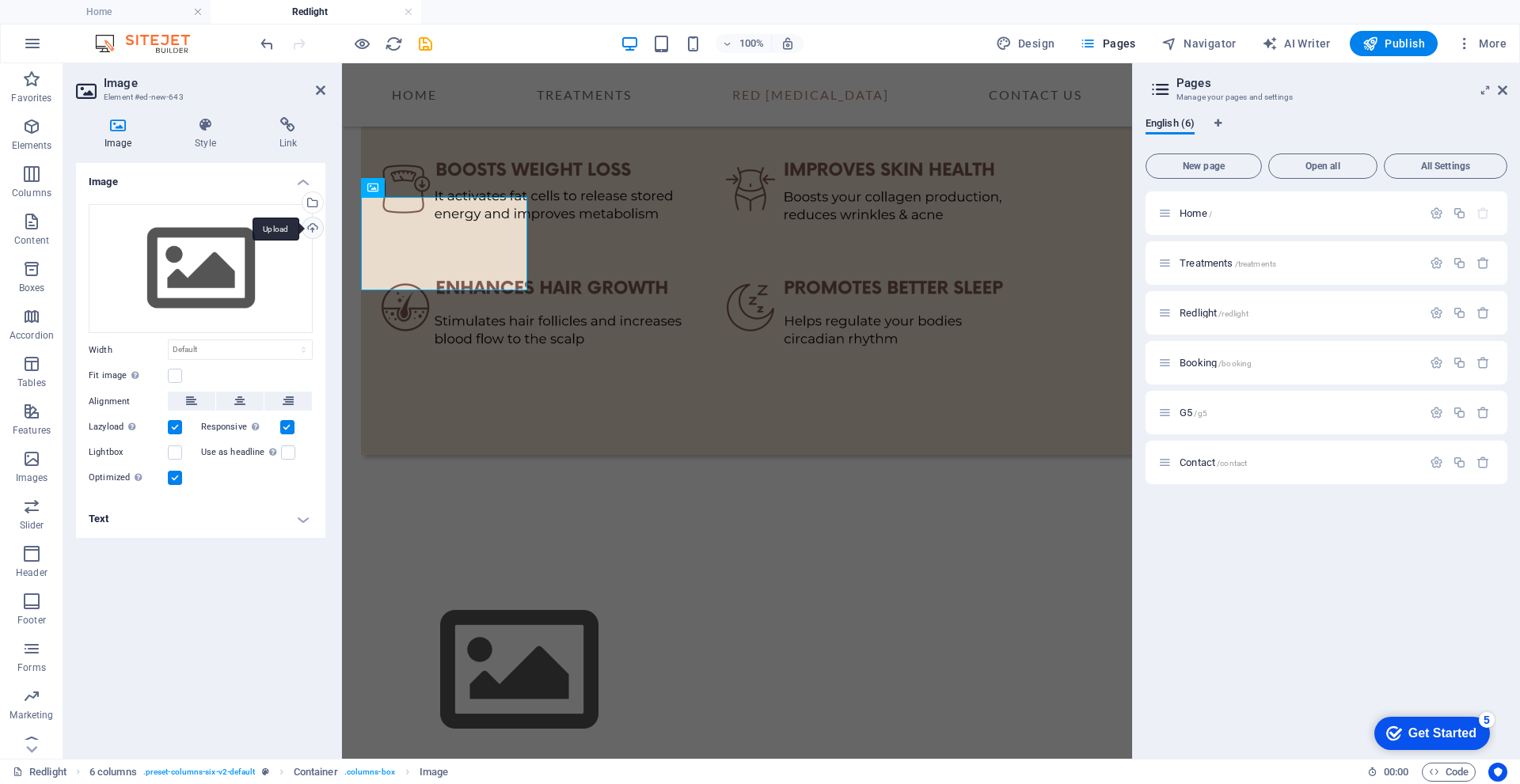
click at [311, 229] on div "Upload" at bounding box center [311, 229] width 24 height 24
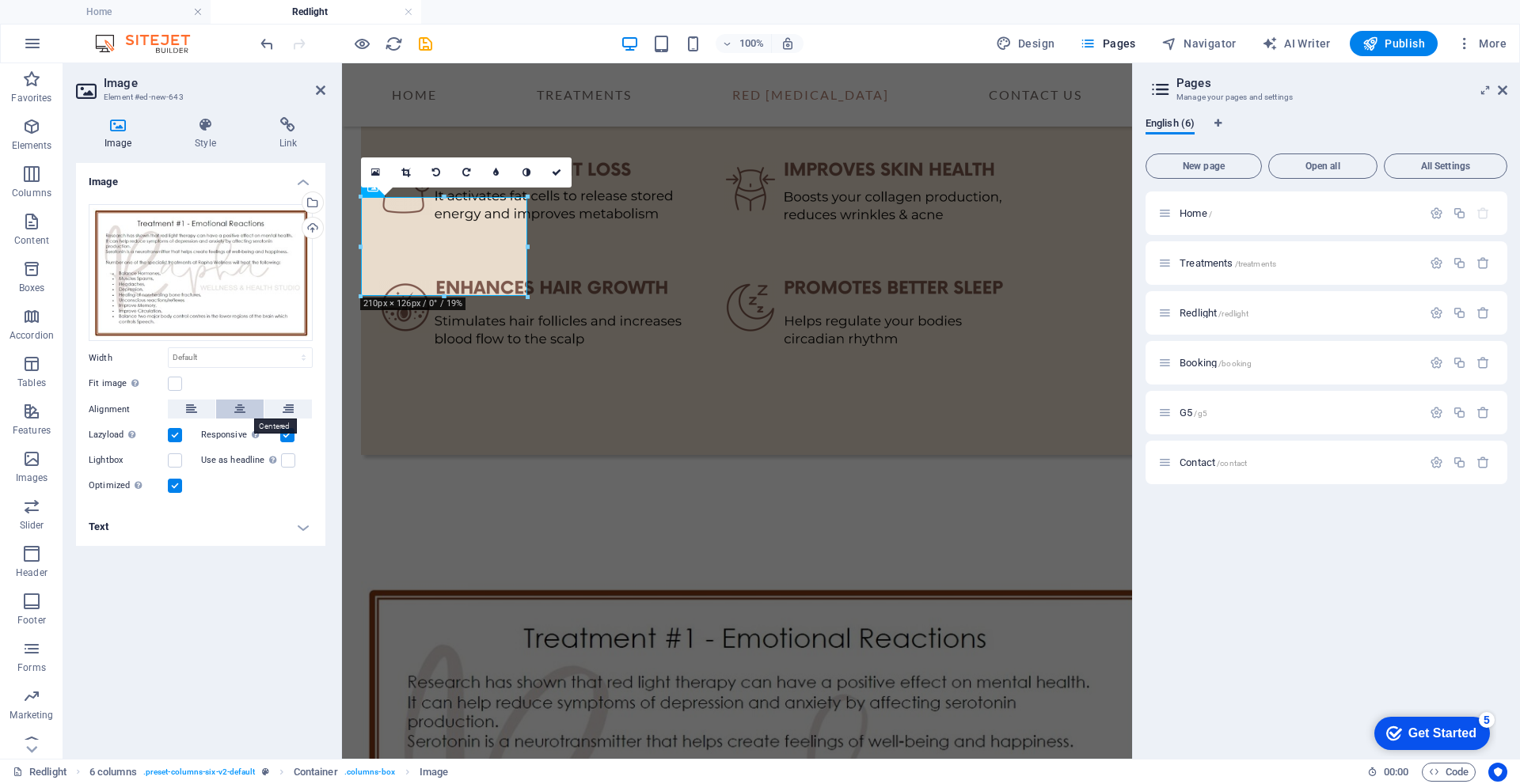
click at [240, 409] on icon at bounding box center [240, 408] width 11 height 19
click at [207, 137] on h4 "Style" at bounding box center [208, 133] width 84 height 33
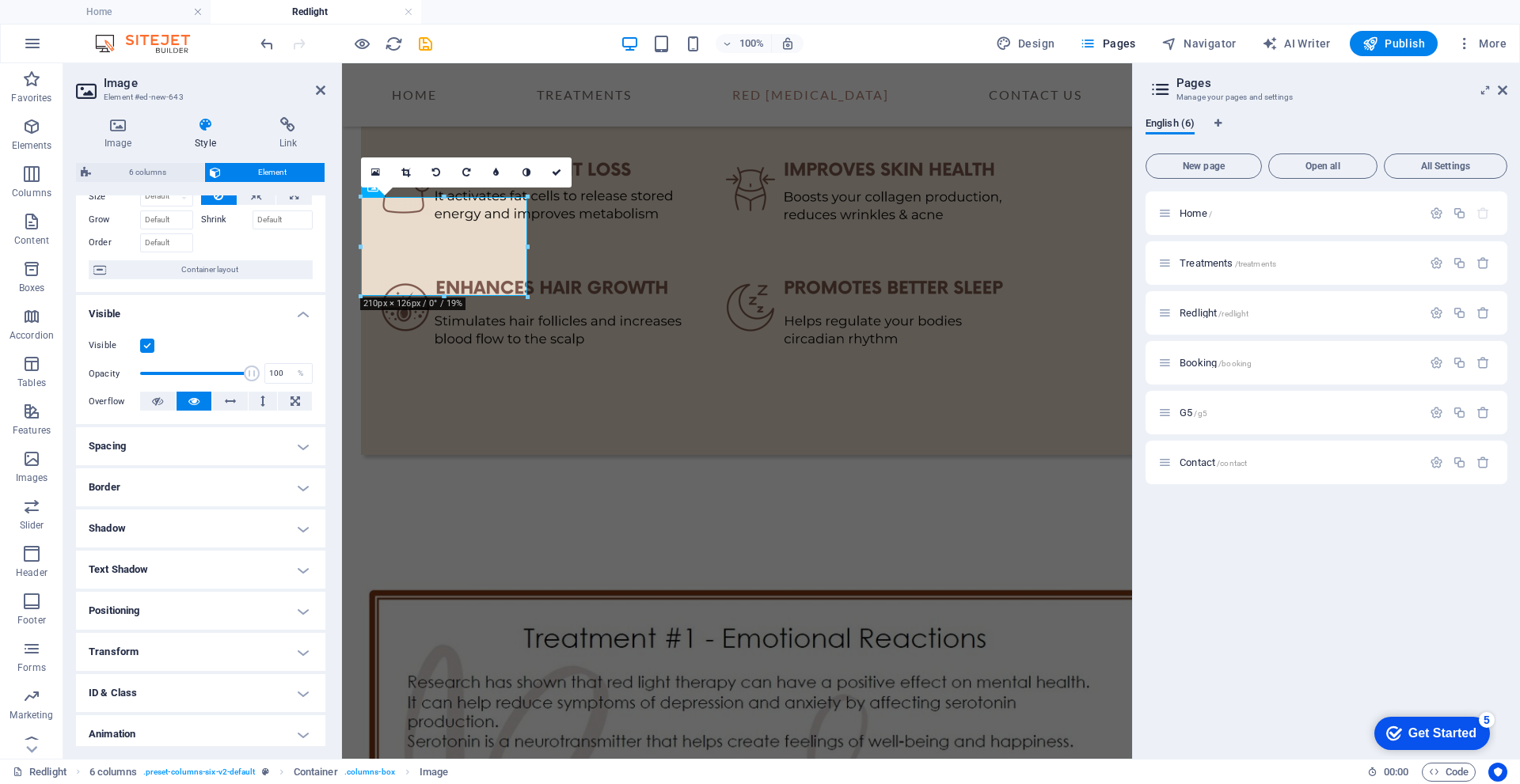
scroll to position [118, 0]
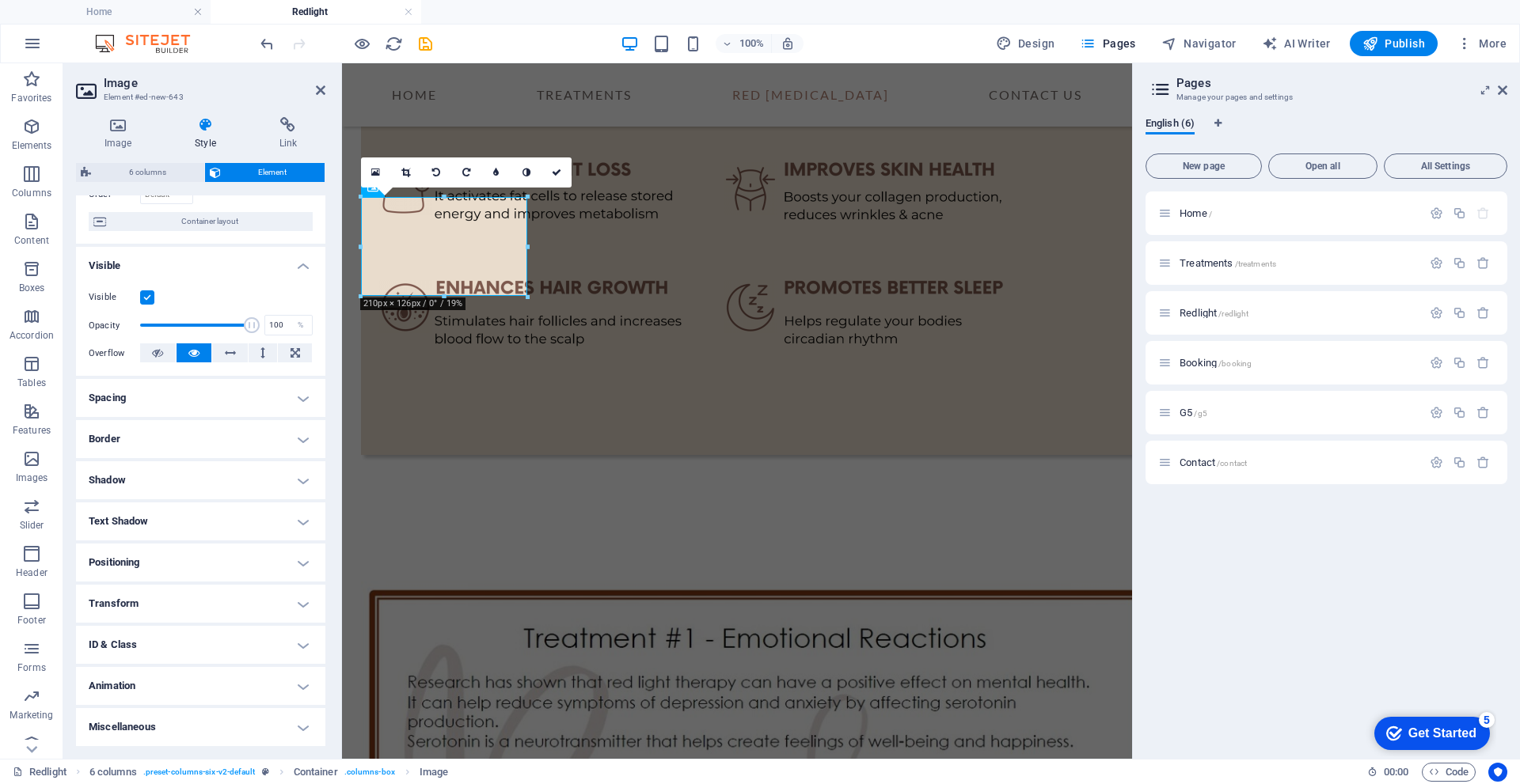
click at [304, 684] on h4 "Animation" at bounding box center [200, 686] width 249 height 38
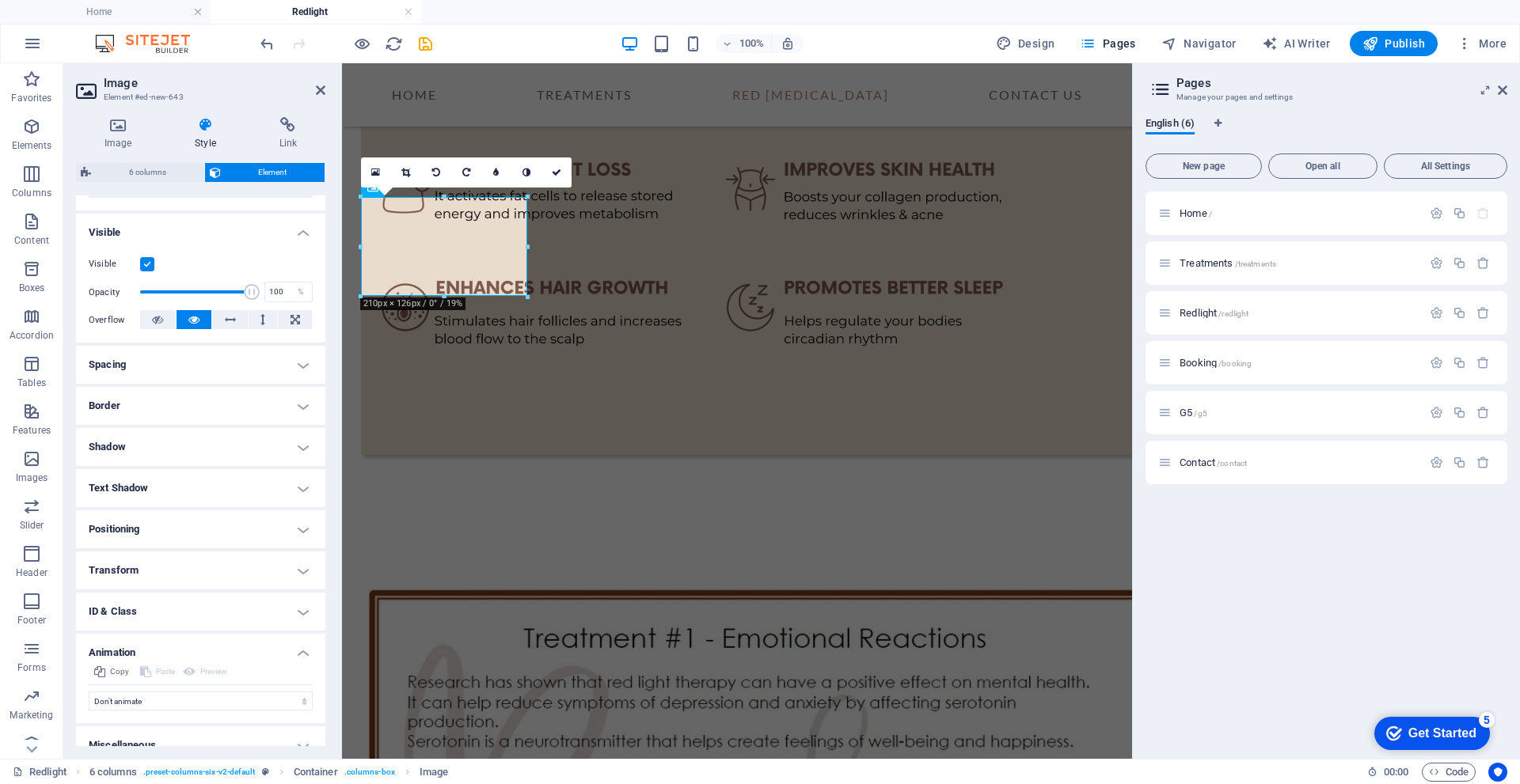
scroll to position [169, 0]
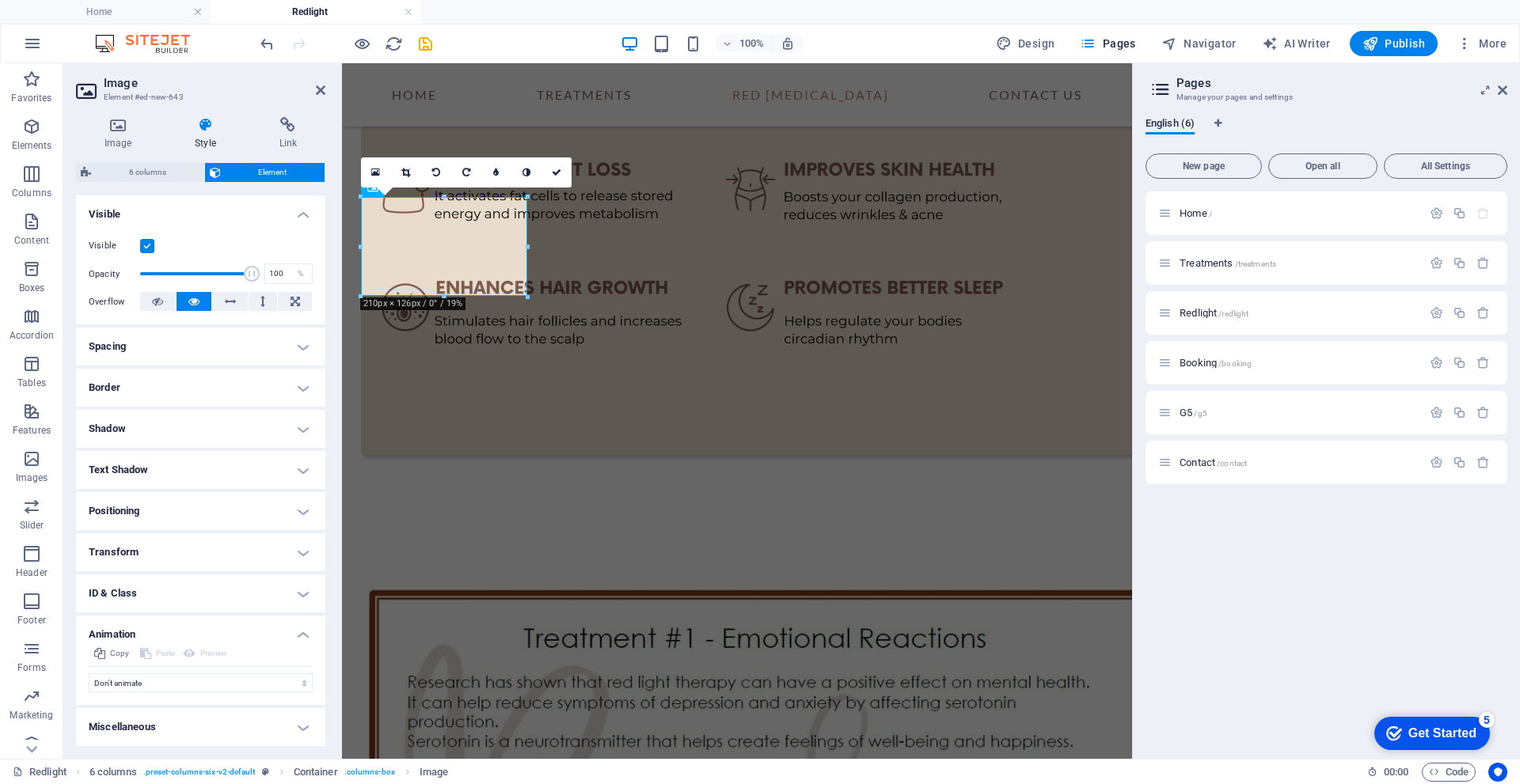
click at [303, 633] on h4 "Animation" at bounding box center [200, 629] width 249 height 28
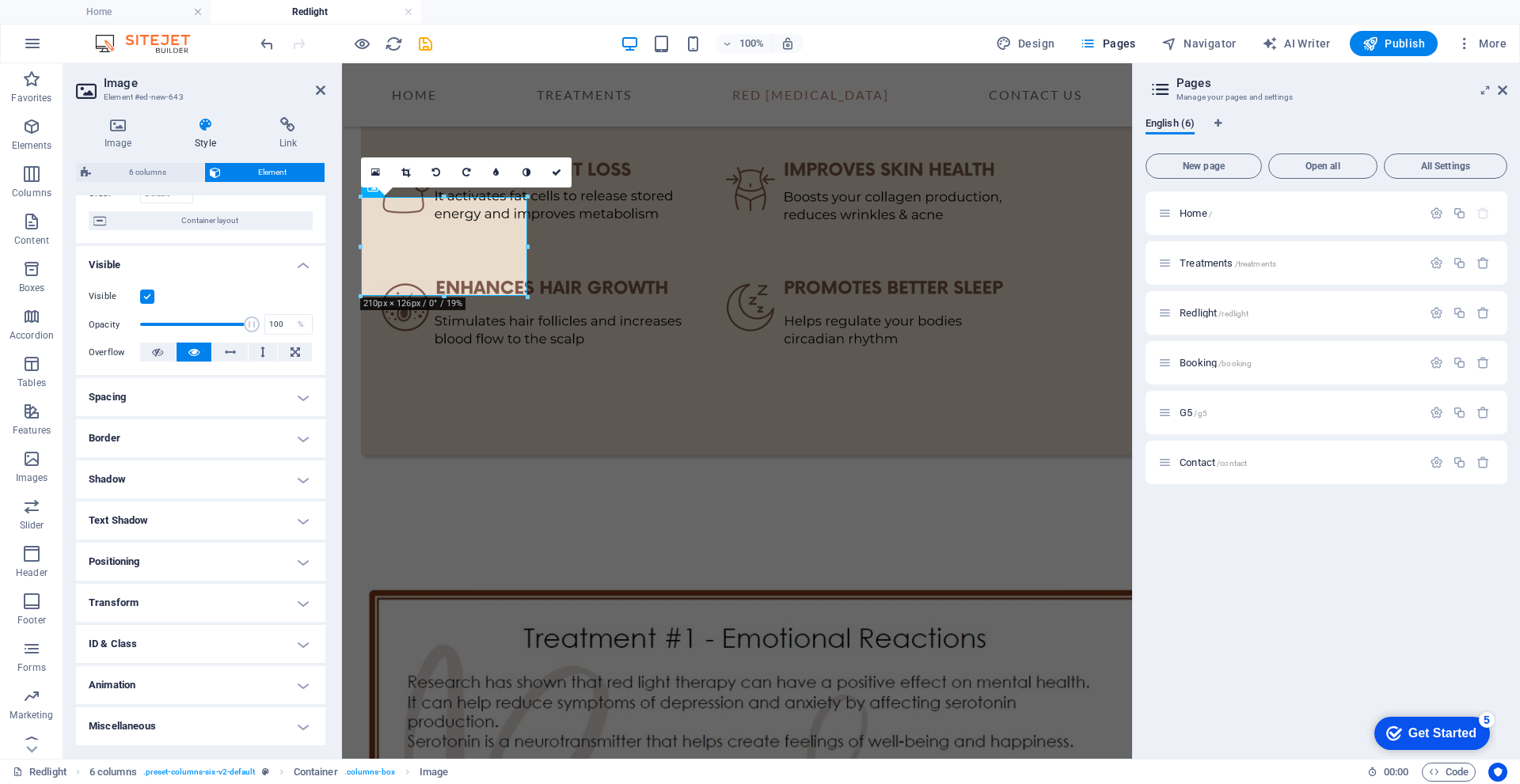
scroll to position [118, 0]
click at [302, 726] on h4 "Miscellaneous" at bounding box center [200, 727] width 249 height 38
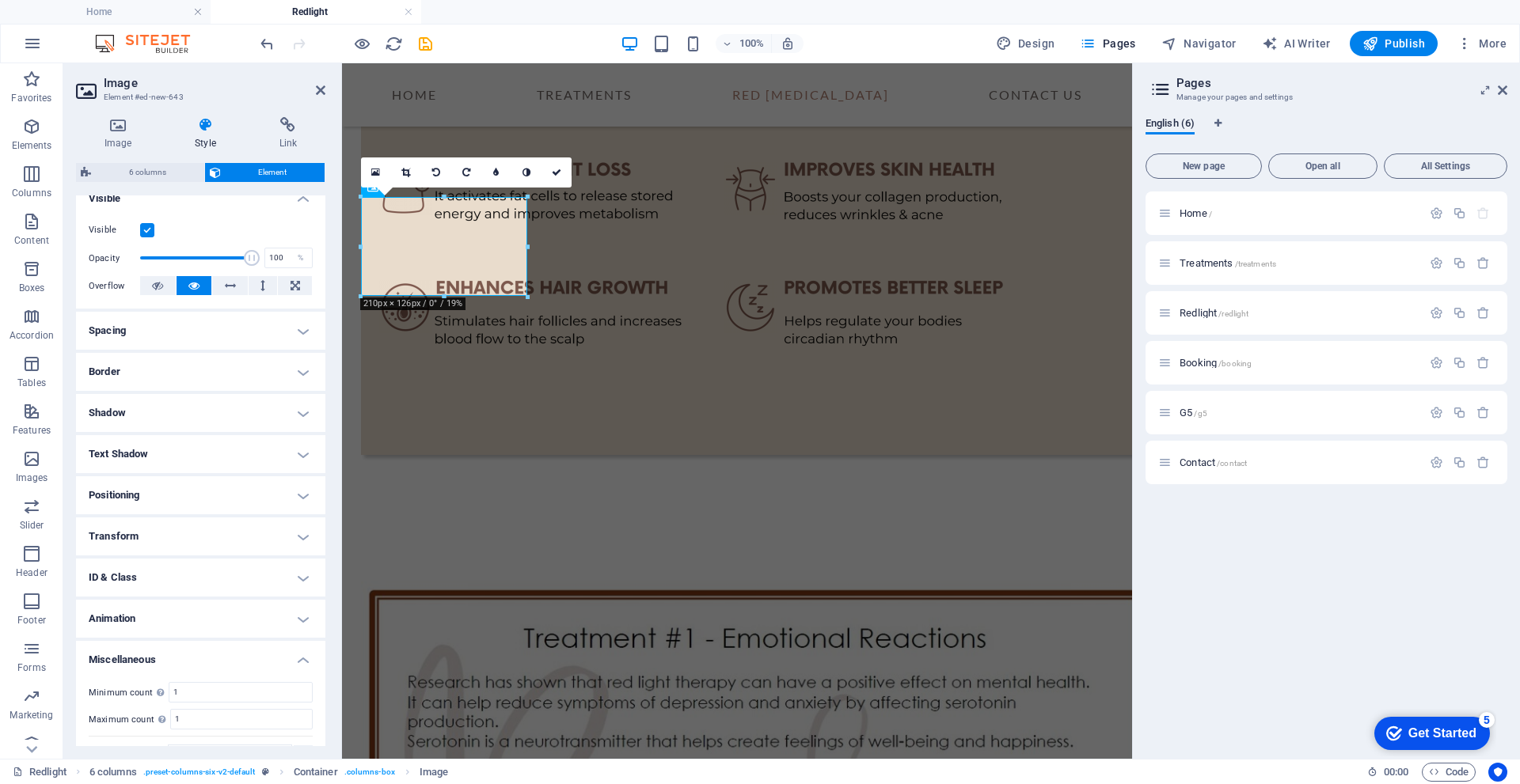
scroll to position [216, 0]
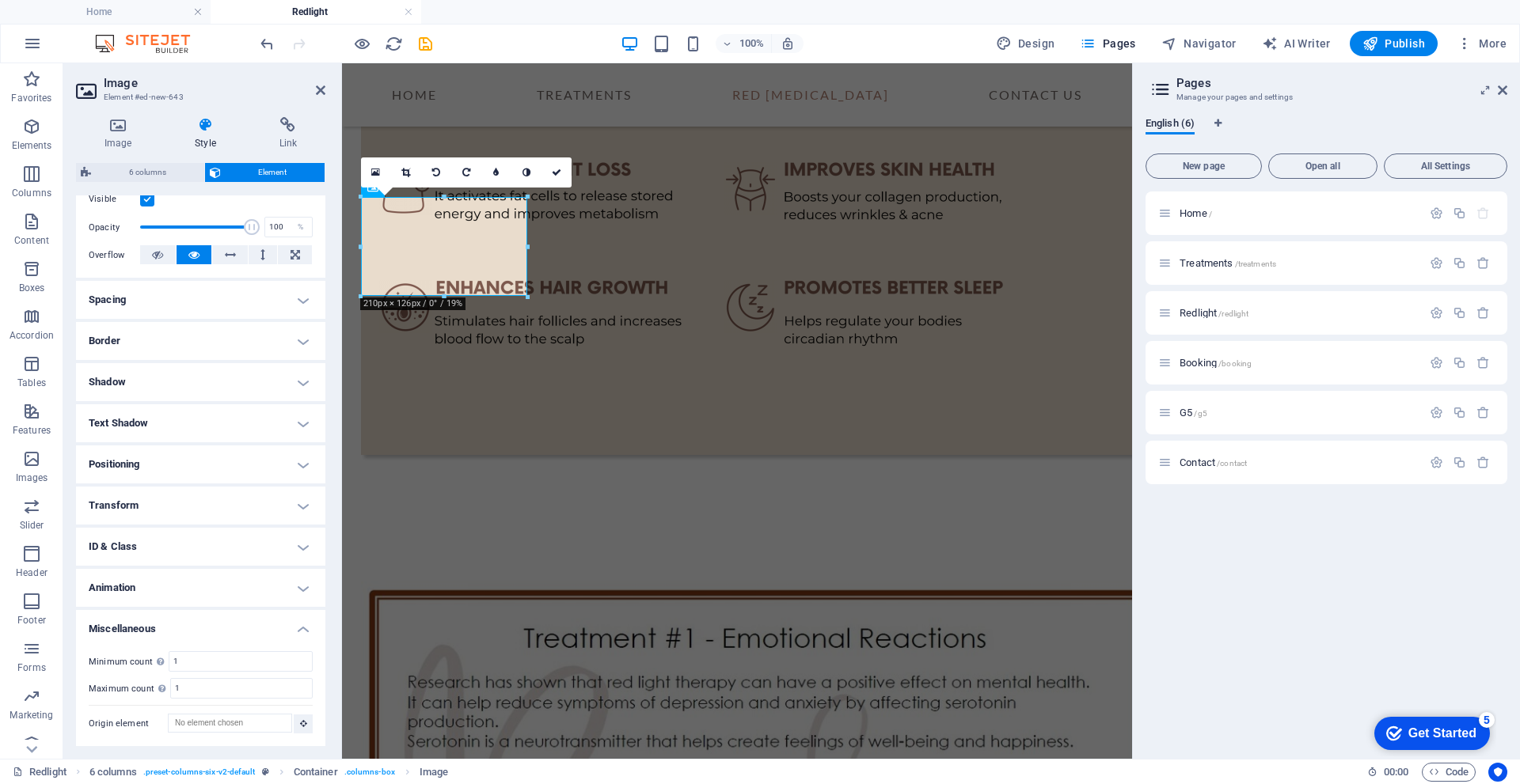
click at [301, 625] on h4 "Miscellaneous" at bounding box center [200, 624] width 249 height 28
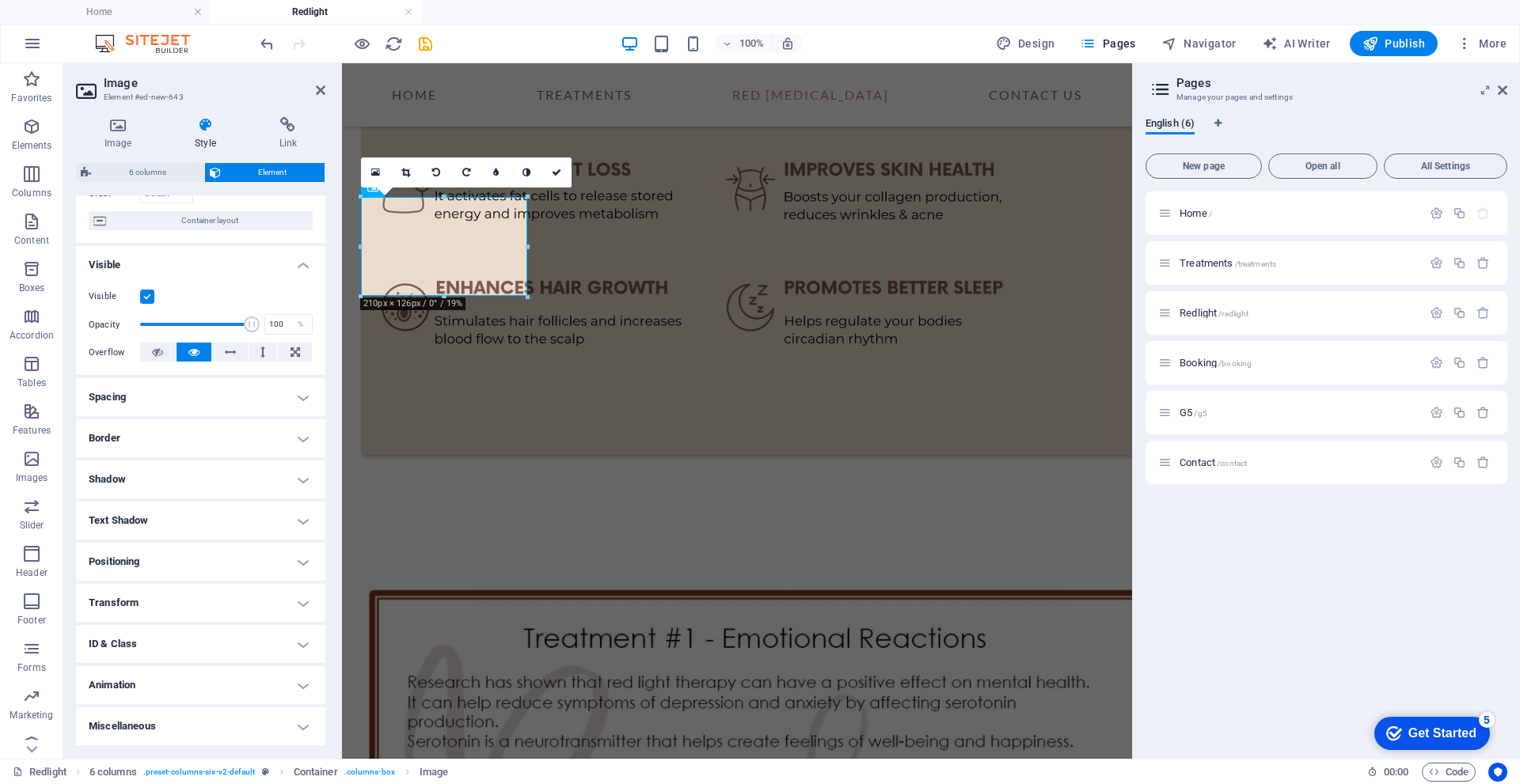
scroll to position [119, 0]
click at [230, 220] on span "Container layout" at bounding box center [209, 220] width 197 height 19
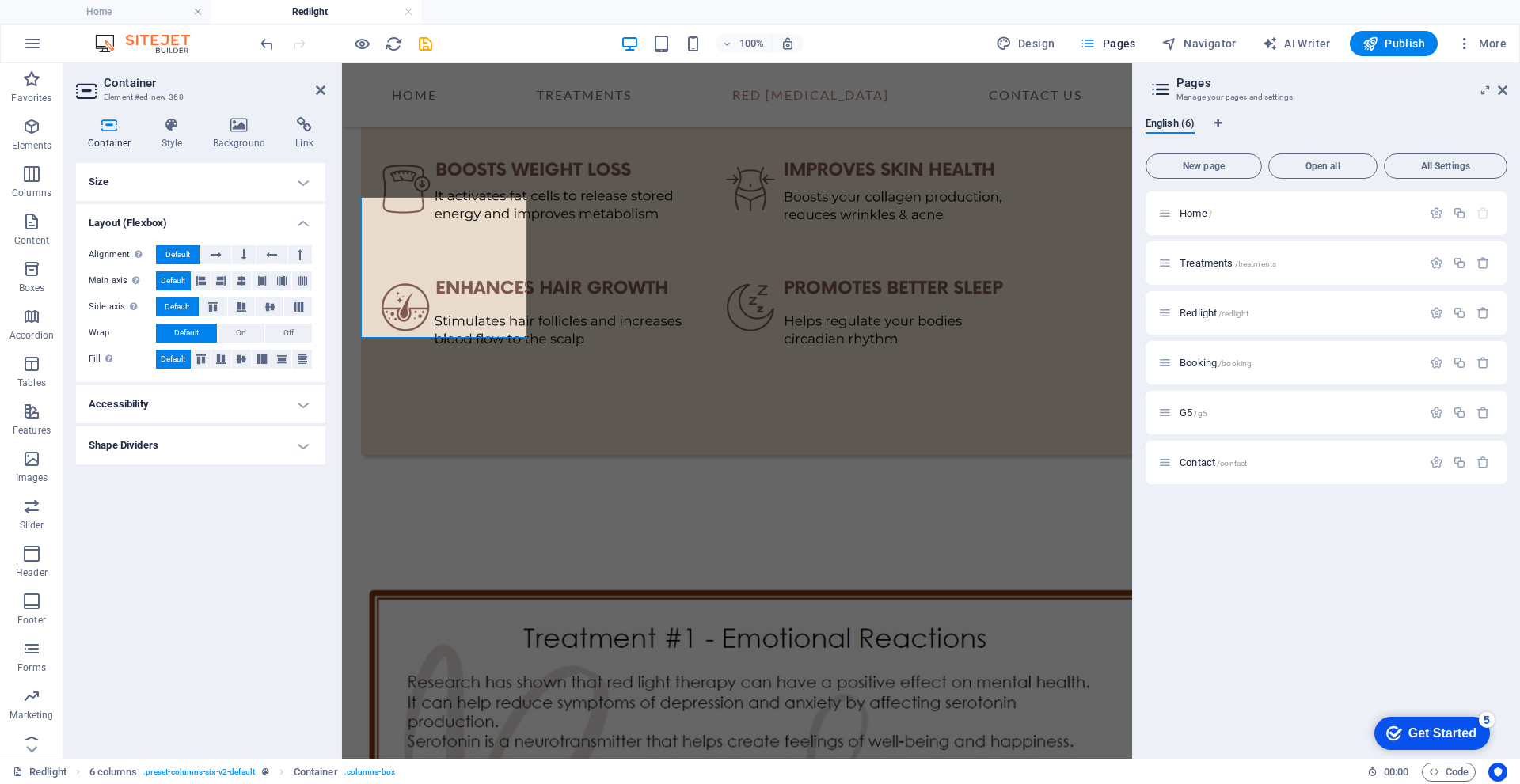
click at [302, 404] on h4 "Accessibility" at bounding box center [200, 405] width 249 height 38
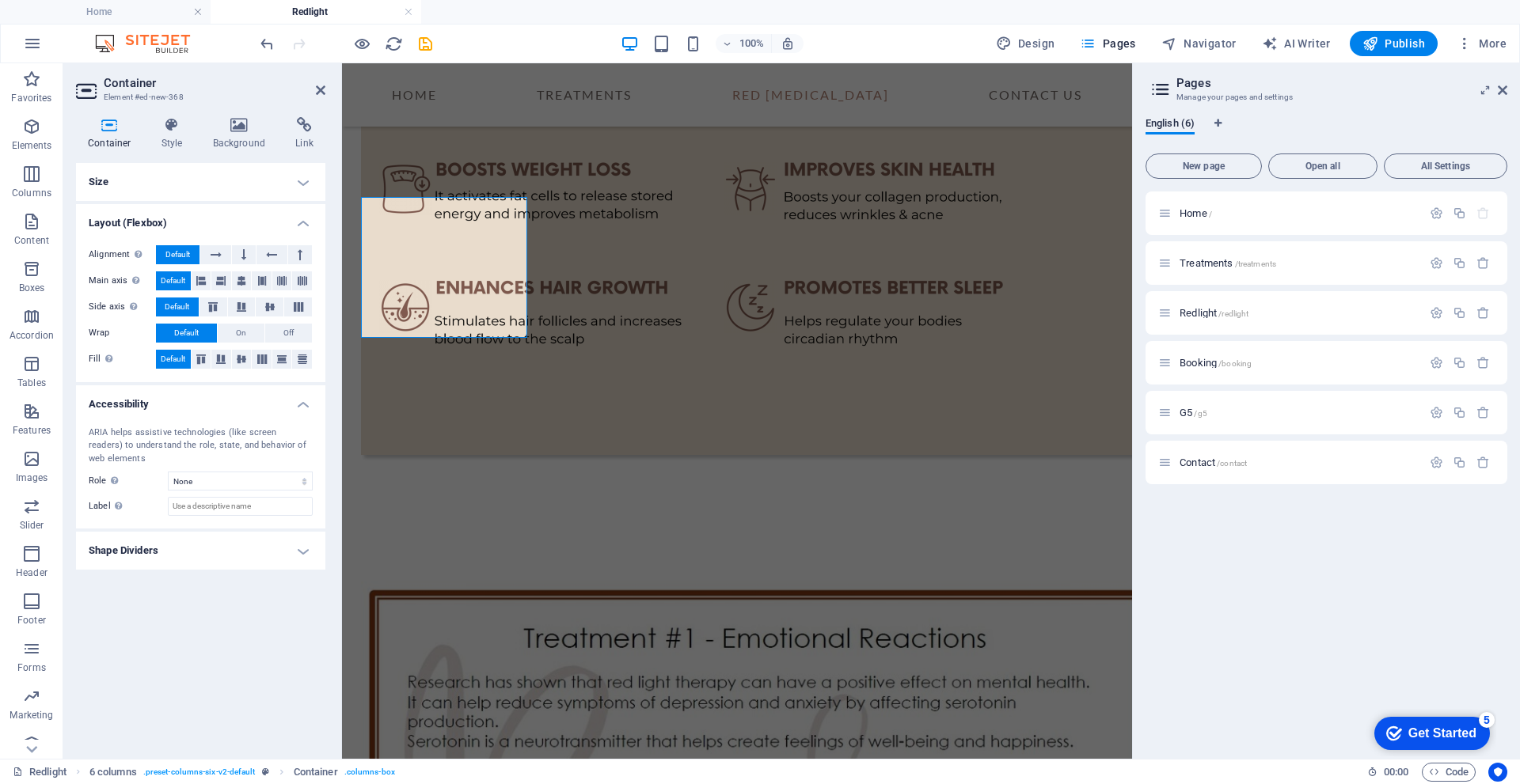
click at [302, 404] on h4 "Accessibility" at bounding box center [200, 399] width 249 height 28
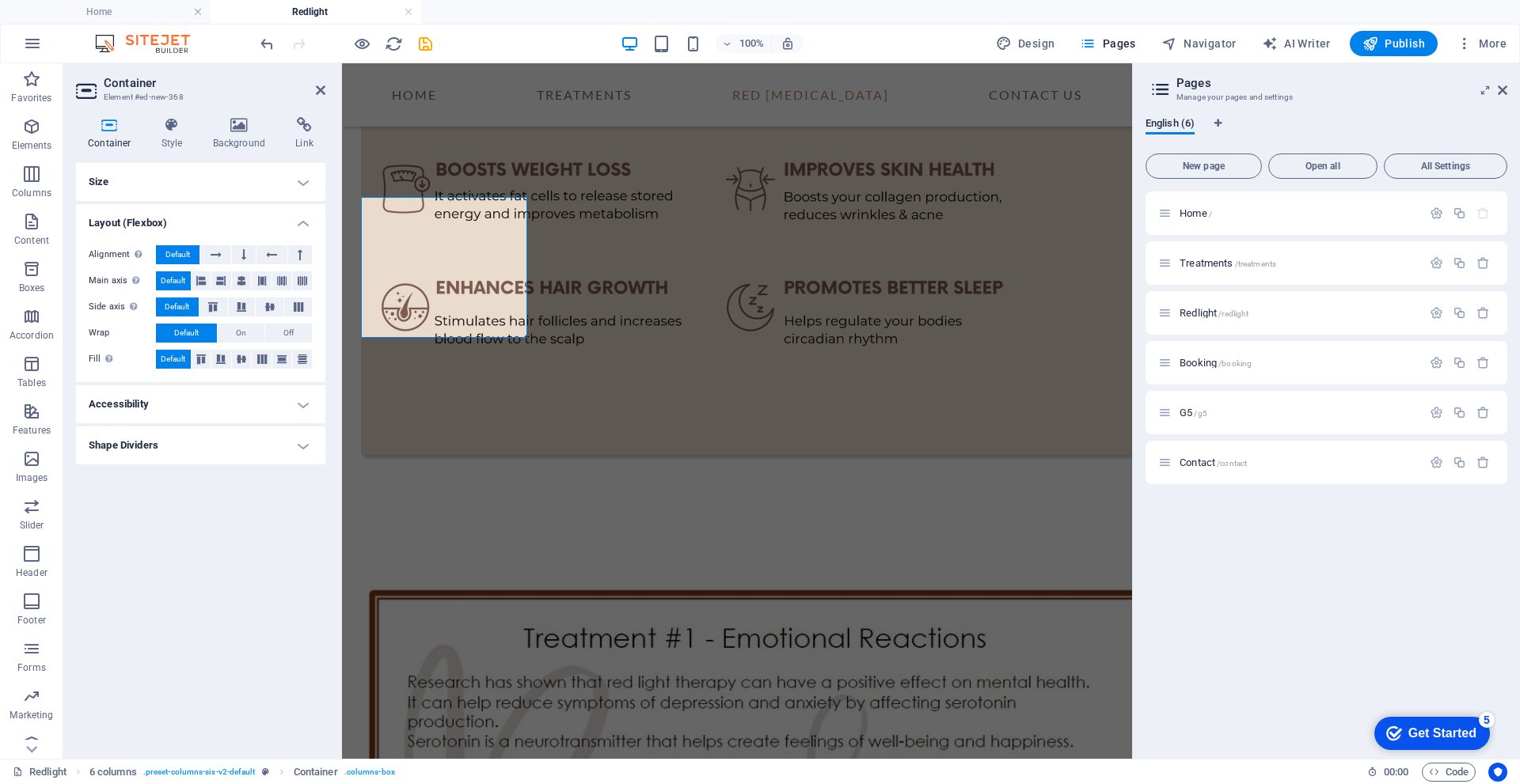
click at [303, 447] on h4 "Shape Dividers" at bounding box center [200, 445] width 249 height 38
click at [304, 449] on h4 "Shape Dividers" at bounding box center [200, 440] width 249 height 28
click at [28, 418] on icon "button" at bounding box center [31, 411] width 19 height 19
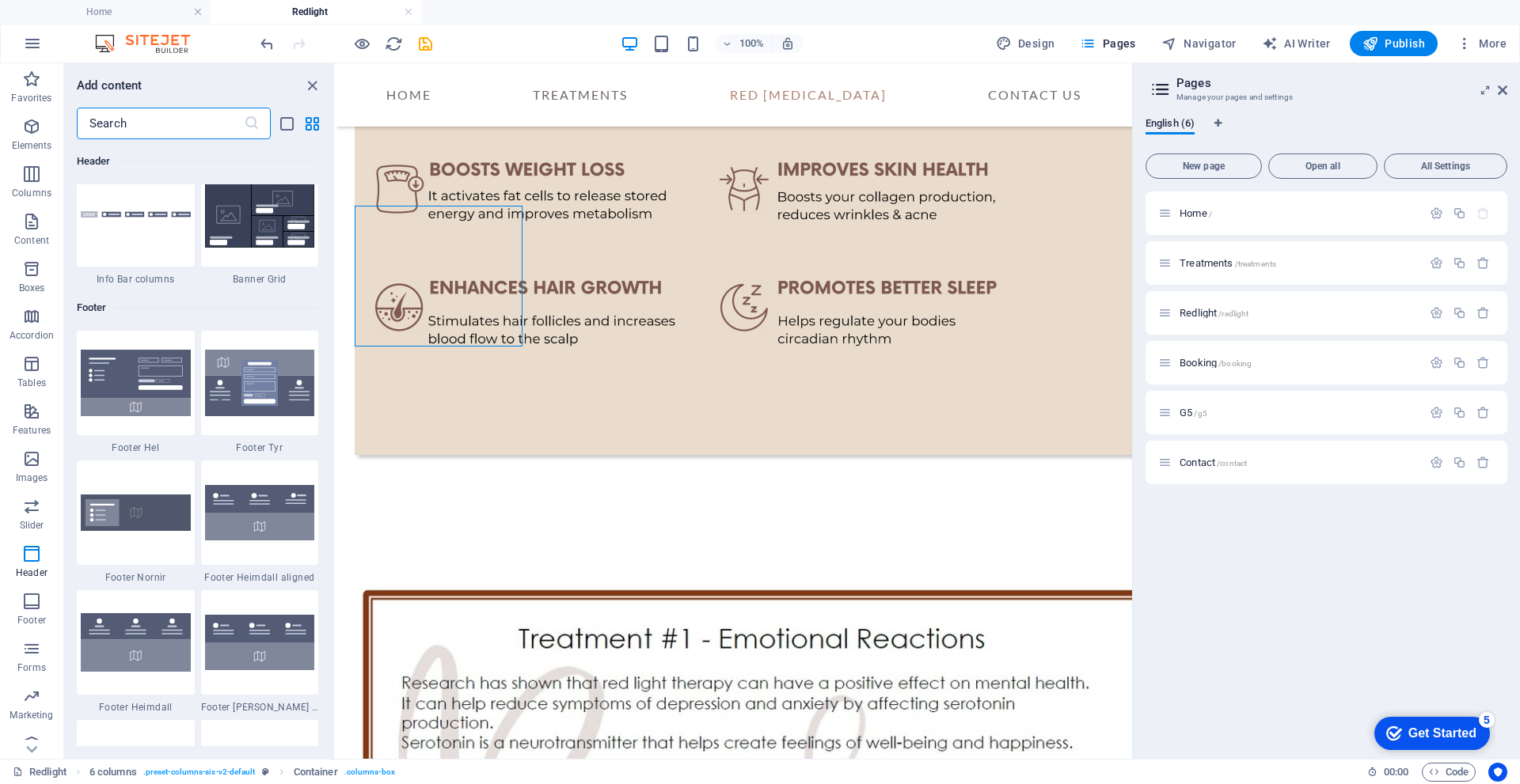
scroll to position [10675, 0]
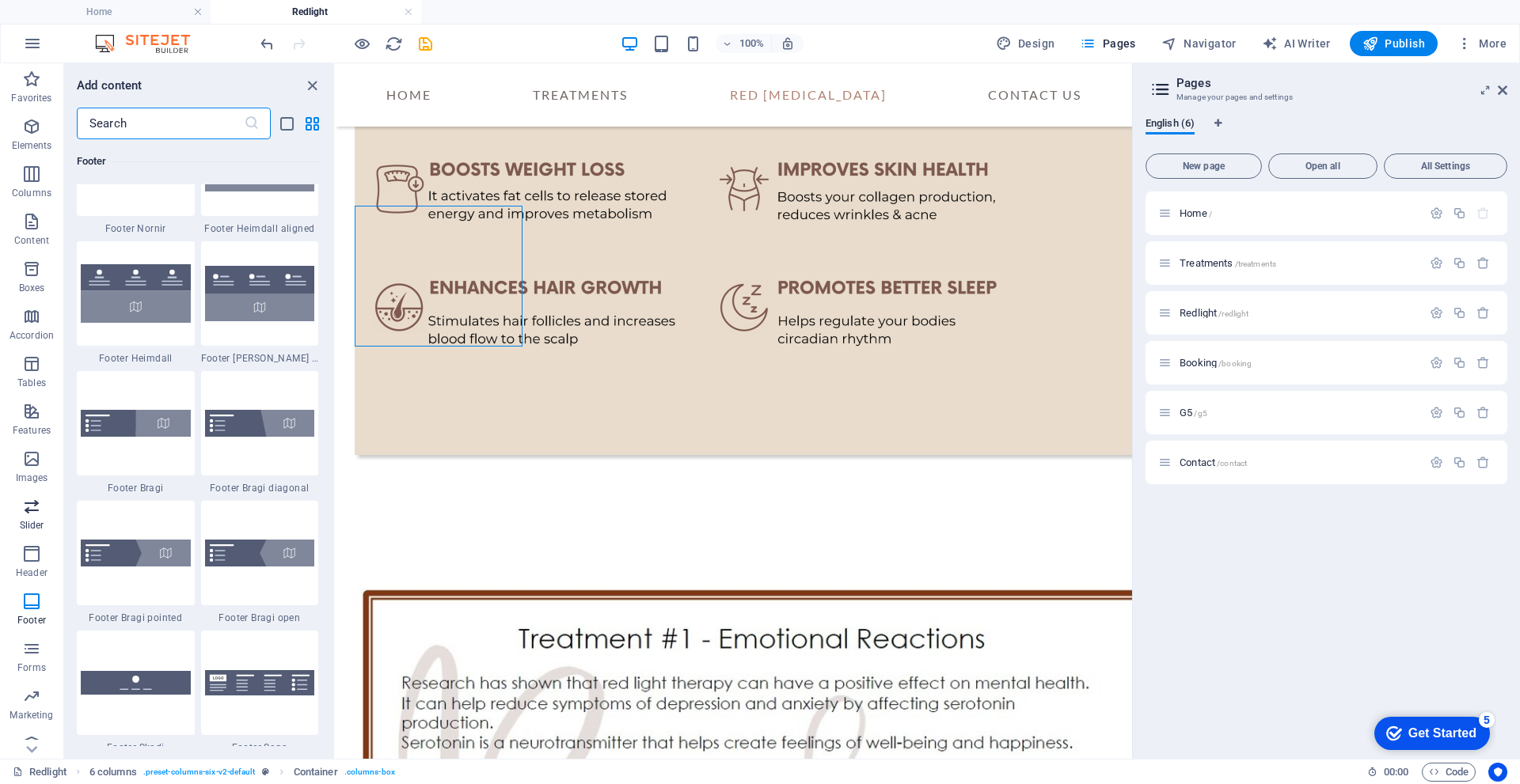
click at [34, 517] on span "Slider" at bounding box center [32, 516] width 63 height 38
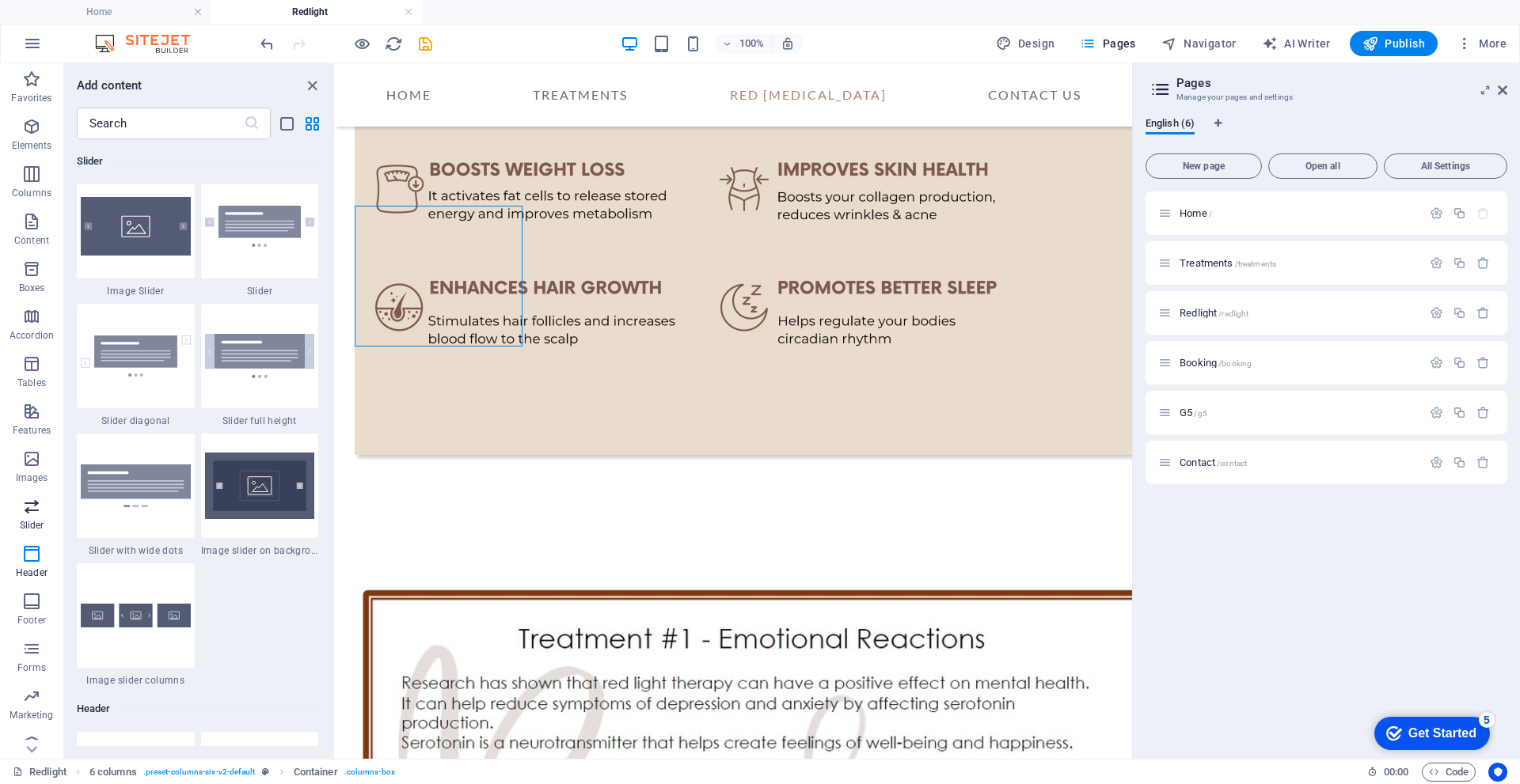
scroll to position [8969, 0]
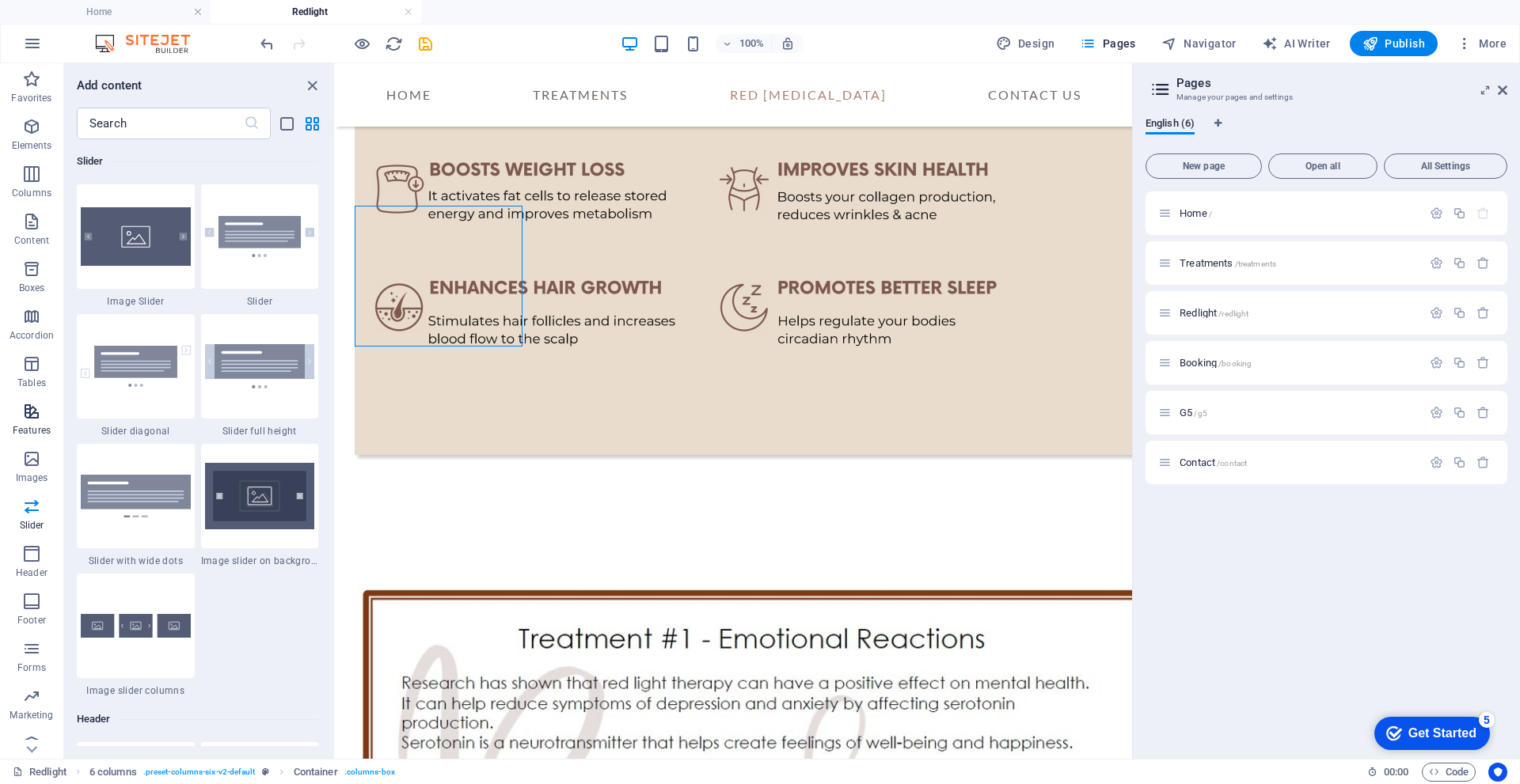
click at [34, 414] on icon "button" at bounding box center [31, 411] width 19 height 19
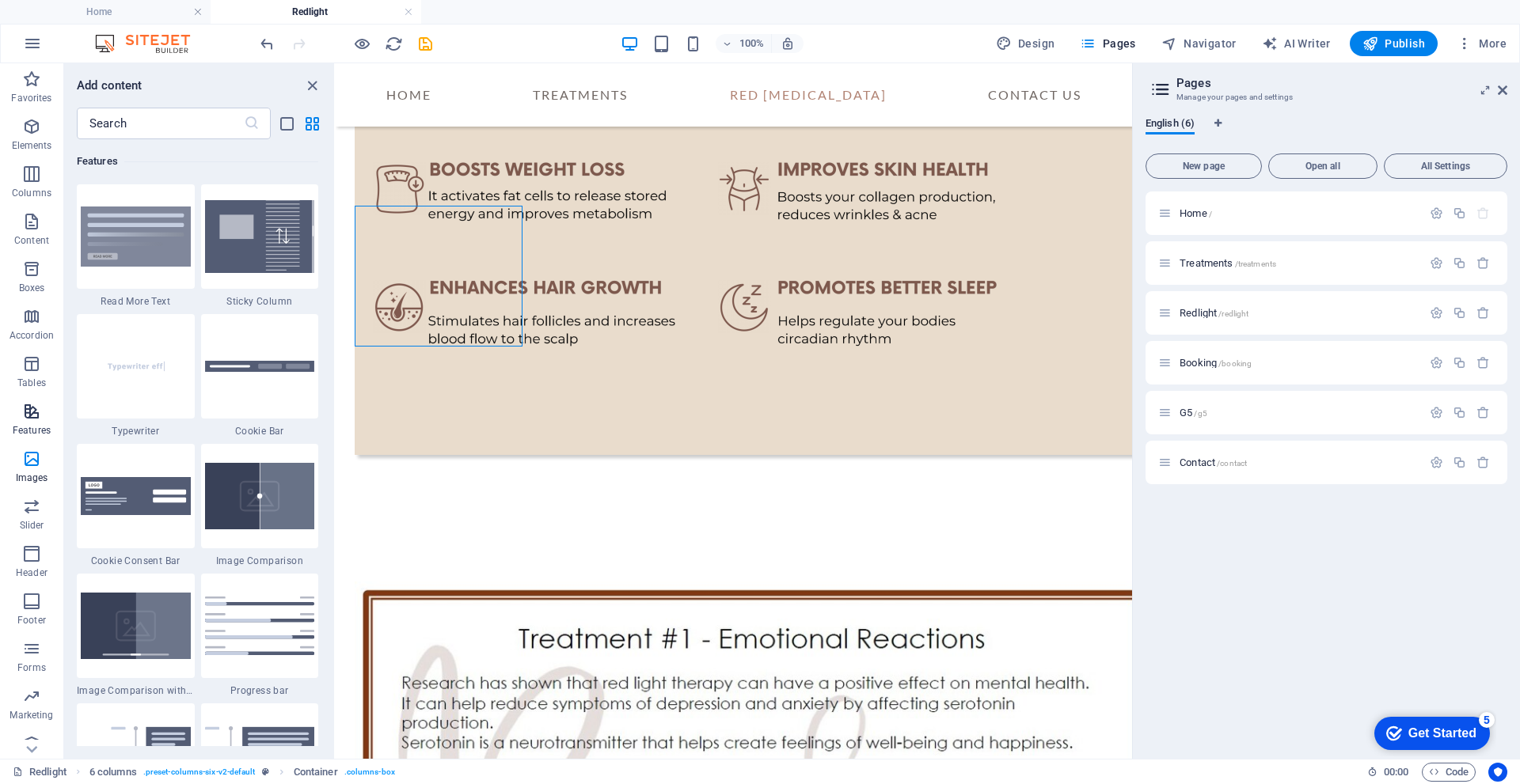
scroll to position [6166, 0]
click at [34, 368] on icon "button" at bounding box center [31, 363] width 19 height 19
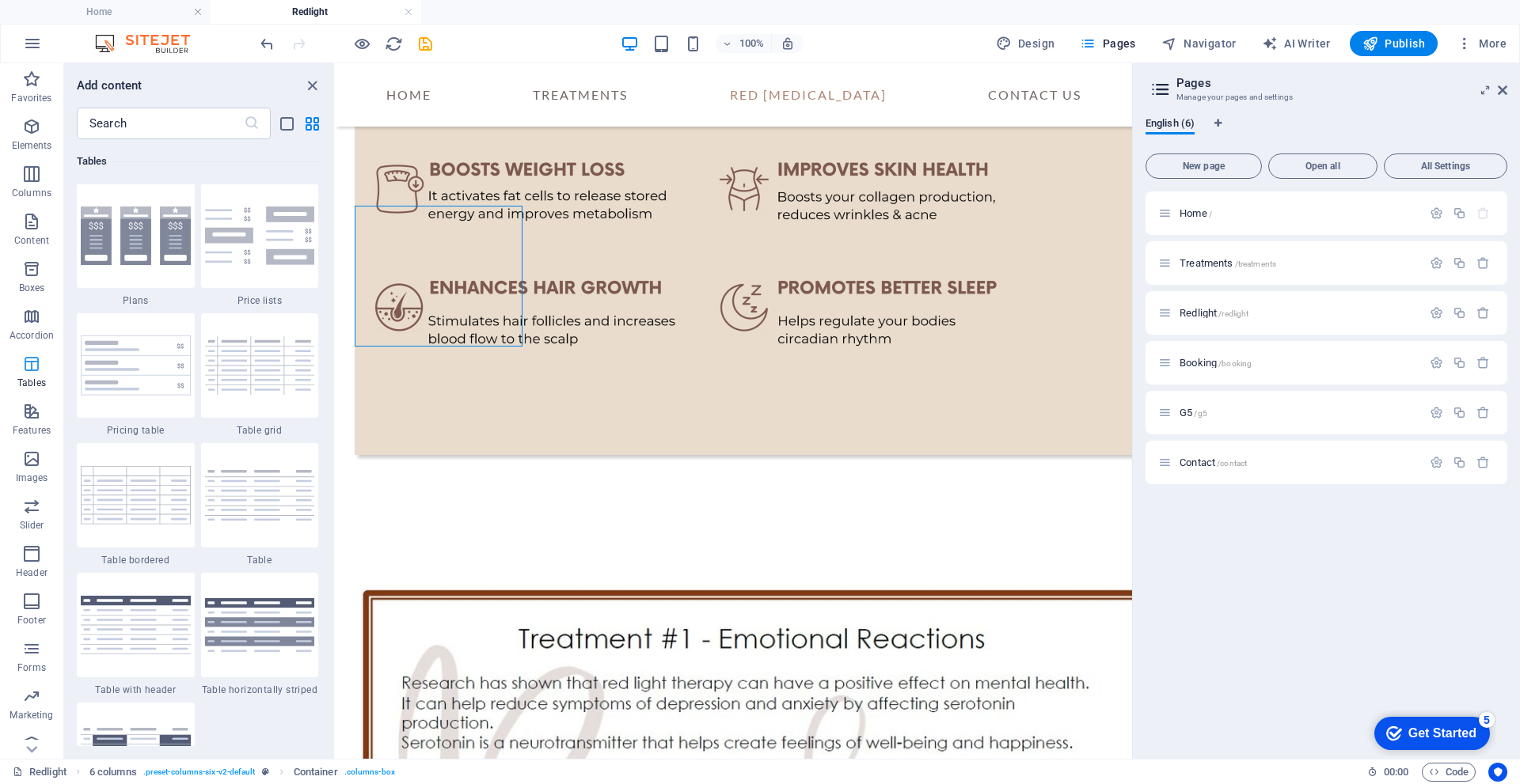
scroll to position [5479, 0]
click at [33, 326] on span "Accordion" at bounding box center [32, 326] width 63 height 38
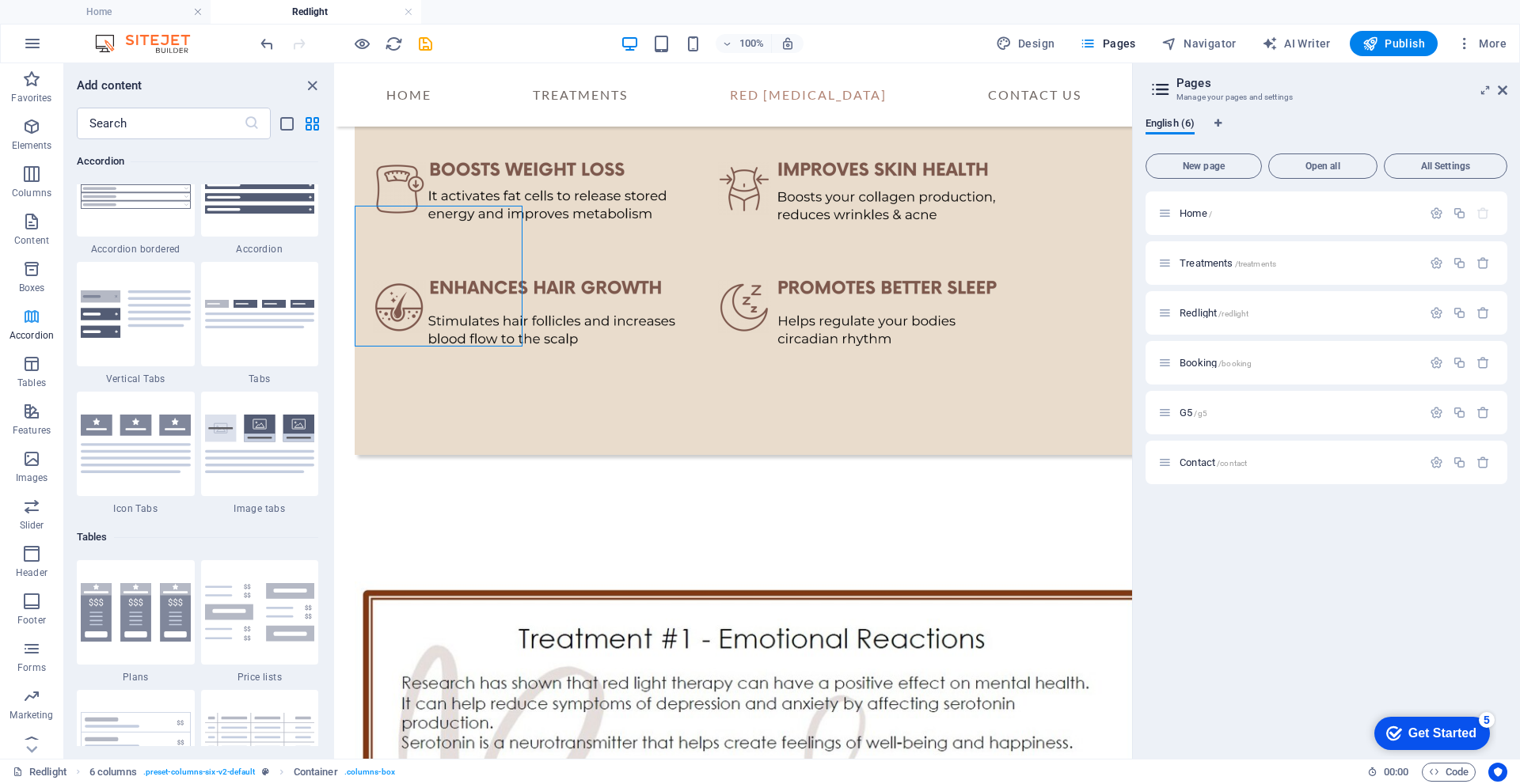
scroll to position [5051, 0]
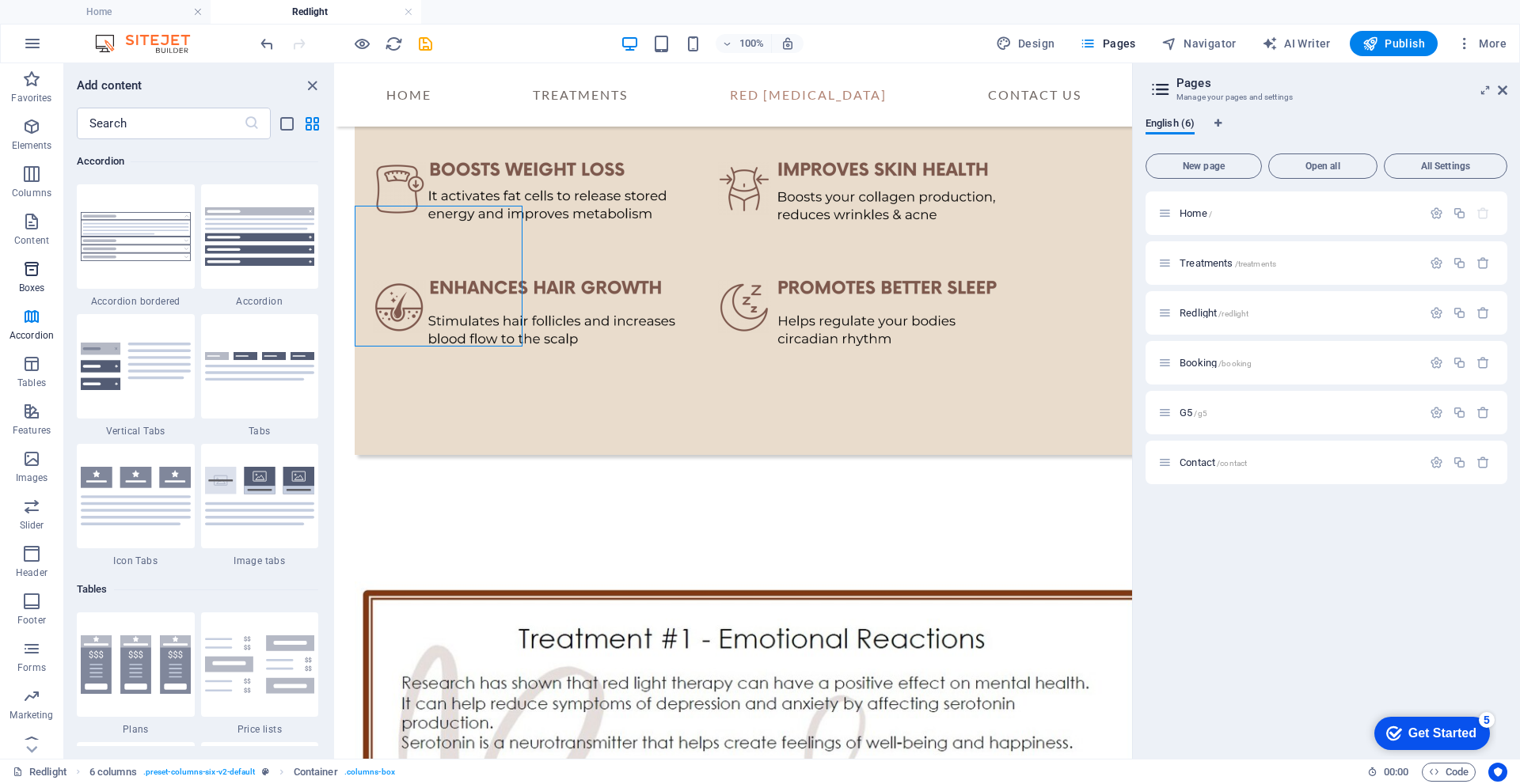
click at [30, 280] on span "Boxes" at bounding box center [32, 279] width 63 height 38
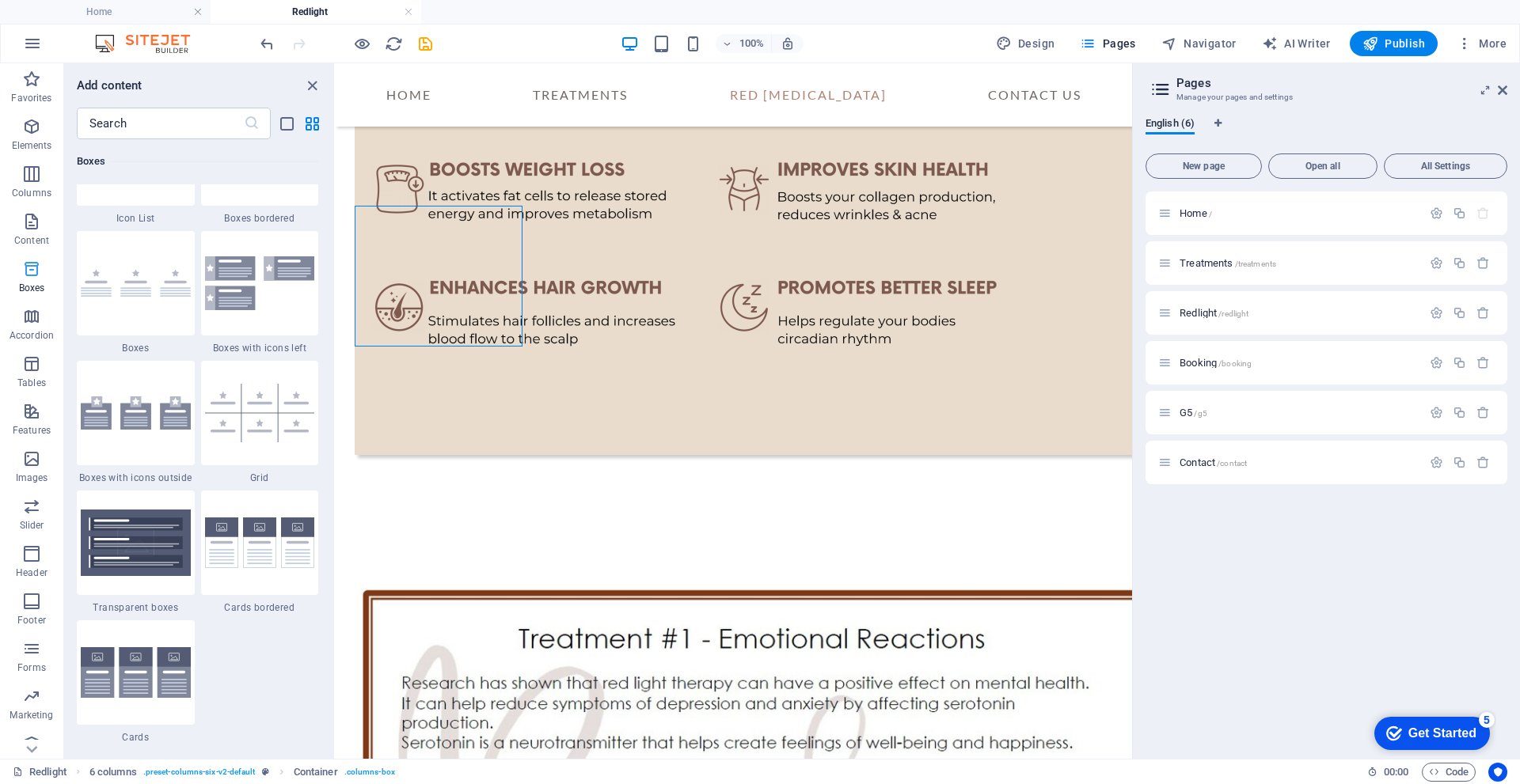
scroll to position [4364, 0]
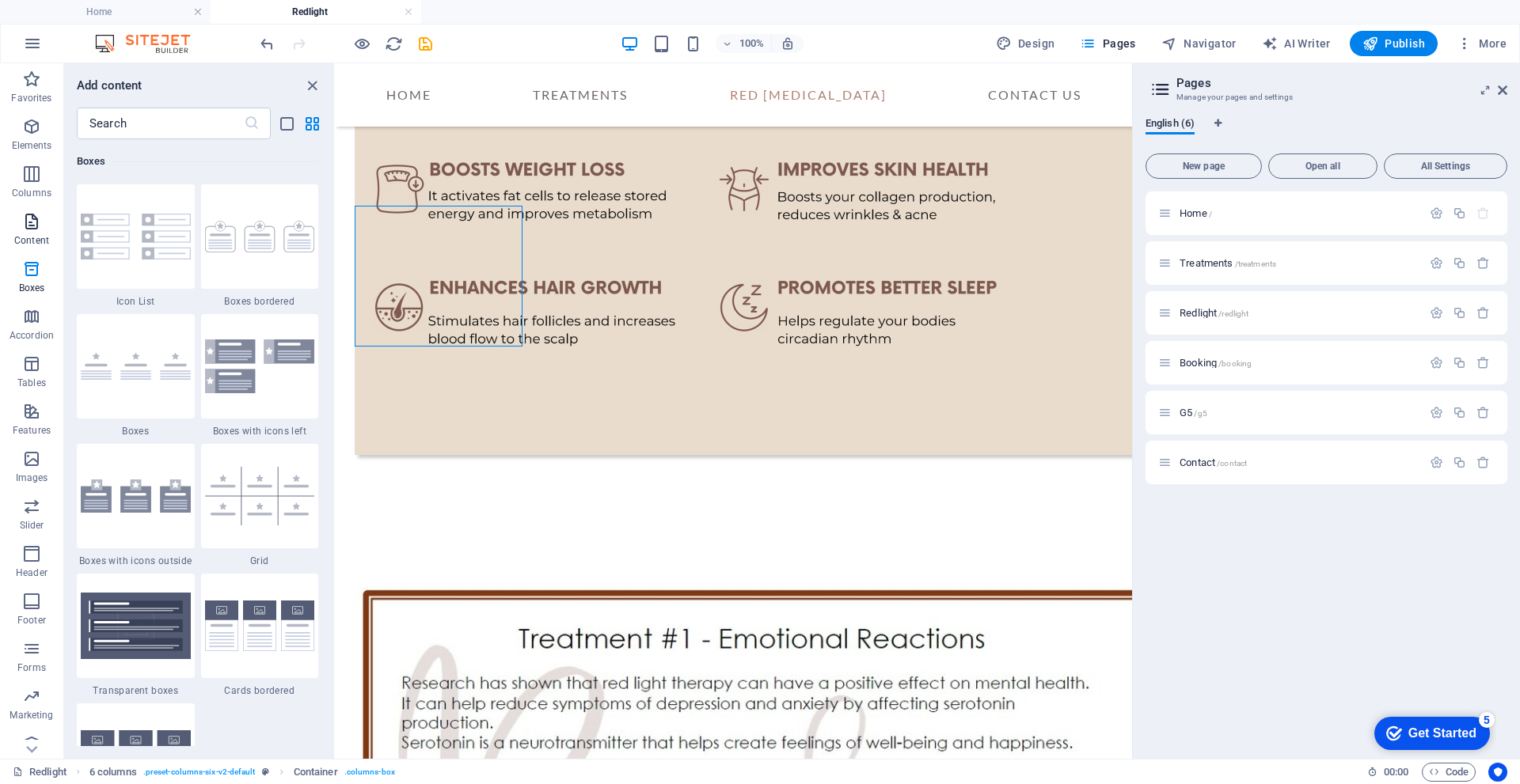
click at [41, 226] on icon "button" at bounding box center [31, 221] width 19 height 19
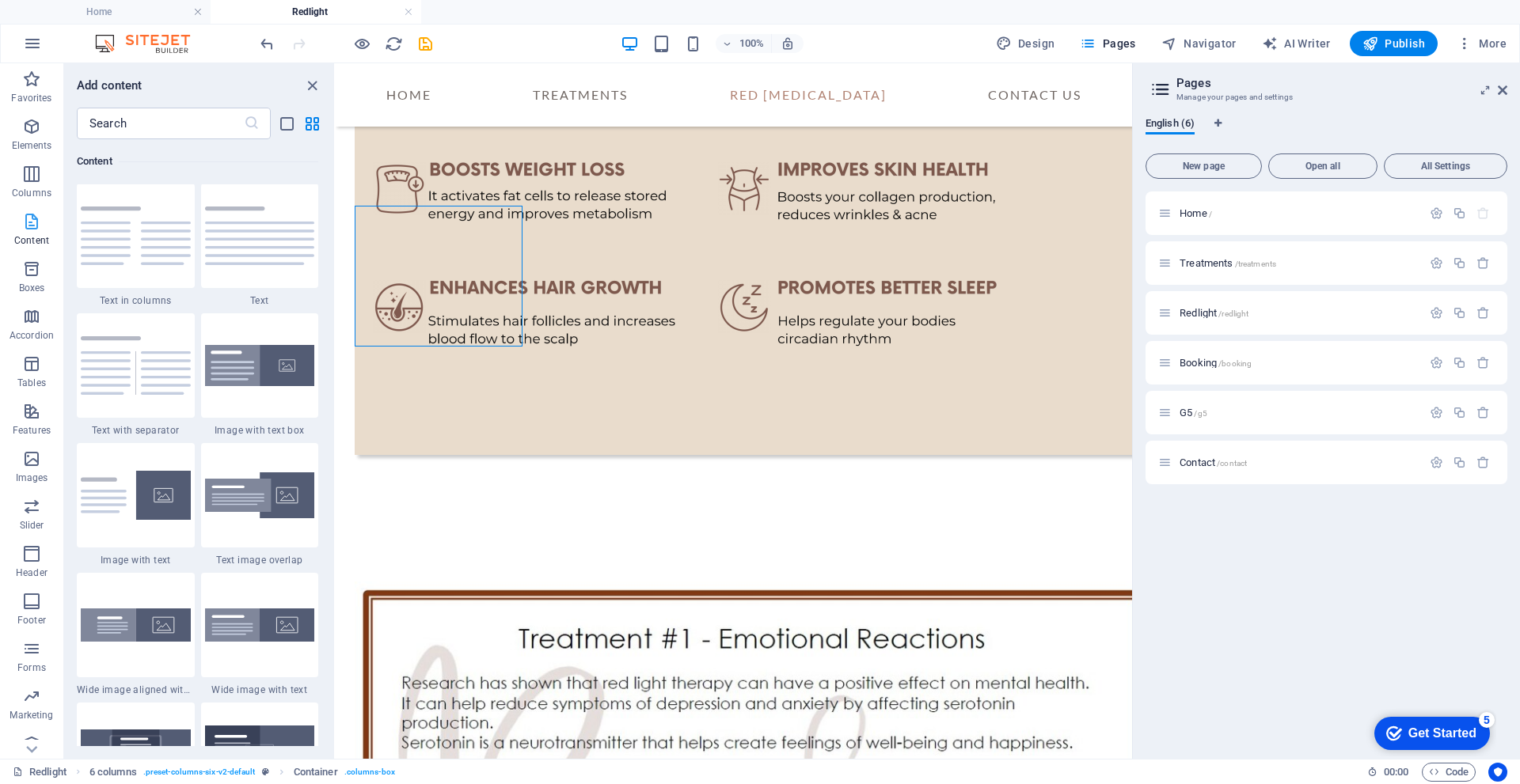
scroll to position [2768, 0]
click at [40, 188] on p "Columns" at bounding box center [32, 193] width 40 height 13
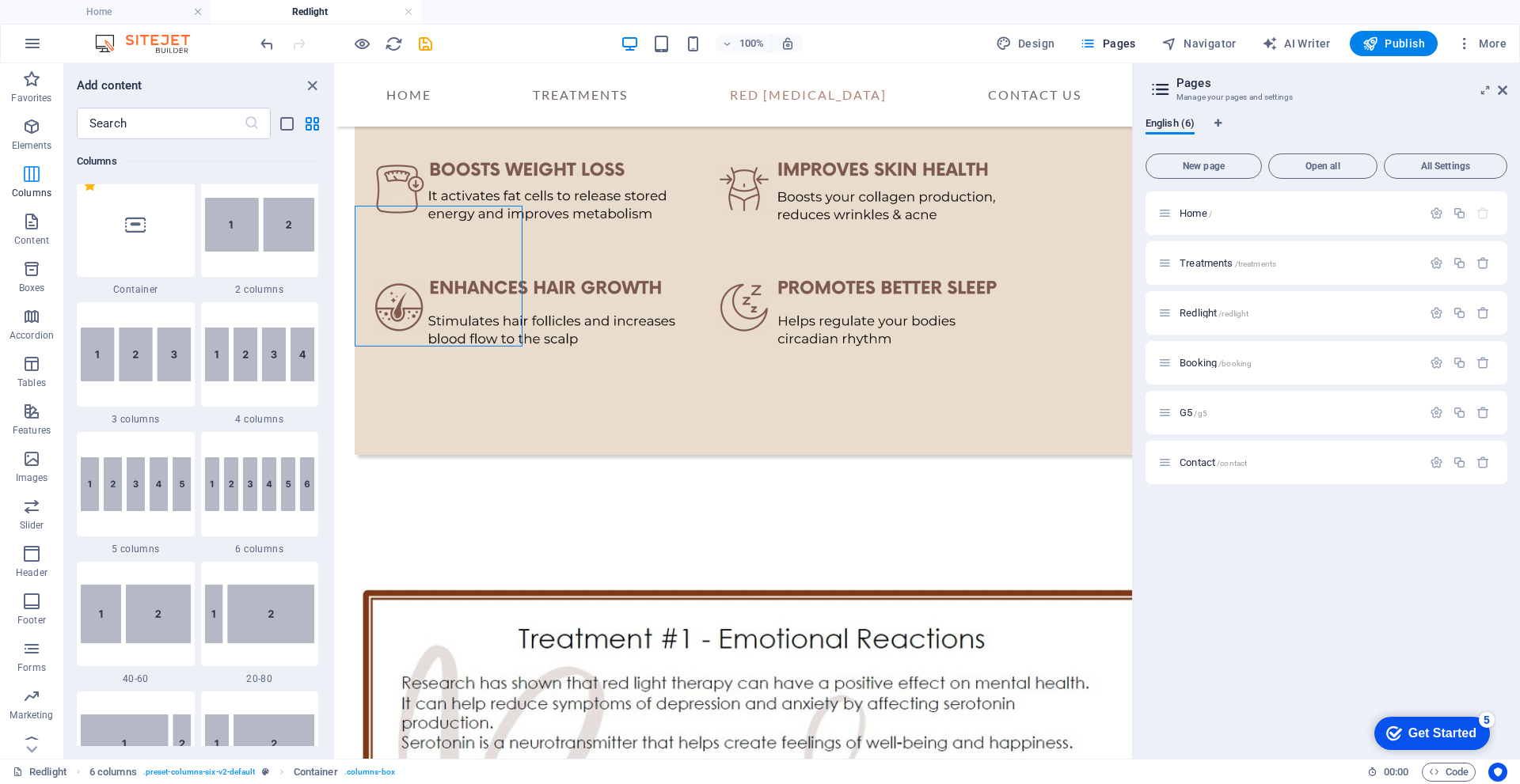
scroll to position [783, 0]
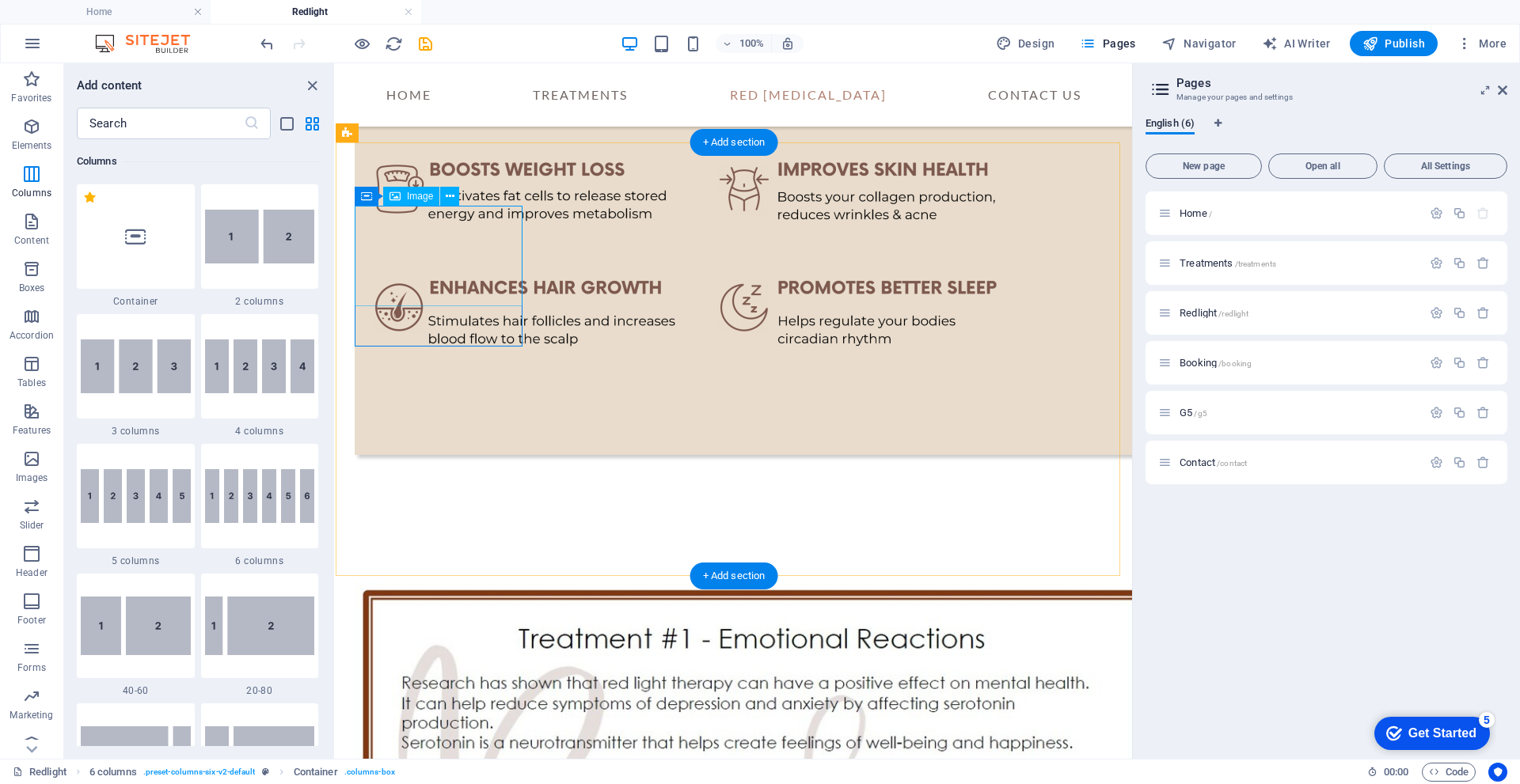
click at [450, 196] on icon at bounding box center [450, 196] width 9 height 16
click at [437, 197] on icon at bounding box center [437, 196] width 9 height 16
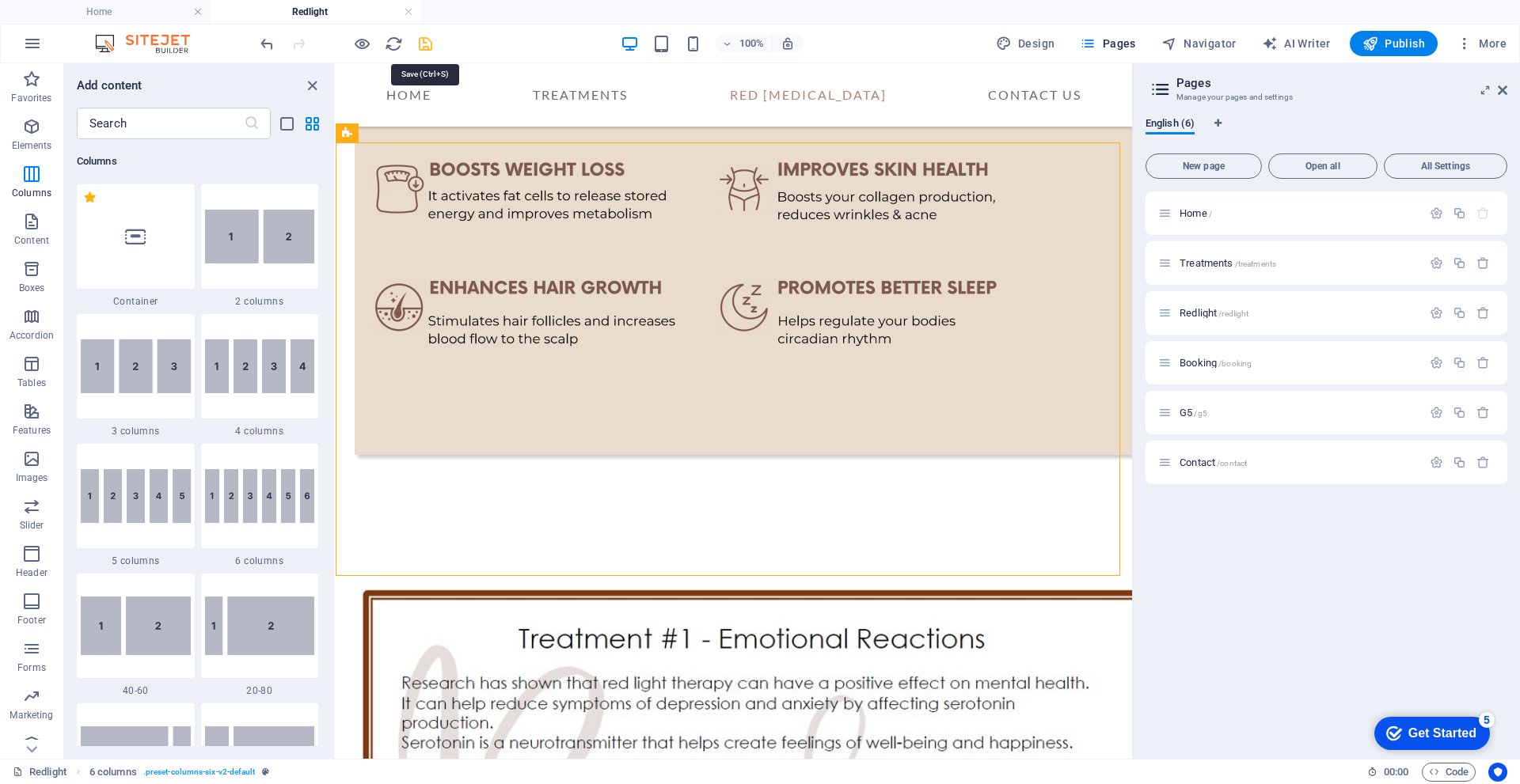
click at [423, 45] on icon "save" at bounding box center [426, 43] width 18 height 18
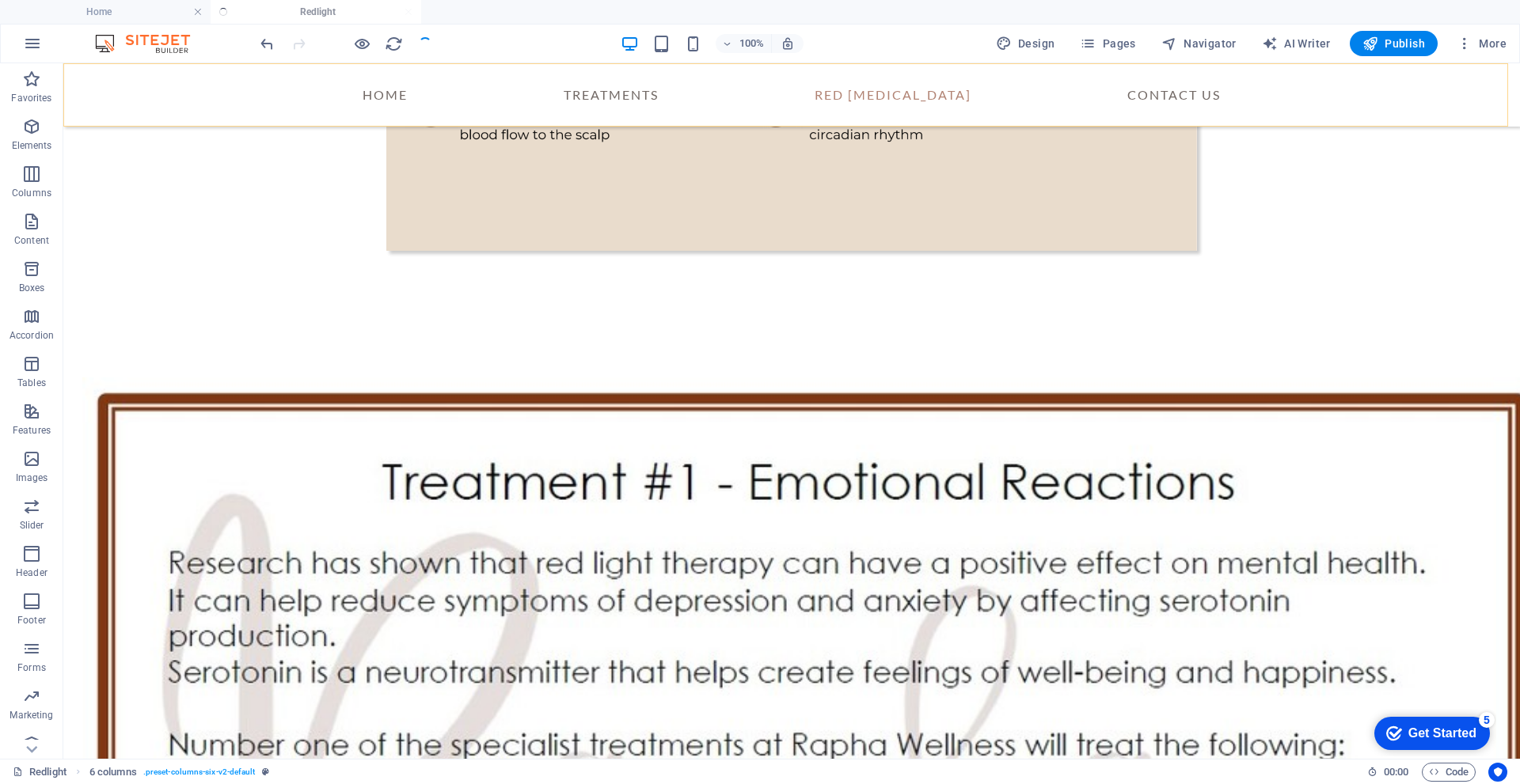
scroll to position [1636, 0]
